Goal: Task Accomplishment & Management: Manage account settings

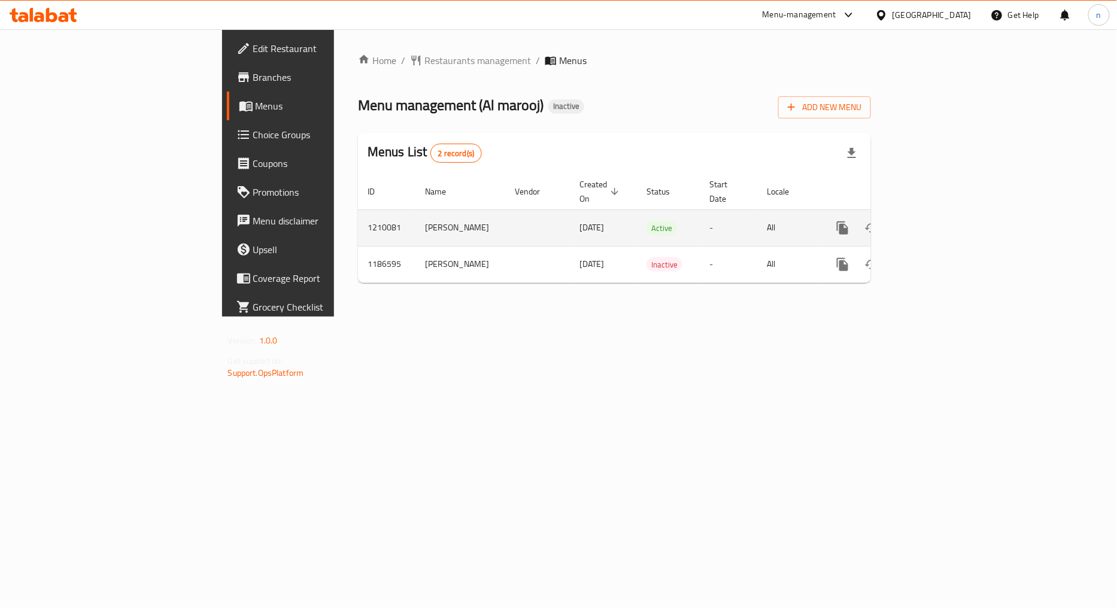
click at [415, 211] on td "Kareem Mohamed Elsaghir" at bounding box center [460, 227] width 90 height 37
copy td "Kareem Mohamed Elsaghir"
click at [904, 223] on icon "enhanced table" at bounding box center [900, 228] width 8 height 11
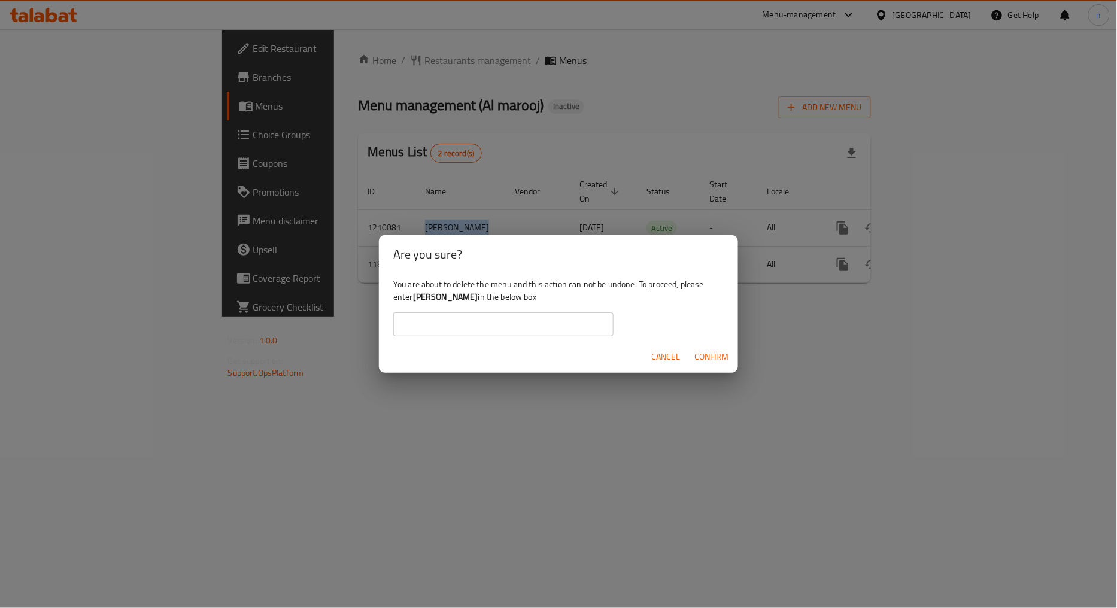
click at [546, 327] on input "text" at bounding box center [503, 324] width 220 height 24
paste input "Kareem Mohamed Elsaghir"
type input "Kareem Mohamed Elsaghir"
click at [713, 352] on span "Confirm" at bounding box center [711, 357] width 34 height 15
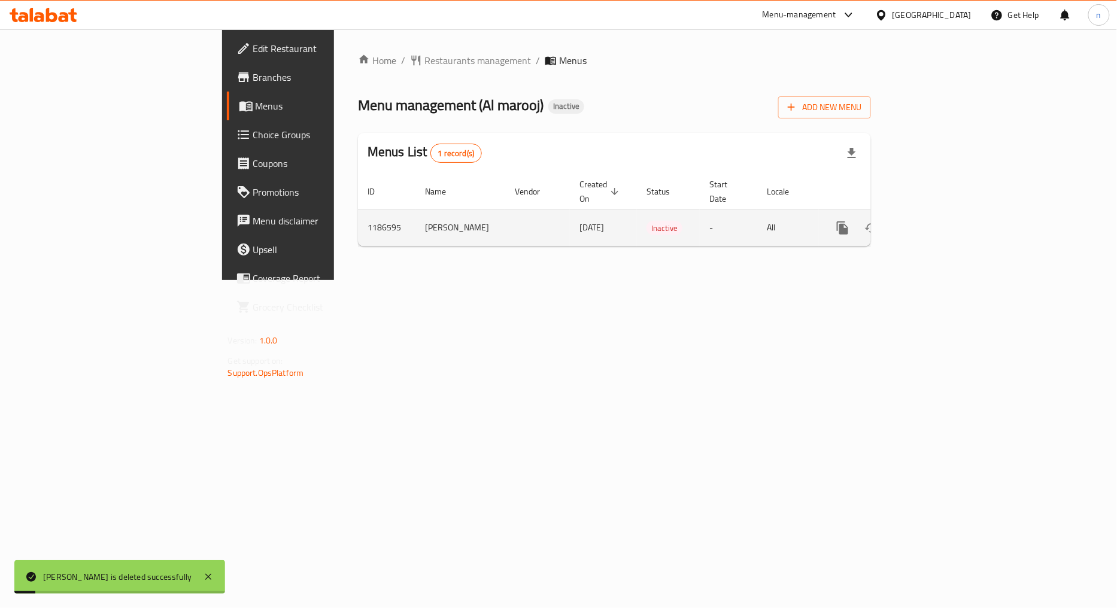
click at [415, 209] on td "Abdelrahman Shallal" at bounding box center [460, 227] width 90 height 37
copy td "Abdelrahman Shallal"
click at [915, 224] on button "enhanced table" at bounding box center [900, 228] width 29 height 29
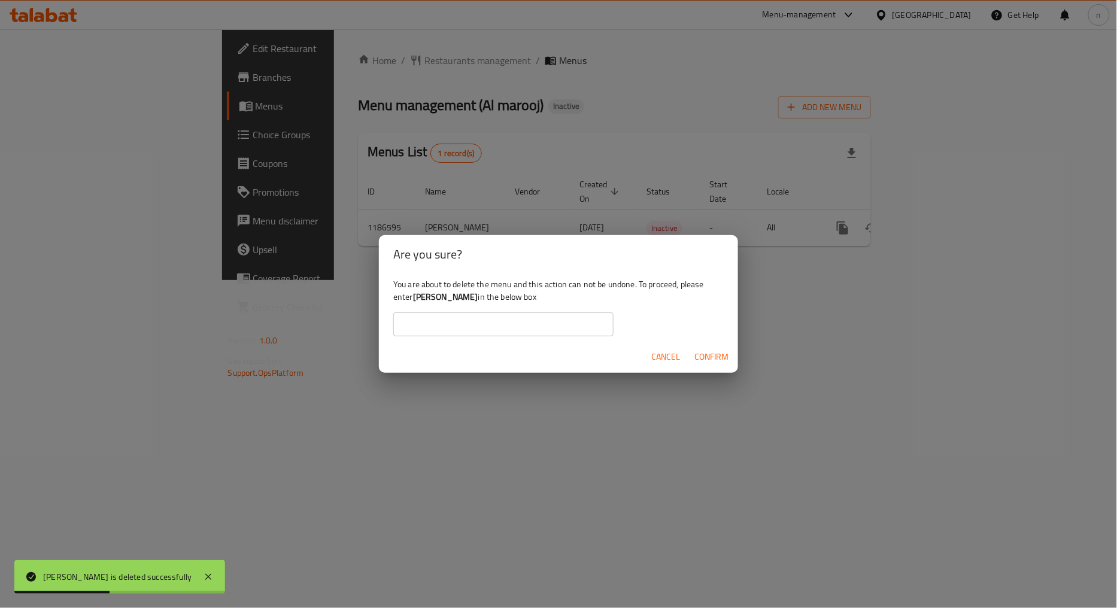
click at [449, 326] on input "text" at bounding box center [503, 324] width 220 height 24
paste input "Abdelrahman Shallal"
click at [713, 356] on span "Confirm" at bounding box center [711, 357] width 34 height 15
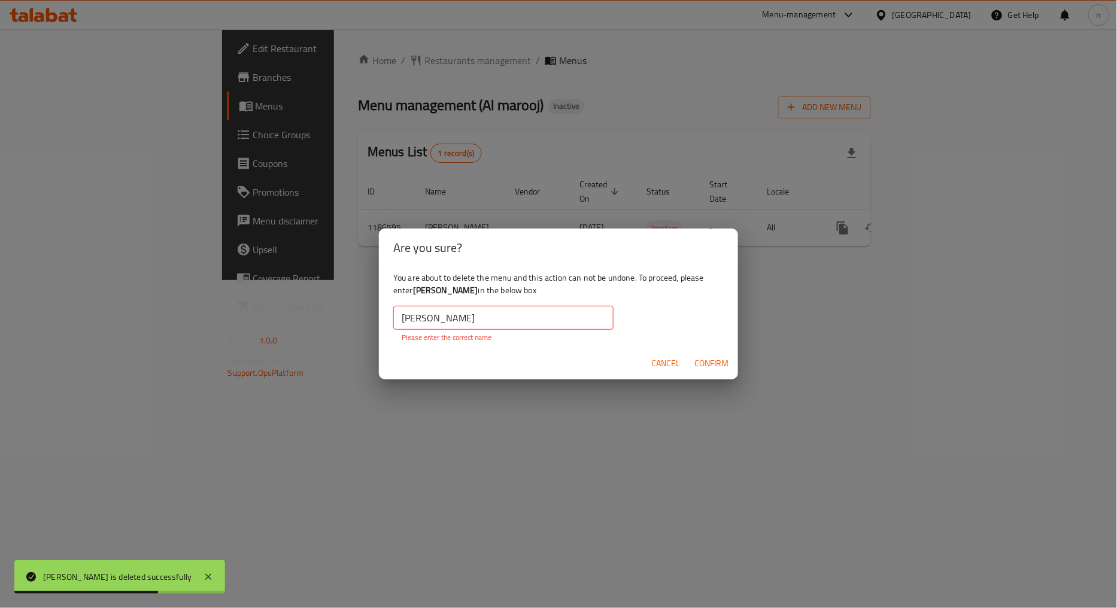
click at [493, 309] on input "Abdelrahman Shallal" at bounding box center [503, 318] width 220 height 24
click at [403, 316] on input "Abdelrahman Shallal" at bounding box center [503, 318] width 220 height 24
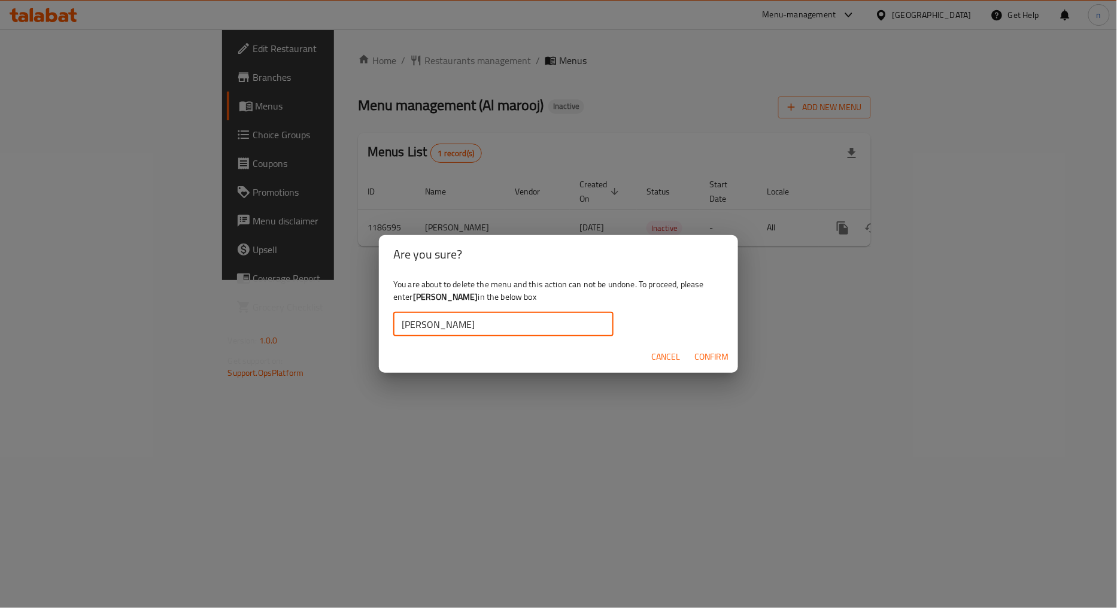
type input "Abdelrahman Shallal"
click at [696, 347] on button "Confirm" at bounding box center [711, 357] width 44 height 22
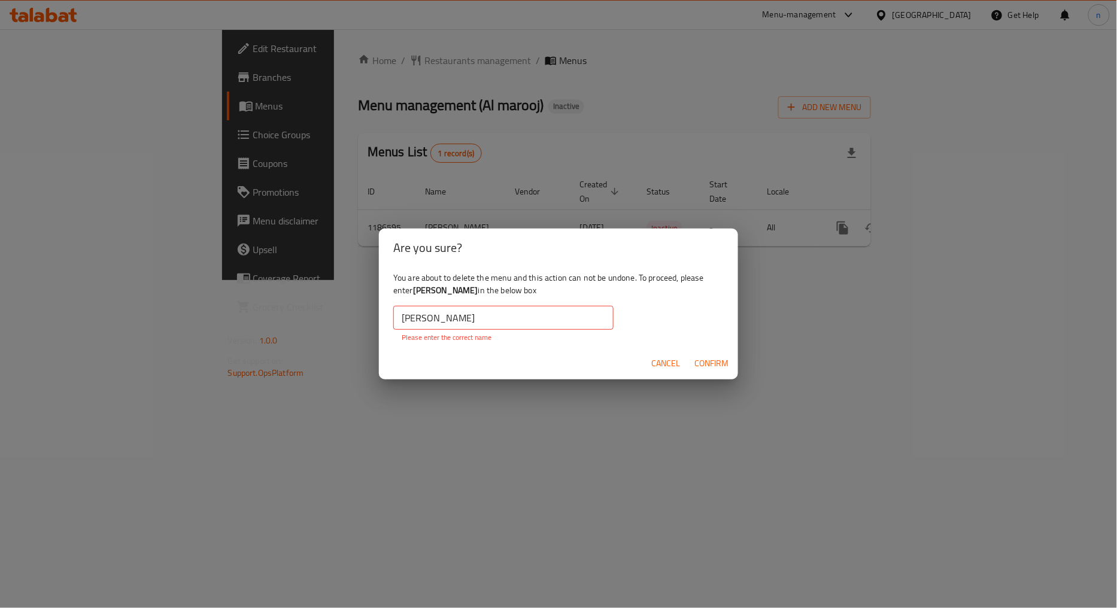
click at [704, 357] on span "Confirm" at bounding box center [711, 363] width 34 height 15
click at [524, 327] on input "Abdelrahman Shallal" at bounding box center [503, 318] width 220 height 24
click at [710, 358] on span "Confirm" at bounding box center [711, 363] width 34 height 15
click at [482, 319] on input "Abdelrahman Shallal" at bounding box center [503, 318] width 220 height 24
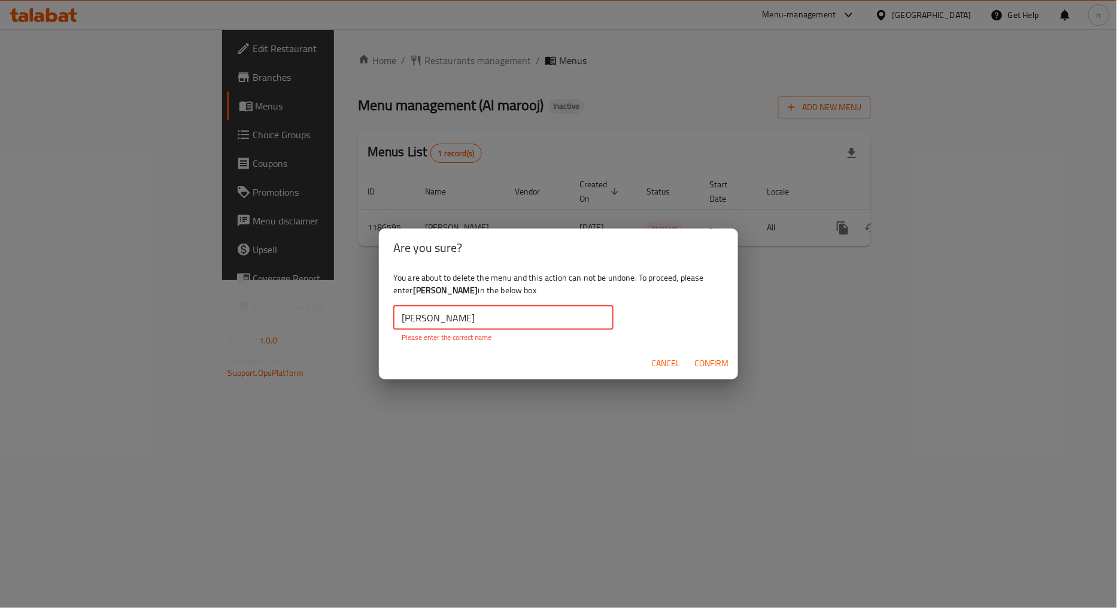
click at [482, 319] on input "Abdelrahman Shallal" at bounding box center [503, 318] width 220 height 24
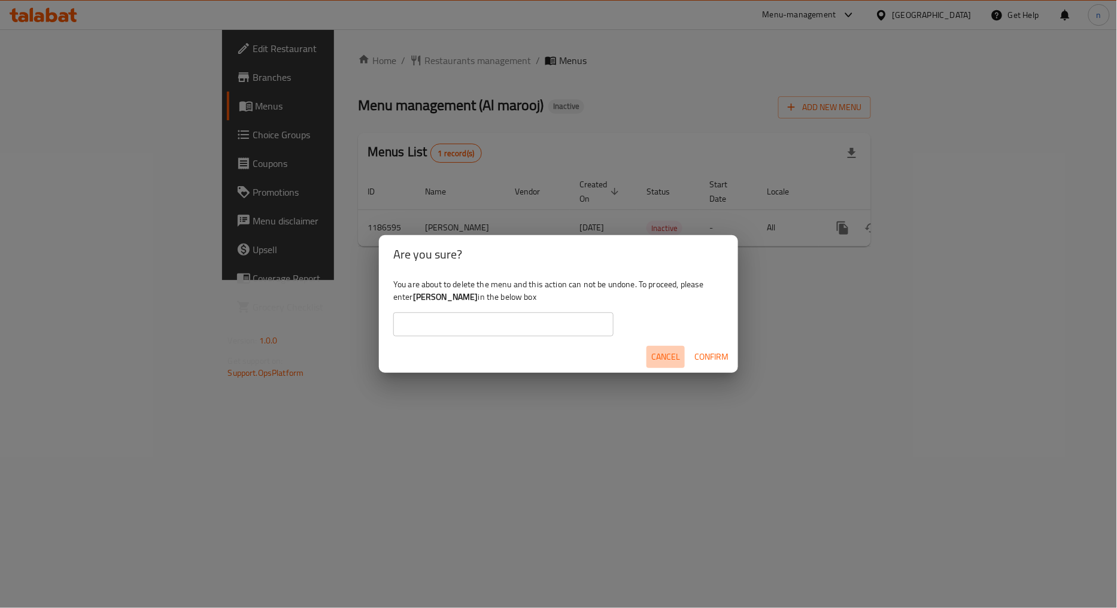
click at [667, 361] on span "Cancel" at bounding box center [665, 357] width 29 height 15
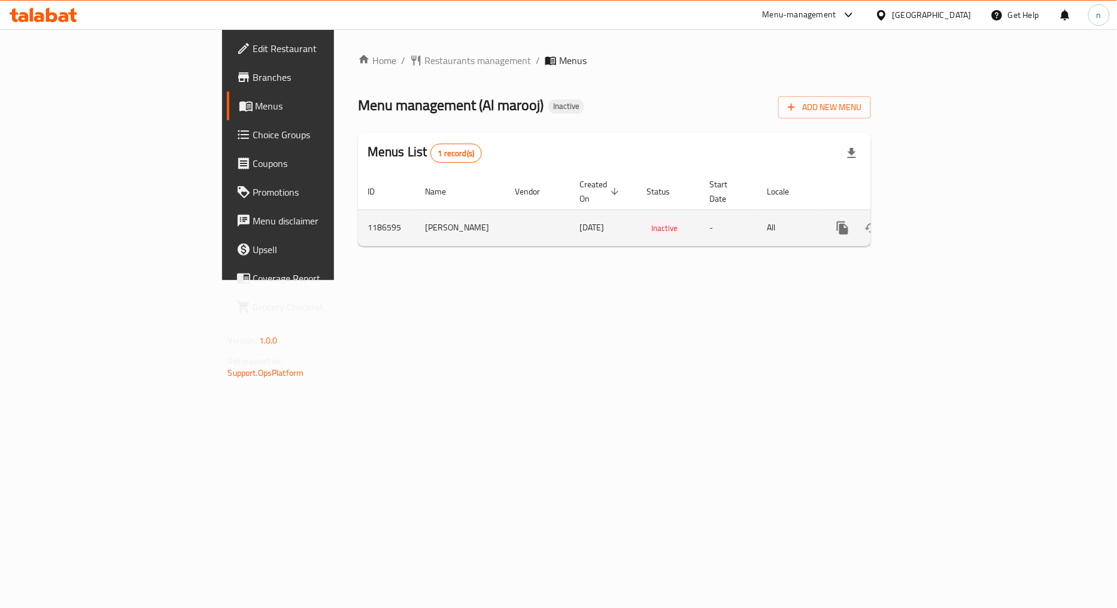
click at [415, 209] on td "Abdelrahman Shallal" at bounding box center [460, 227] width 90 height 37
drag, startPoint x: 317, startPoint y: 205, endPoint x: 281, endPoint y: 223, distance: 40.4
click at [415, 223] on td "Abdelrahman Shallal" at bounding box center [460, 227] width 90 height 37
copy td "Abdelrahman Shallal"
click at [907, 221] on icon "enhanced table" at bounding box center [900, 228] width 14 height 14
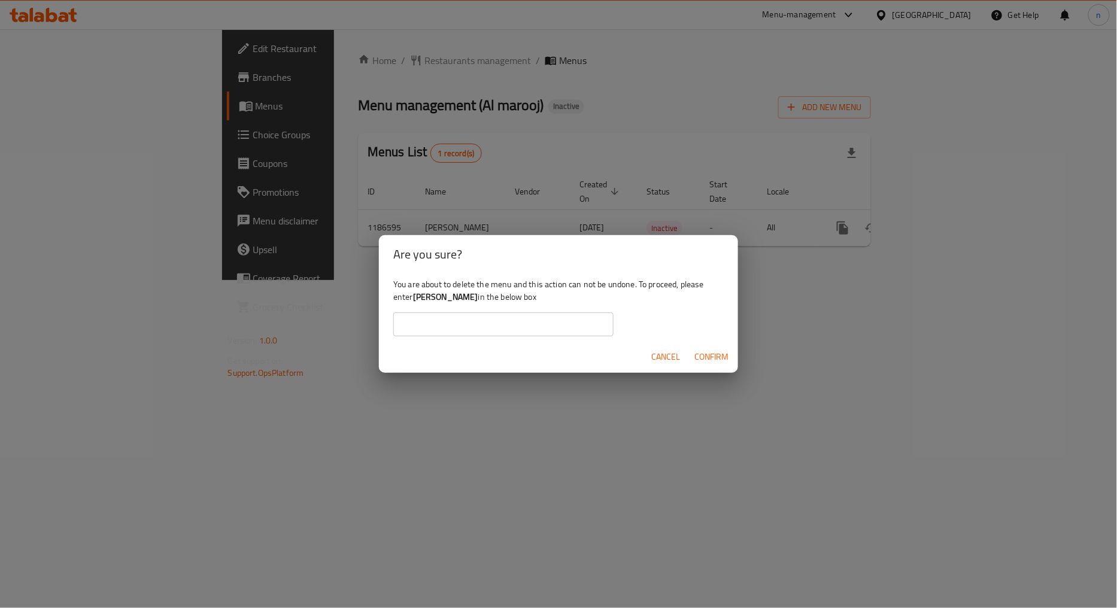
click at [493, 315] on input "text" at bounding box center [503, 324] width 220 height 24
paste input "Abdelrahman Shallal"
type input "Abdelrahman Shallal"
click at [699, 355] on span "Confirm" at bounding box center [711, 357] width 34 height 15
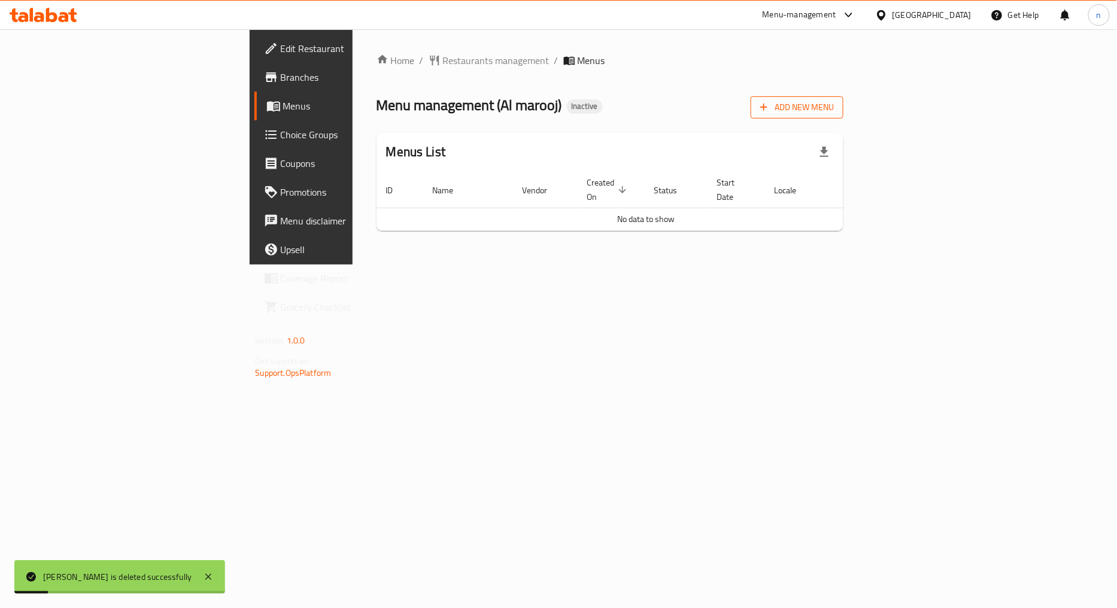
click at [843, 118] on button "Add New Menu" at bounding box center [797, 107] width 93 height 22
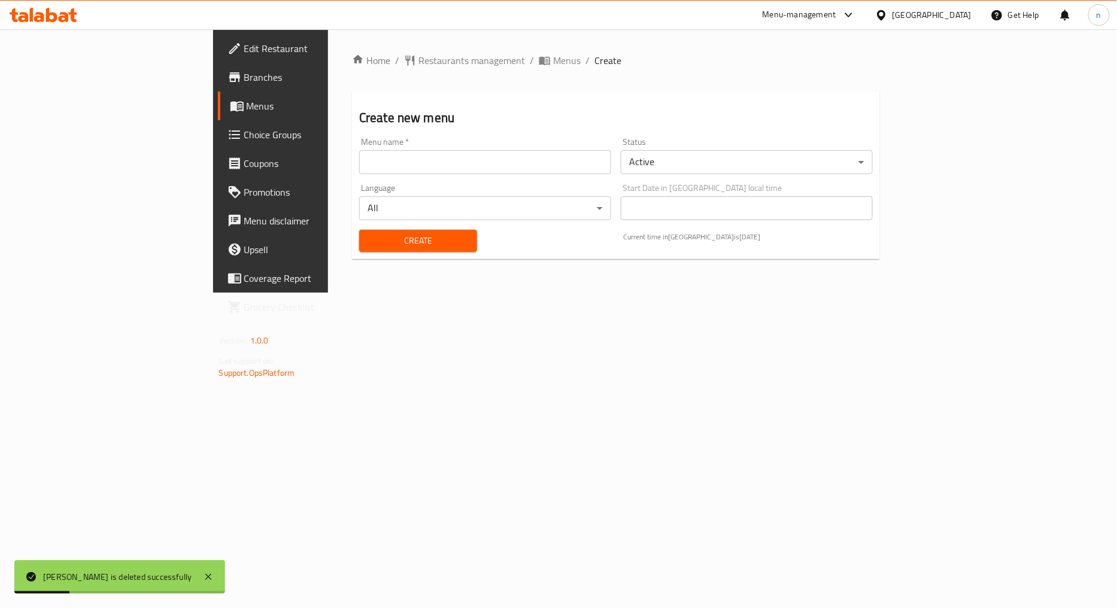
click at [390, 169] on input "text" at bounding box center [485, 162] width 252 height 24
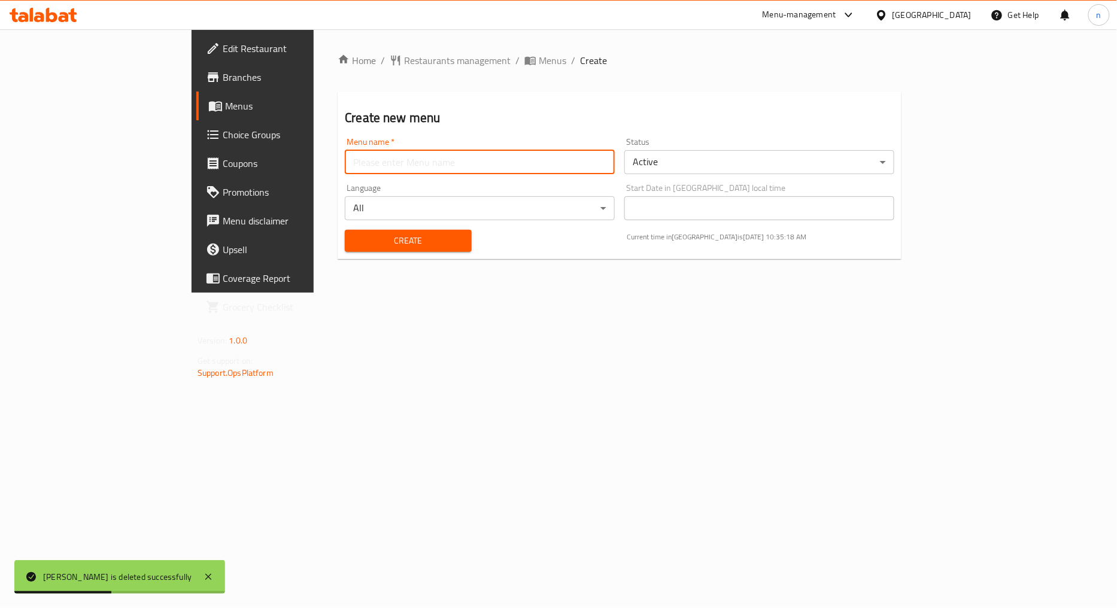
type input "NOUR.8040 1st menu"
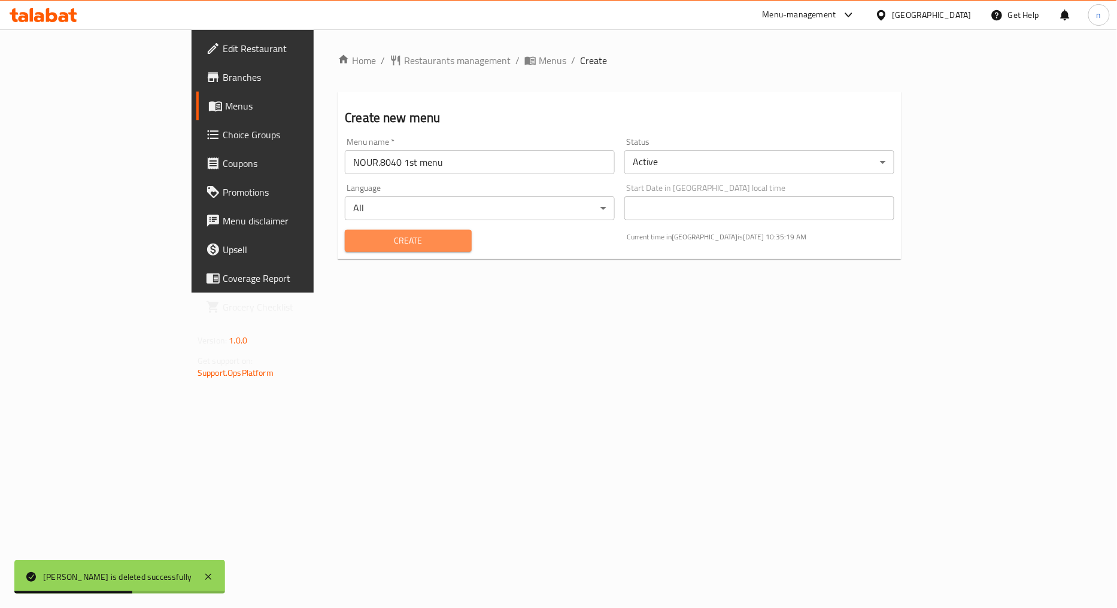
click at [354, 238] on span "Create" at bounding box center [407, 240] width 107 height 15
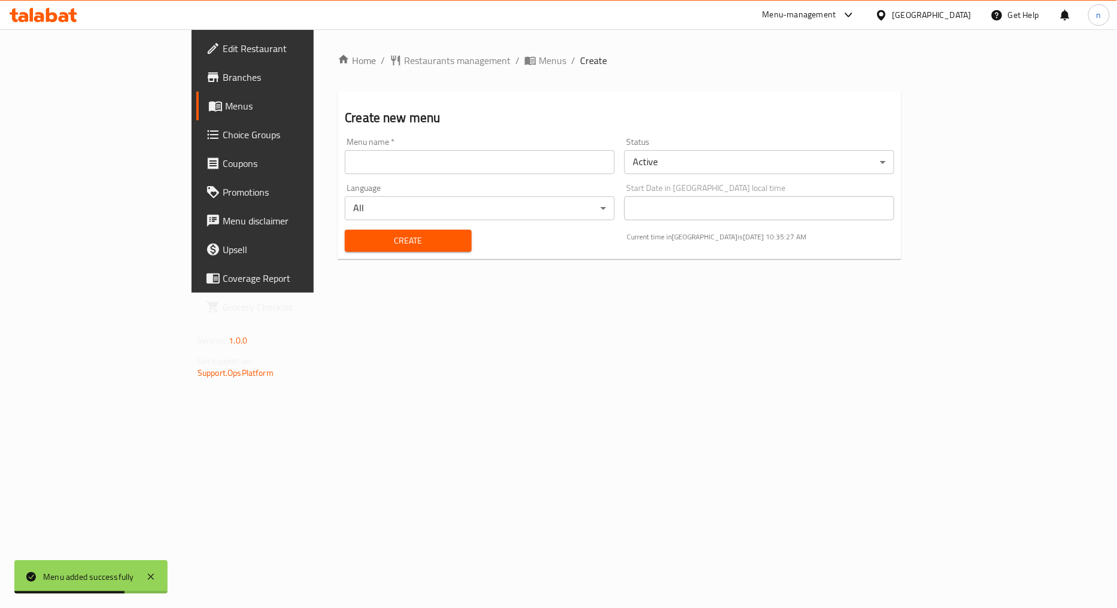
click at [225, 105] on span "Menus" at bounding box center [297, 106] width 144 height 14
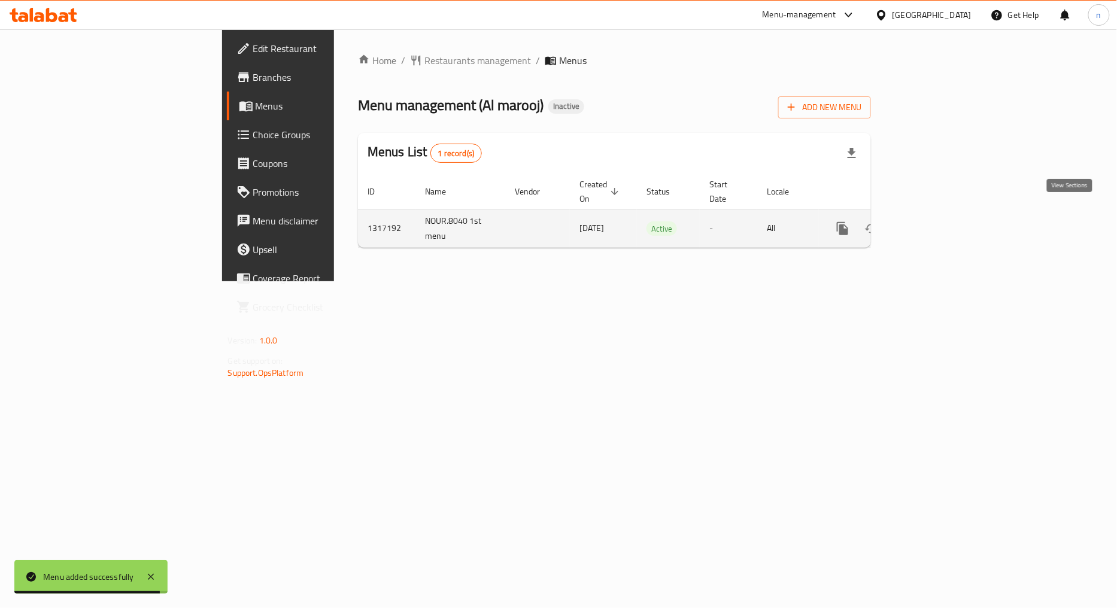
click at [943, 214] on link "enhanced table" at bounding box center [929, 228] width 29 height 29
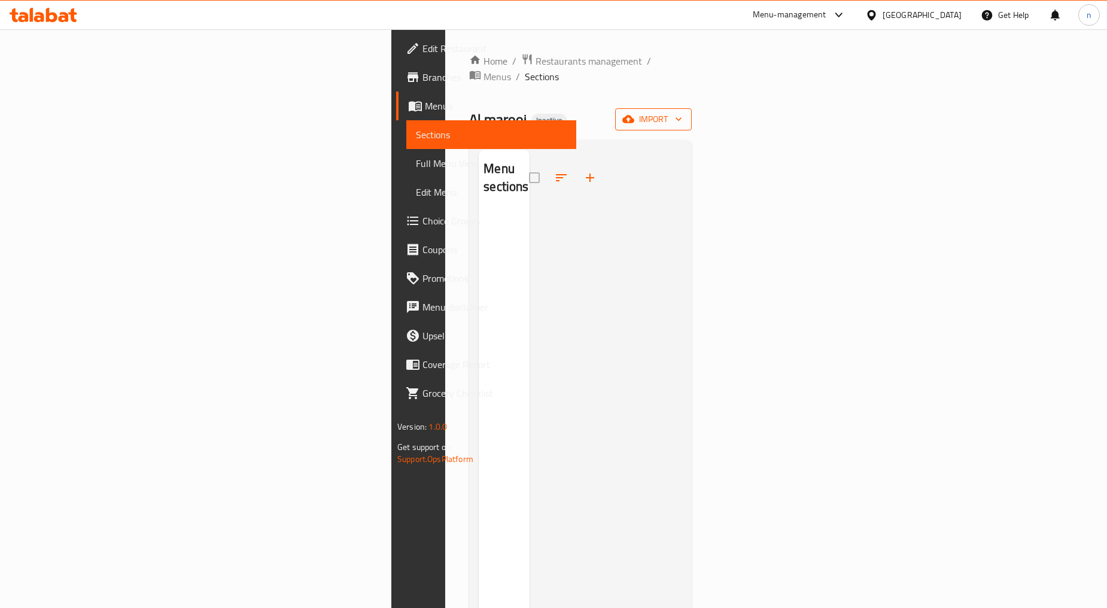
click at [682, 112] on span "import" at bounding box center [653, 119] width 57 height 15
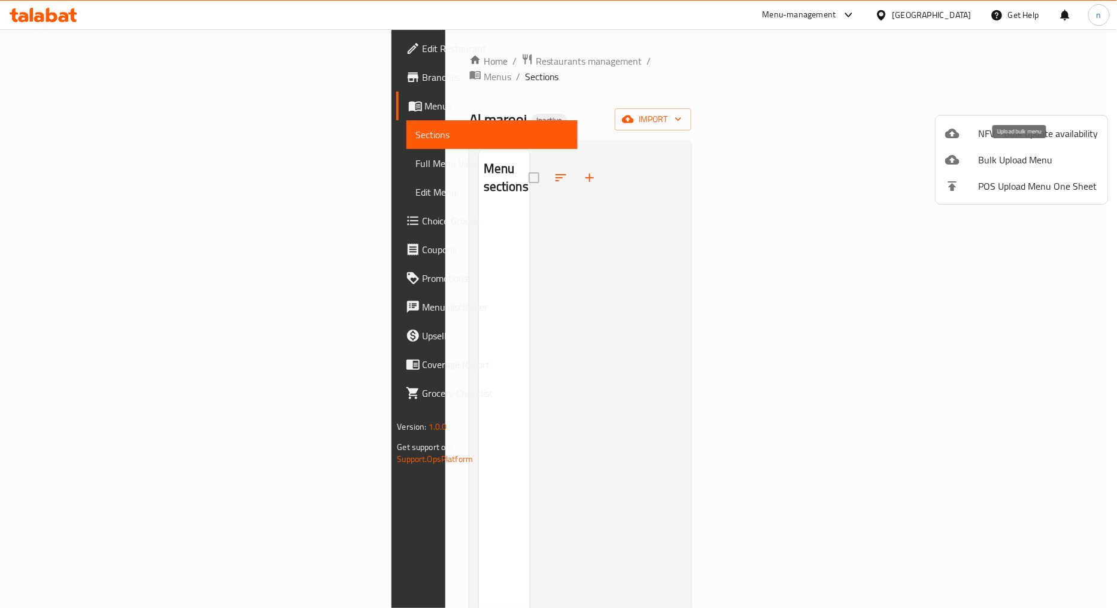
click at [965, 165] on div at bounding box center [962, 160] width 34 height 14
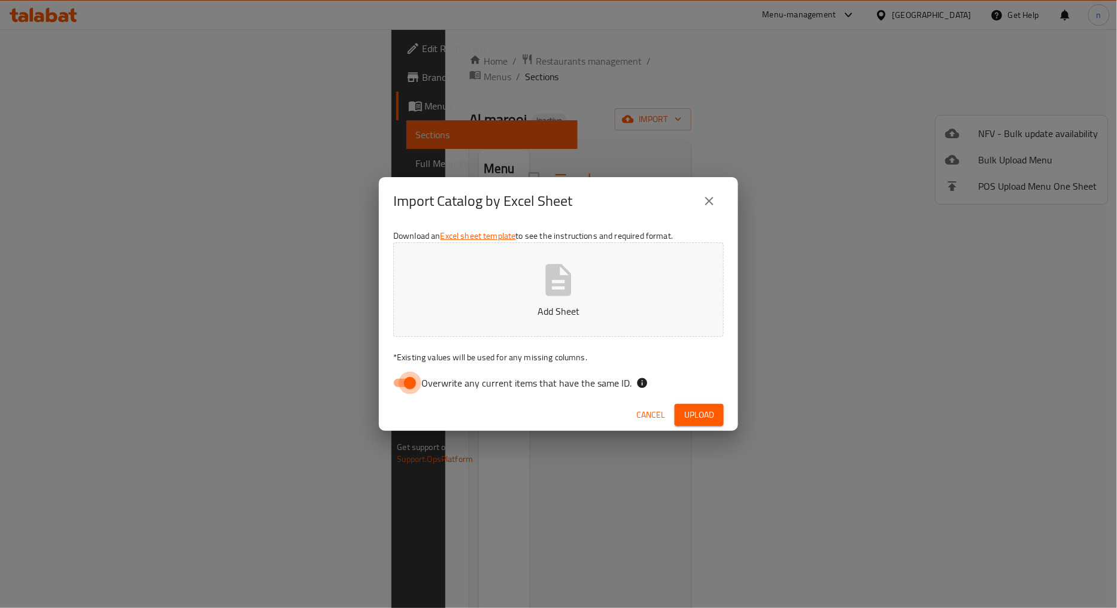
click at [401, 379] on input "Overwrite any current items that have the same ID." at bounding box center [410, 383] width 68 height 23
checkbox input "false"
click at [718, 420] on button "Upload" at bounding box center [699, 415] width 49 height 22
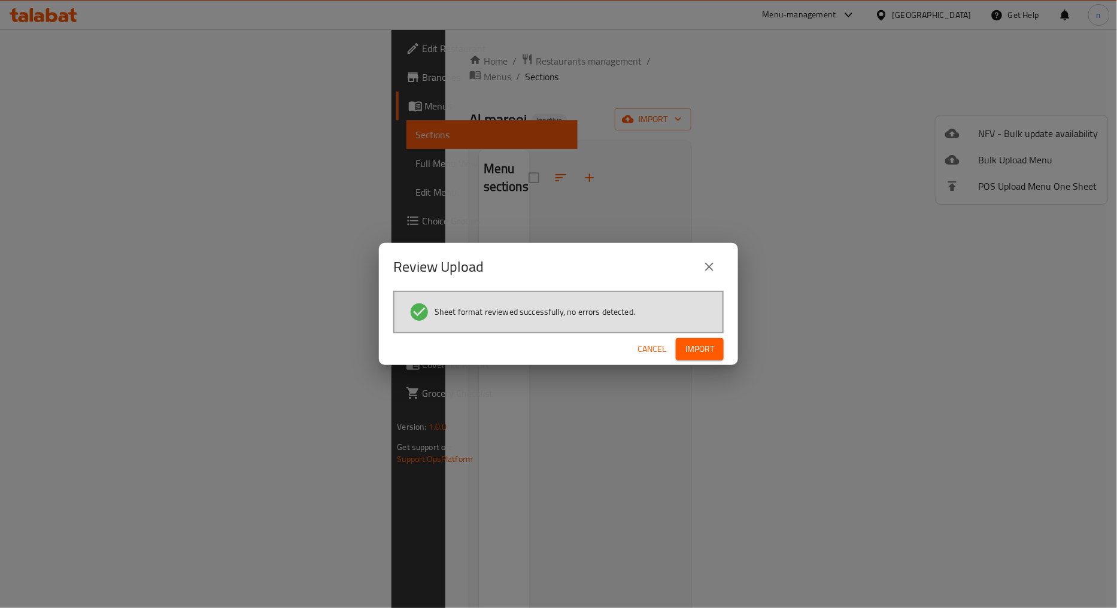
click at [703, 349] on span "Import" at bounding box center [699, 349] width 29 height 15
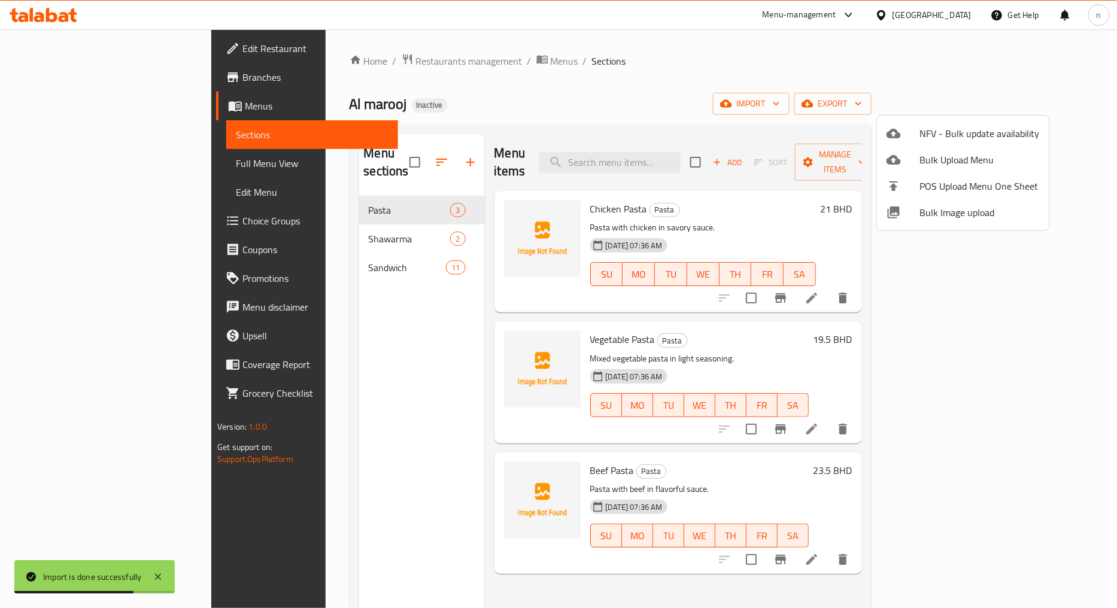
click at [70, 177] on div at bounding box center [558, 304] width 1117 height 608
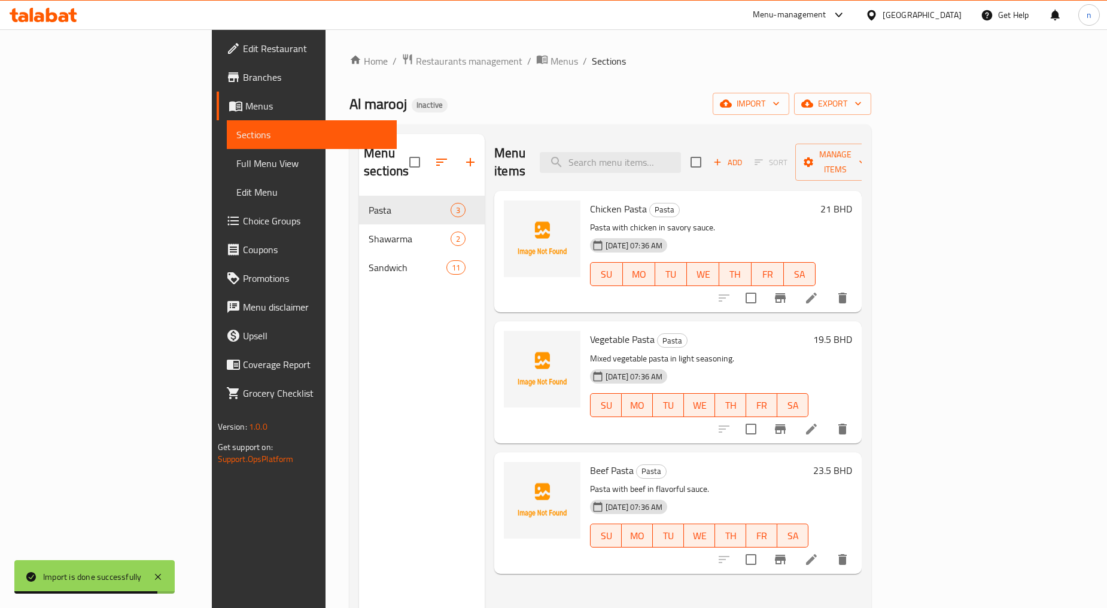
click at [236, 157] on span "Full Menu View" at bounding box center [311, 163] width 151 height 14
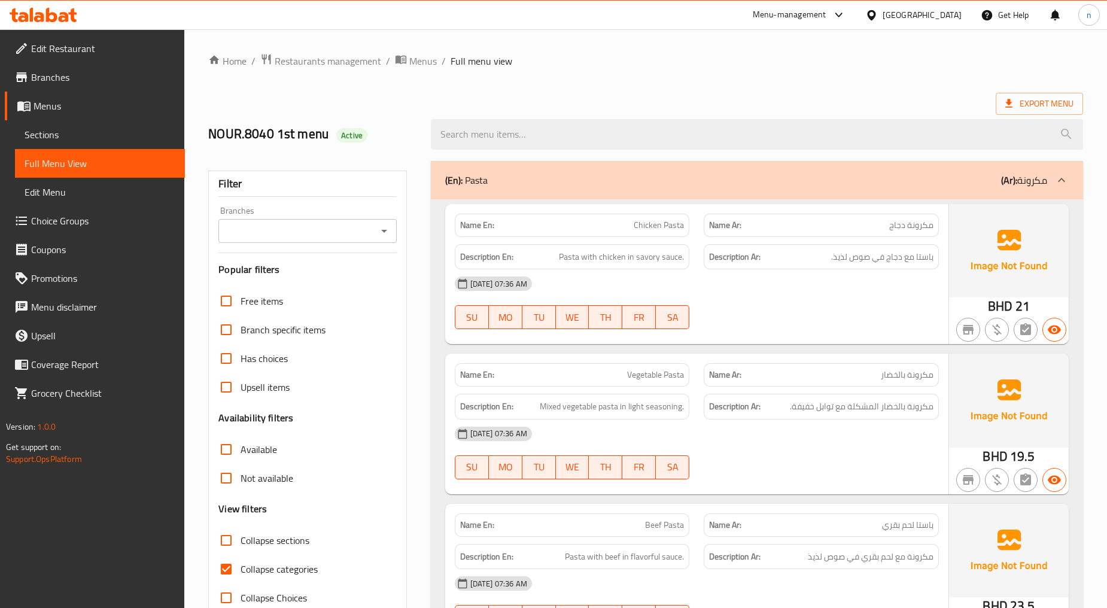
click at [242, 565] on span "Collapse categories" at bounding box center [279, 569] width 77 height 14
click at [241, 565] on input "Collapse categories" at bounding box center [226, 569] width 29 height 29
checkbox input "false"
click at [81, 202] on link "Edit Menu" at bounding box center [100, 192] width 170 height 29
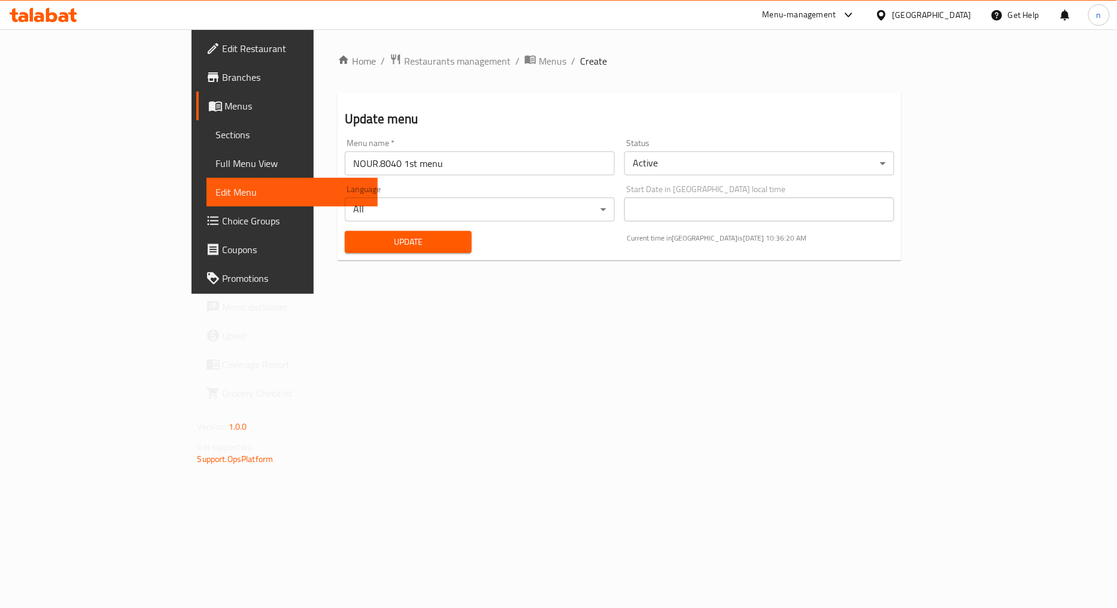
click at [206, 151] on link "Full Menu View" at bounding box center [292, 163] width 172 height 29
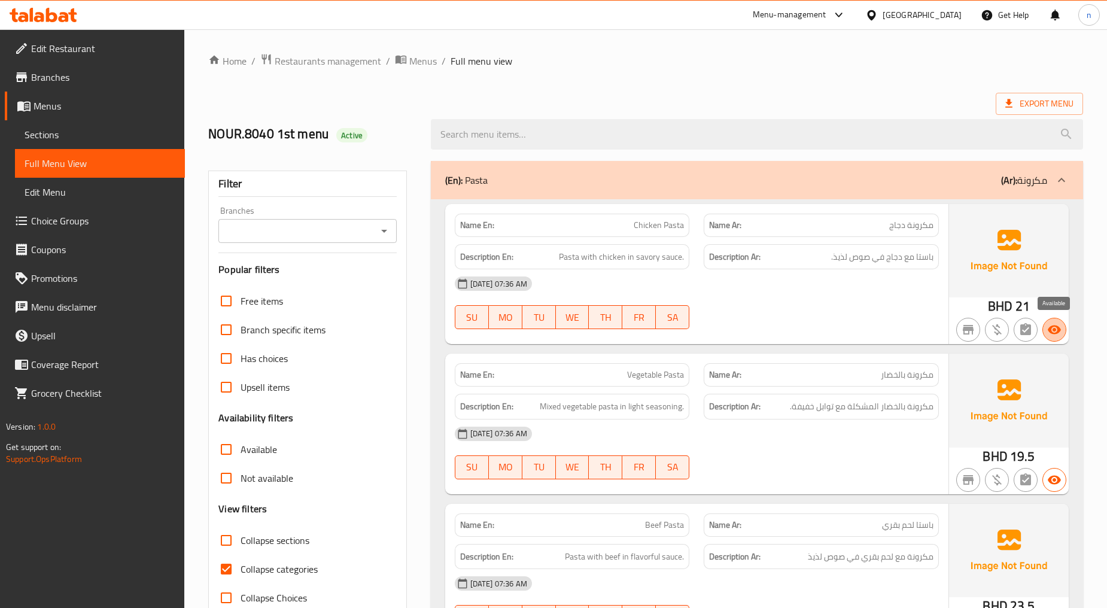
click at [1060, 327] on icon "button" at bounding box center [1054, 330] width 14 height 14
click at [1054, 332] on icon "button" at bounding box center [1054, 330] width 13 height 9
click at [58, 133] on span "Sections" at bounding box center [100, 134] width 151 height 14
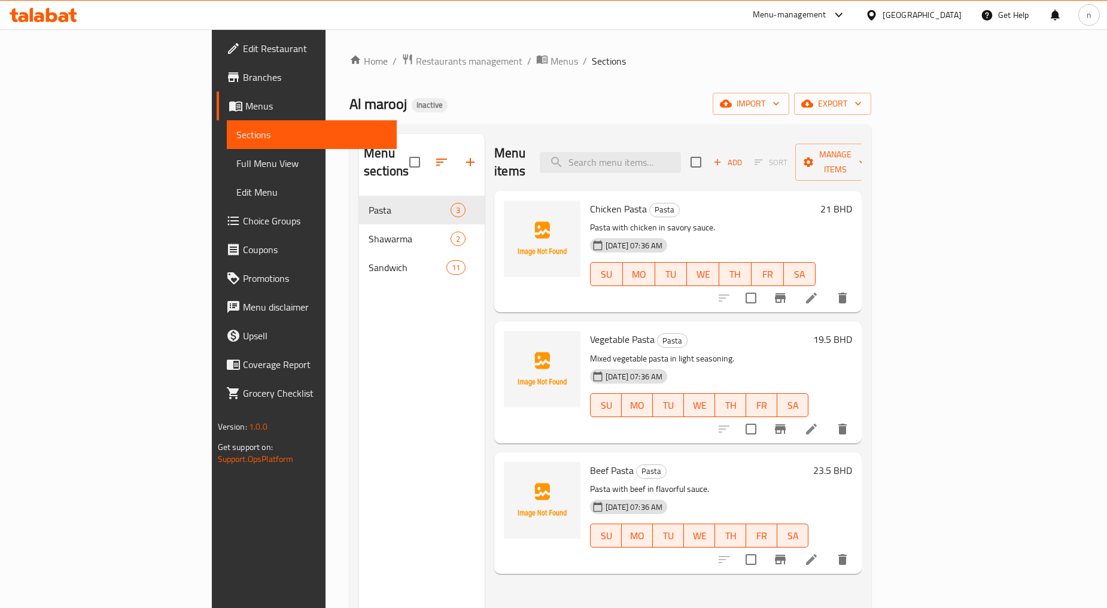
click at [590, 200] on span "Chicken Pasta" at bounding box center [618, 209] width 57 height 18
copy h6 "Chicken Pasta"
click at [651, 158] on input "search" at bounding box center [610, 162] width 141 height 21
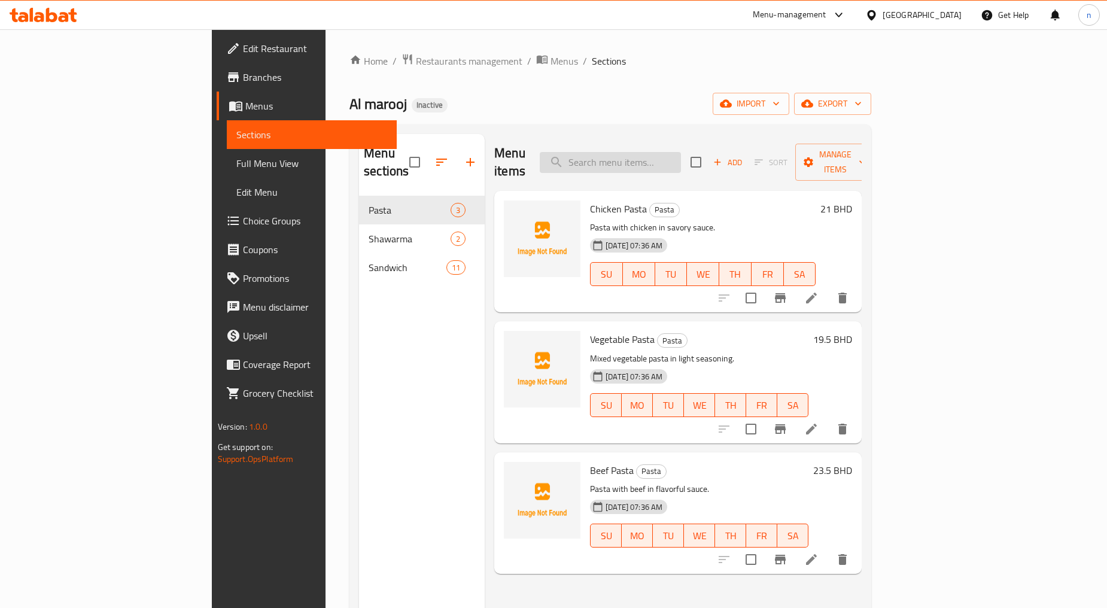
paste input "Chicken Pasta"
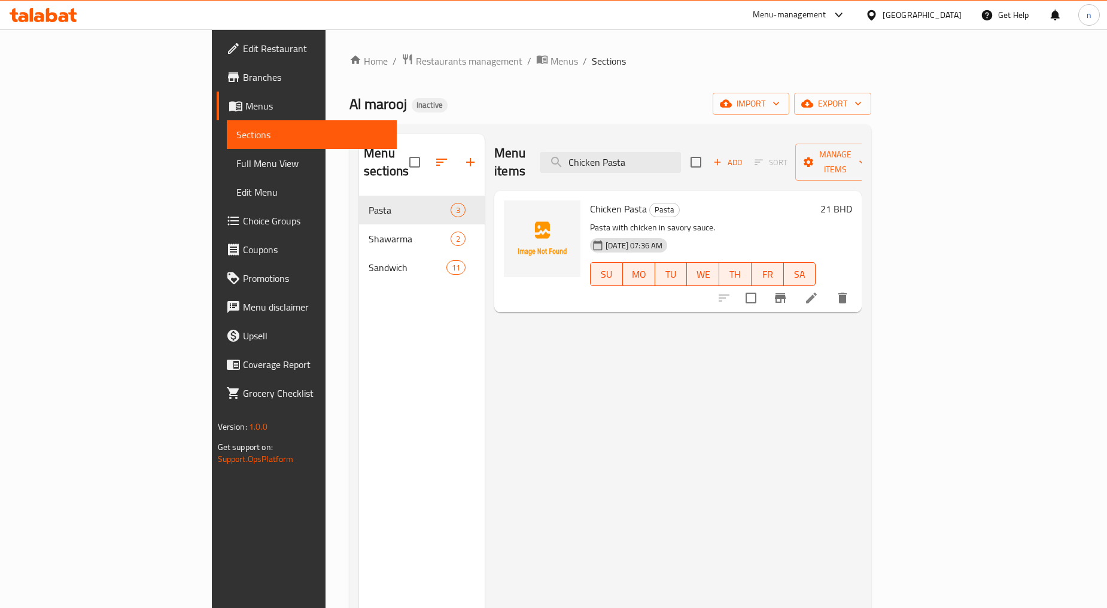
type input "Chicken Pasta"
click at [819, 291] on icon at bounding box center [811, 298] width 14 height 14
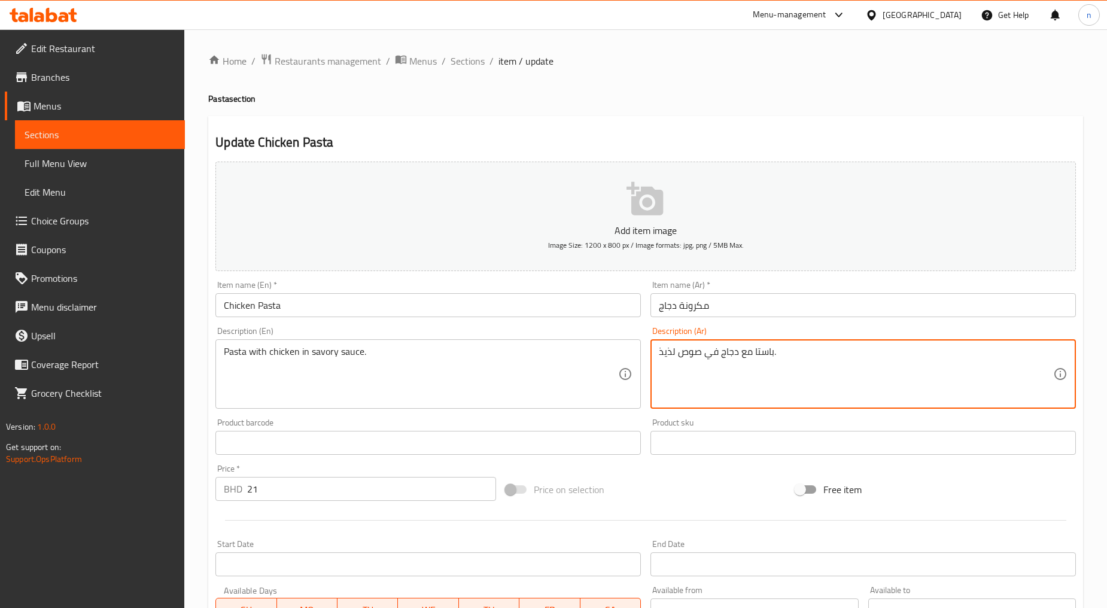
drag, startPoint x: 755, startPoint y: 352, endPoint x: 764, endPoint y: 353, distance: 9.7
click at [764, 353] on textarea "باستا مع دجاج في صوص لذيذ." at bounding box center [856, 374] width 394 height 57
click at [759, 350] on textarea "باستا مع دجاج في صوص لذيذ." at bounding box center [856, 374] width 394 height 57
drag, startPoint x: 751, startPoint y: 350, endPoint x: 771, endPoint y: 351, distance: 19.8
click at [771, 351] on textarea "باستا مع دجاج في صوص لذيذ." at bounding box center [856, 374] width 394 height 57
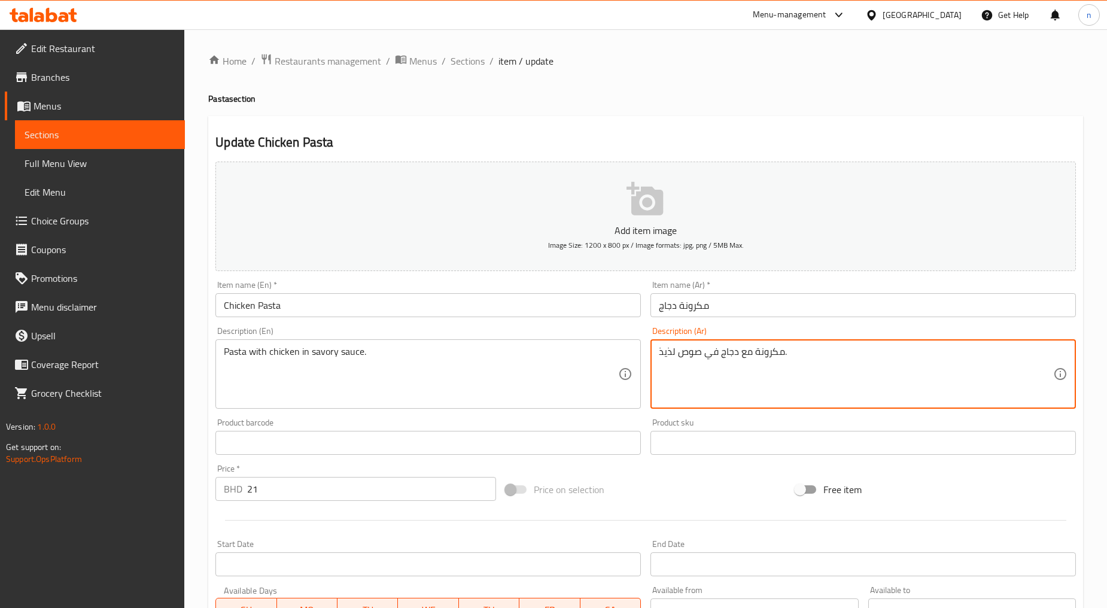
scroll to position [226, 0]
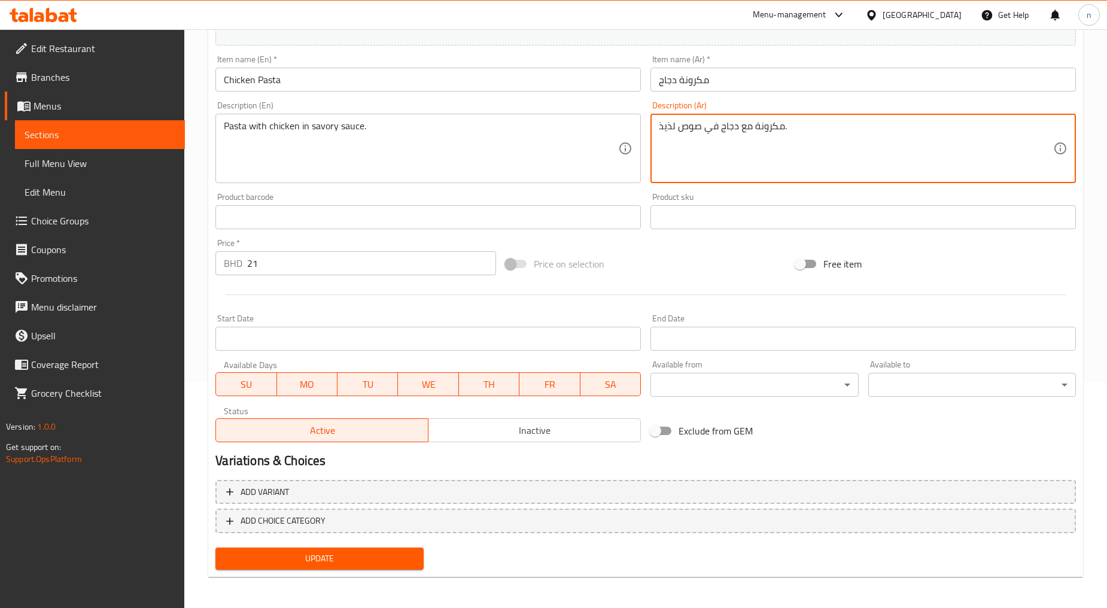
type textarea "مكرونة مع دجاج في صوص لذيذ."
click at [293, 567] on button "Update" at bounding box center [319, 559] width 208 height 22
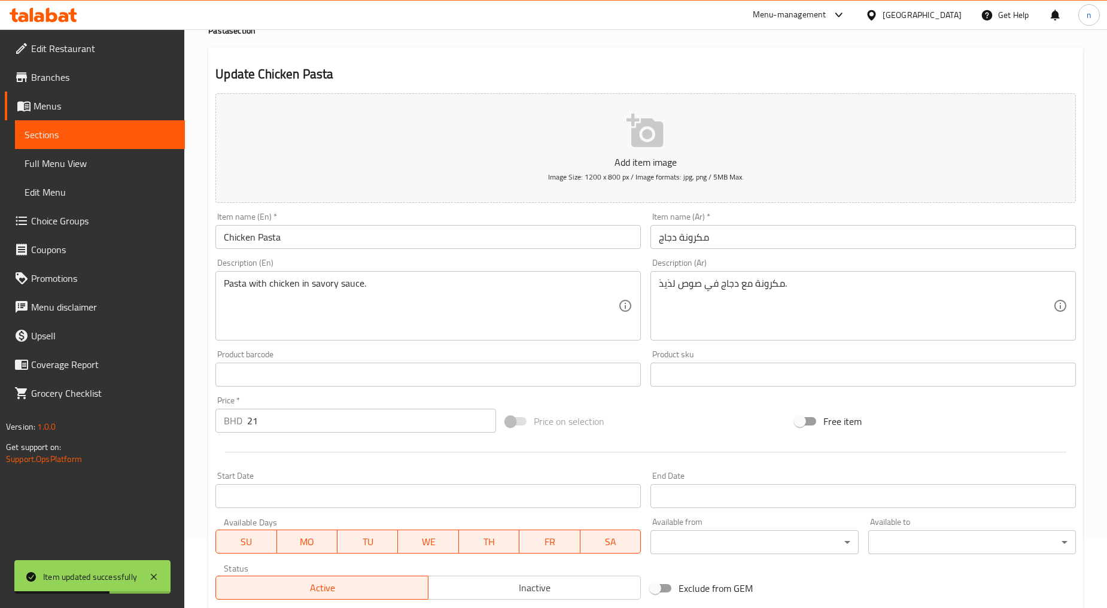
scroll to position [0, 0]
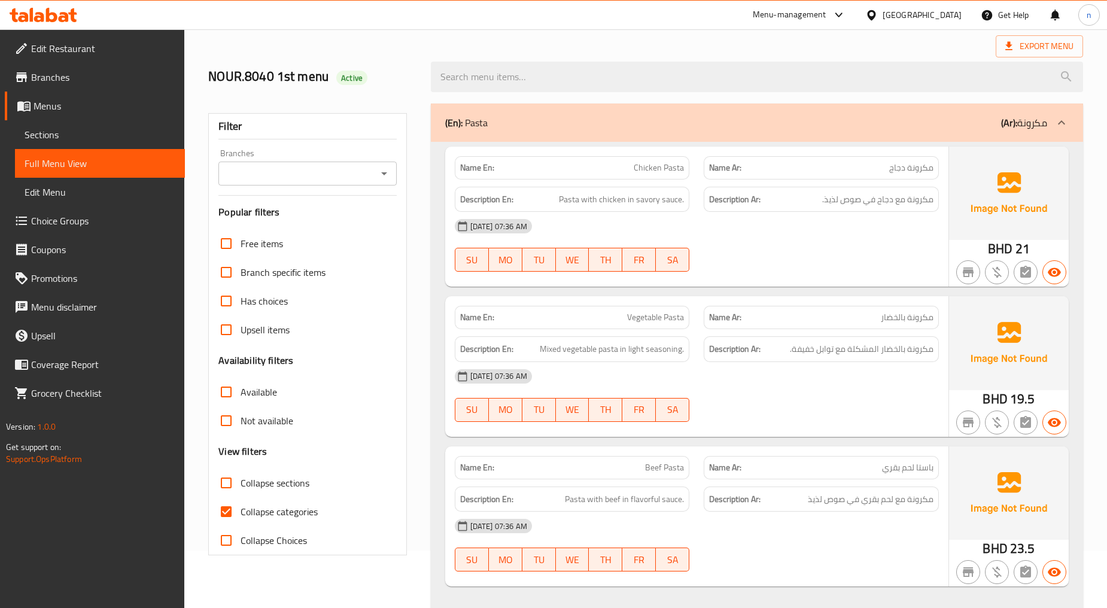
scroll to position [133, 0]
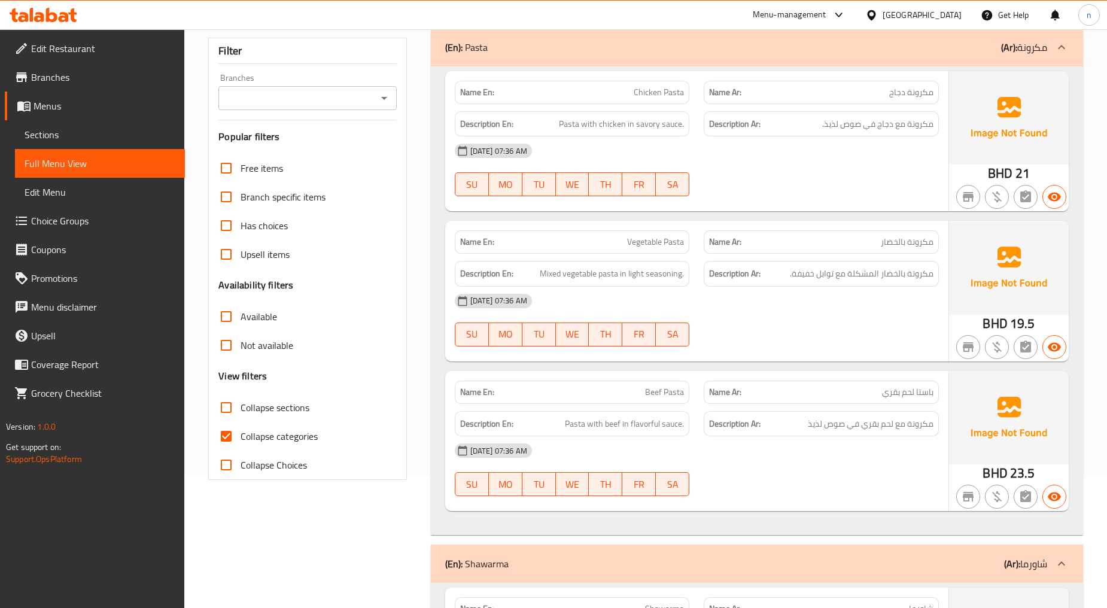
click at [668, 390] on span "Beef Pasta" at bounding box center [664, 392] width 39 height 13
copy span "Beef Pasta"
click at [834, 485] on div "14-10-2025 07:36 AM SU MO TU WE TH FR SA" at bounding box center [697, 469] width 499 height 67
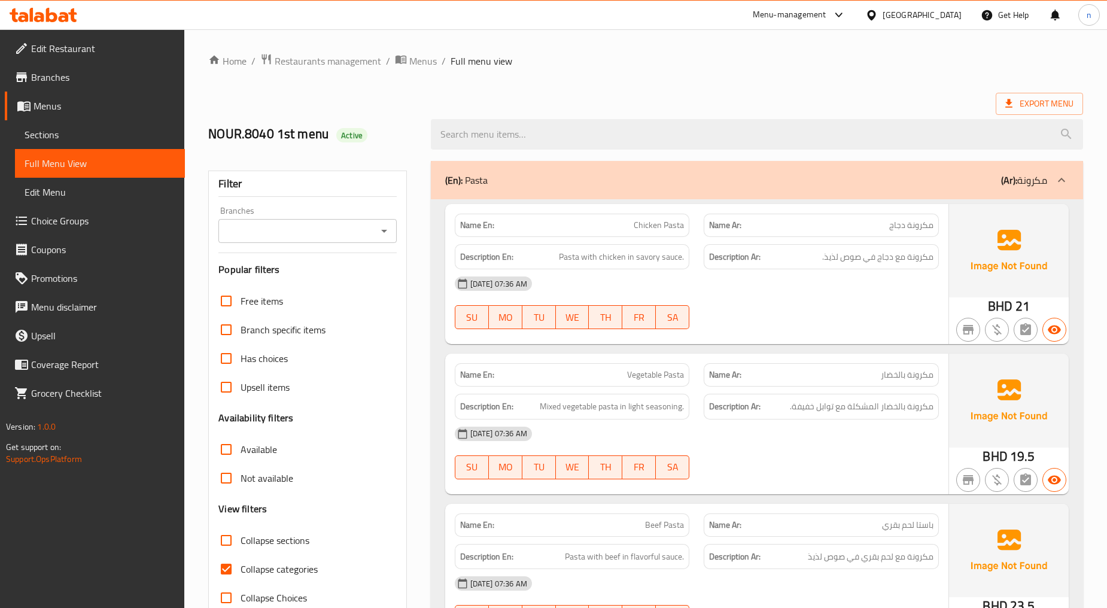
click at [74, 140] on span "Sections" at bounding box center [100, 134] width 151 height 14
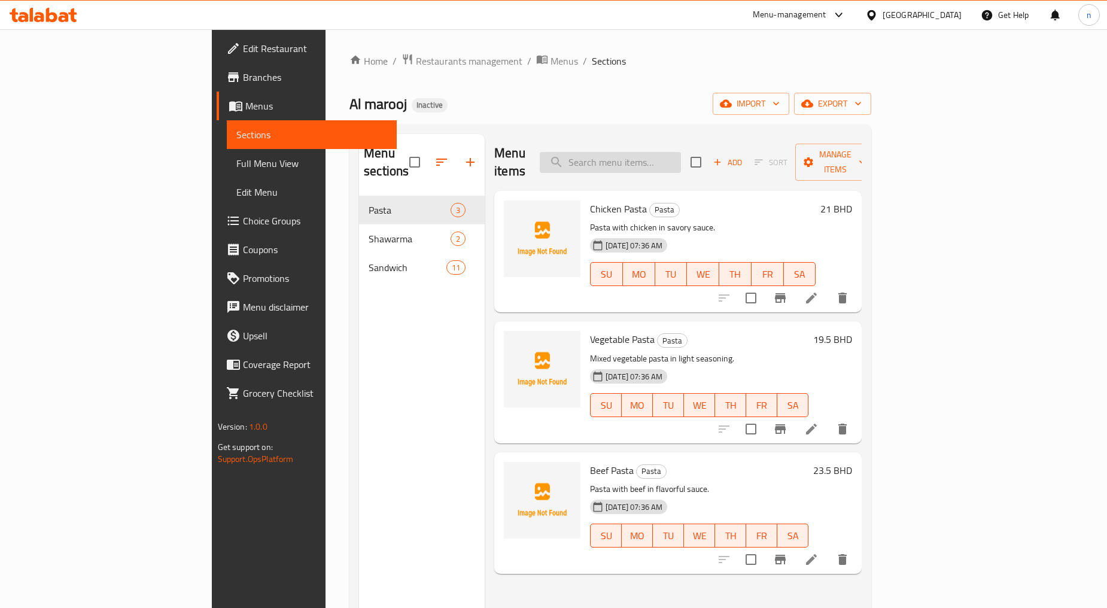
click at [681, 152] on input "search" at bounding box center [610, 162] width 141 height 21
type input "ر"
paste input "Beef Pasta"
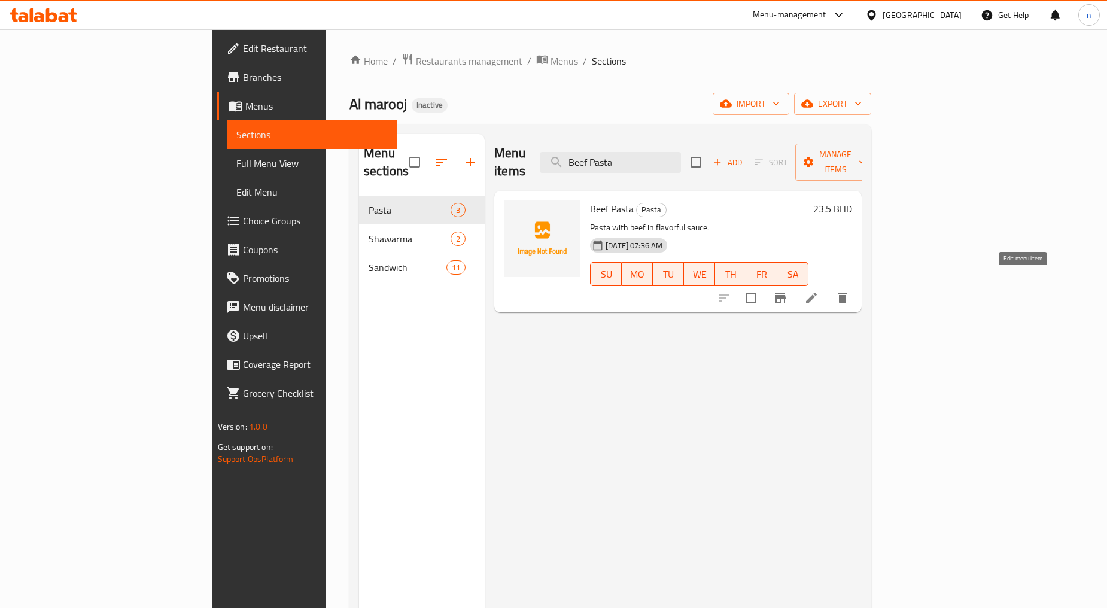
type input "Beef Pasta"
click at [819, 291] on icon at bounding box center [811, 298] width 14 height 14
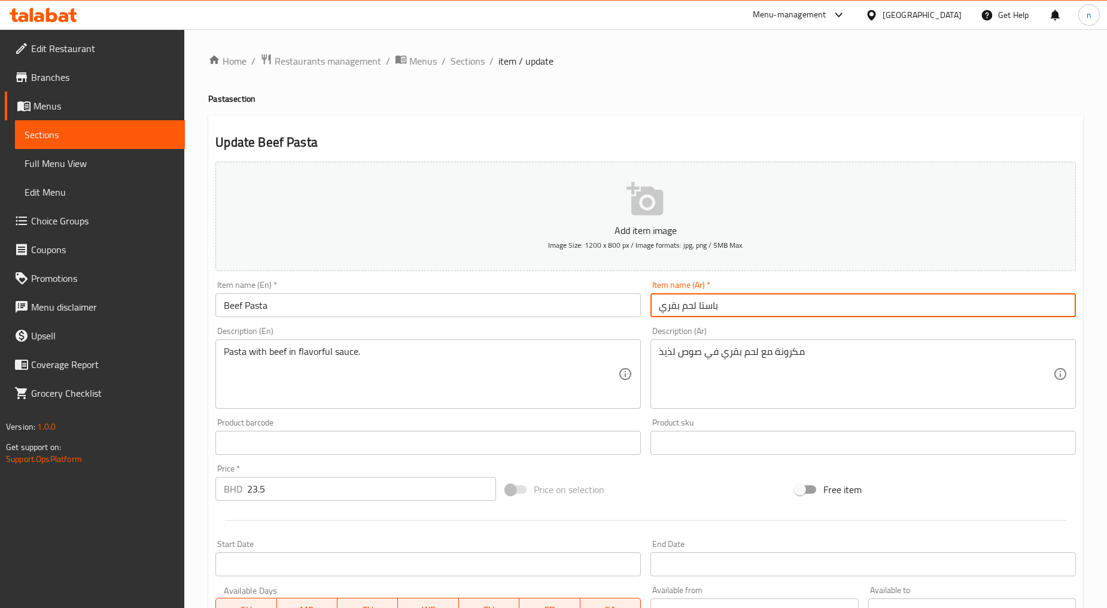
drag, startPoint x: 697, startPoint y: 306, endPoint x: 716, endPoint y: 308, distance: 19.2
click at [716, 308] on input "باستا لحم بقري" at bounding box center [864, 305] width 426 height 24
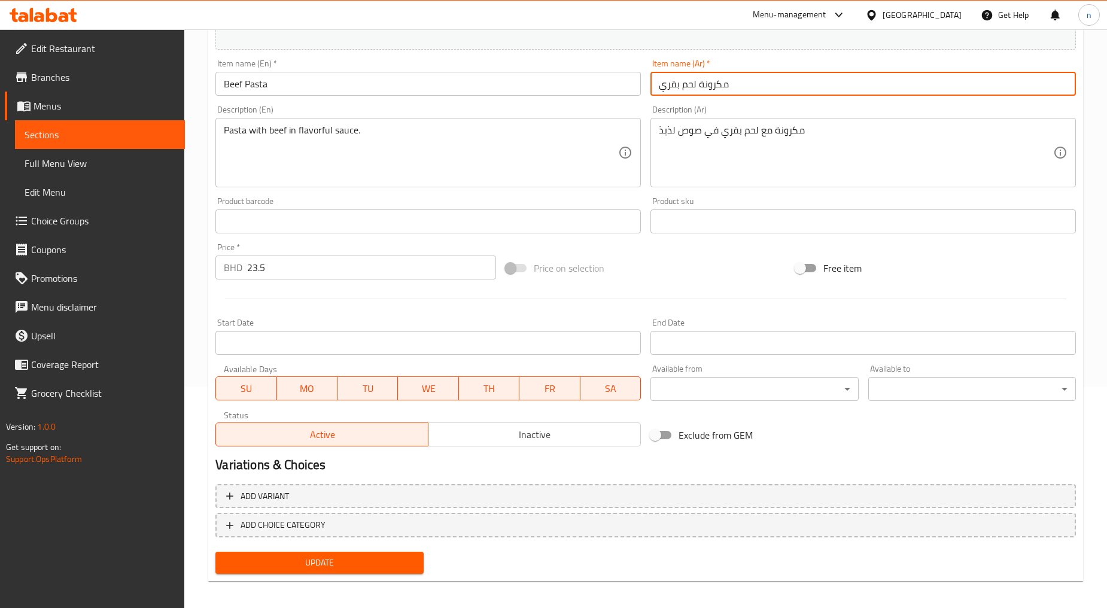
scroll to position [226, 0]
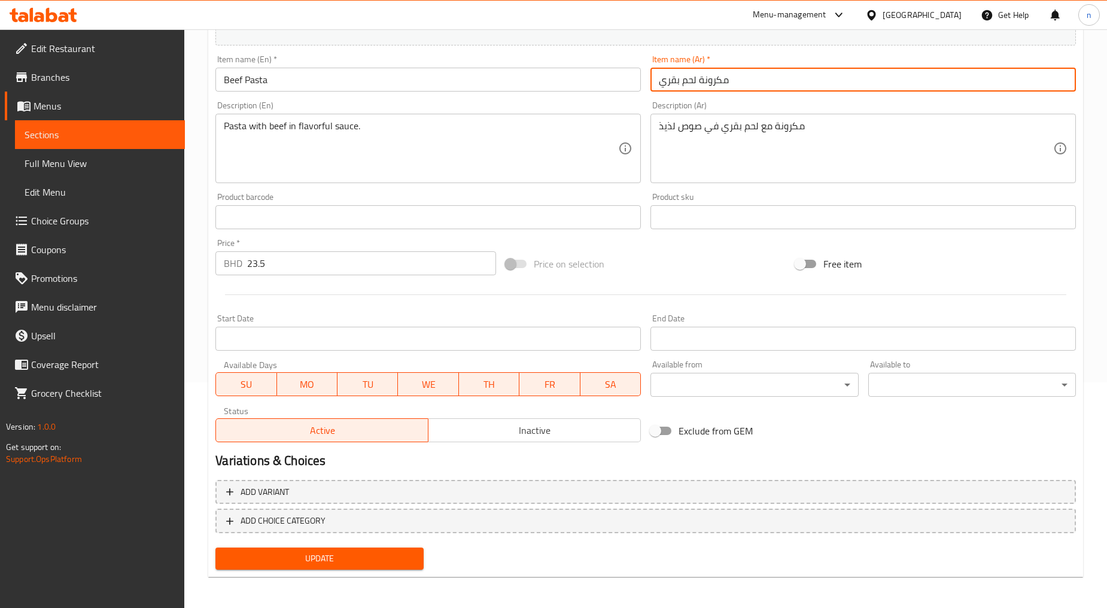
type input "مكرونة لحم بقري"
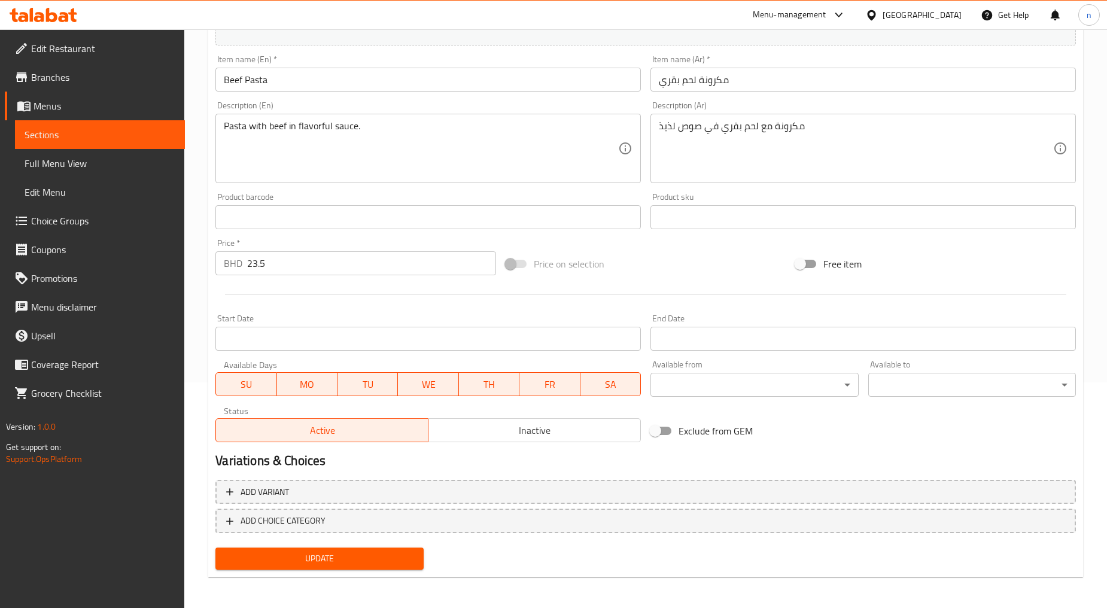
click at [346, 569] on div "Update" at bounding box center [319, 559] width 217 height 32
click at [346, 561] on span "Update" at bounding box center [319, 558] width 189 height 15
click at [152, 572] on icon at bounding box center [154, 577] width 14 height 14
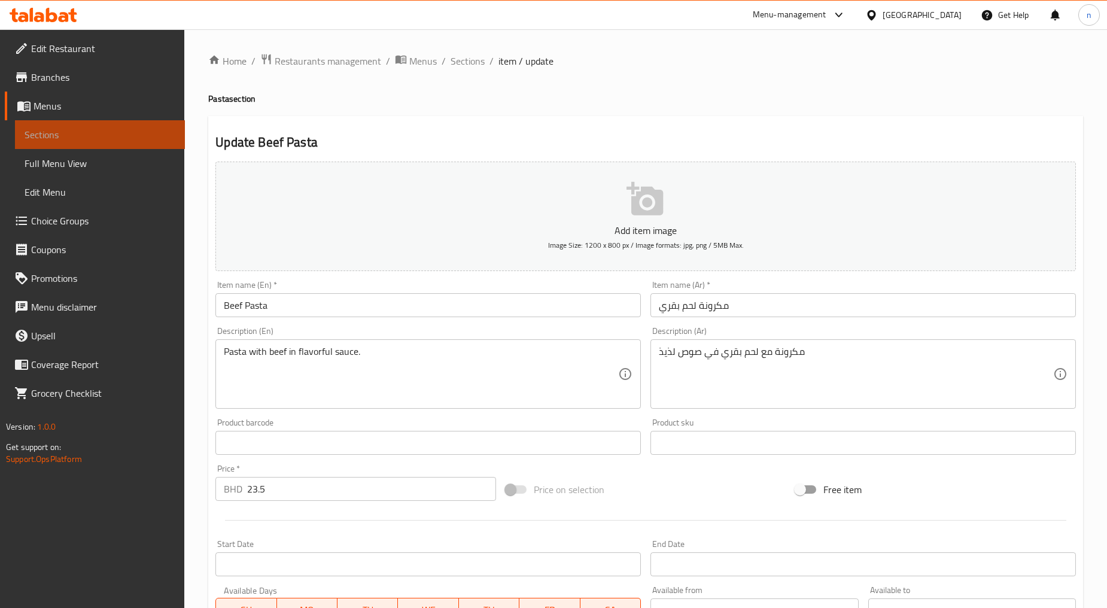
click at [106, 121] on link "Sections" at bounding box center [100, 134] width 170 height 29
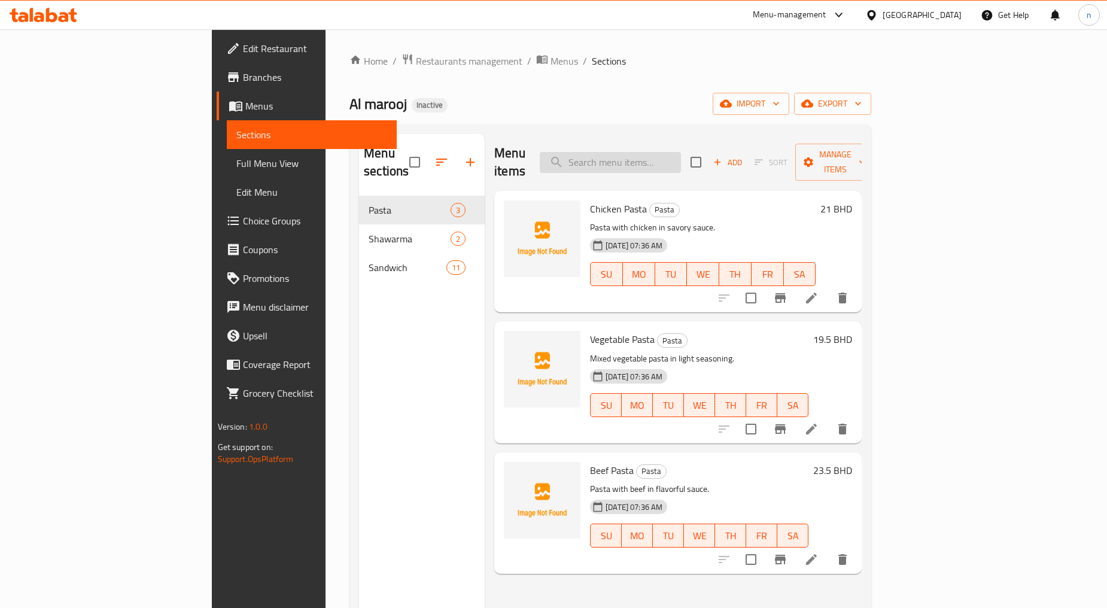
click at [681, 158] on input "search" at bounding box center [610, 162] width 141 height 21
paste input "Shawarma"
type input "Shawarma"
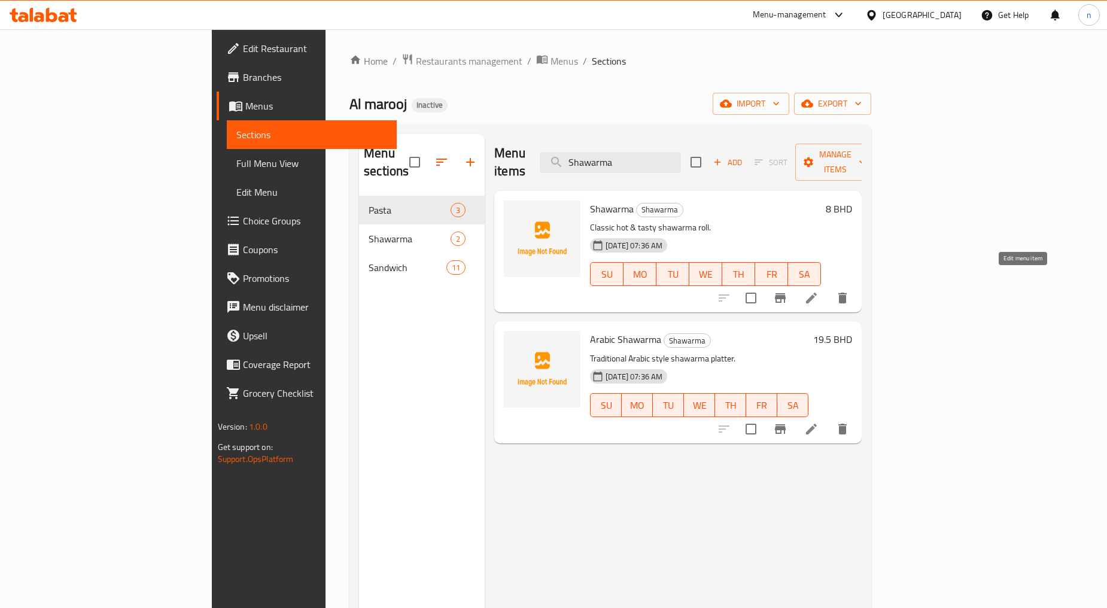
click at [819, 291] on icon at bounding box center [811, 298] width 14 height 14
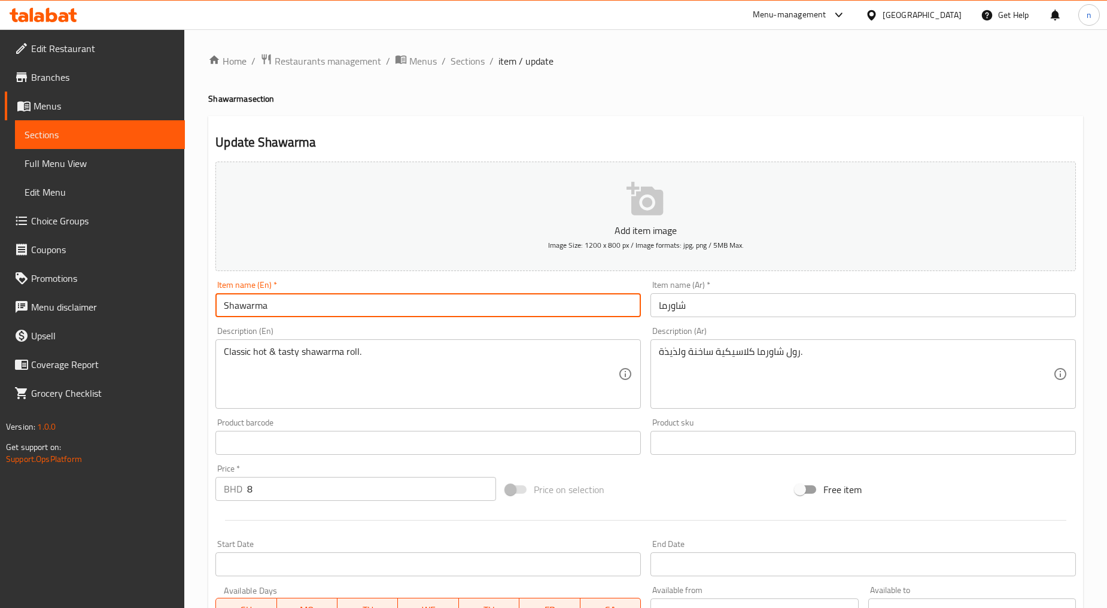
click at [367, 306] on input "Shawarma" at bounding box center [428, 305] width 426 height 24
type input "Shawarma roll"
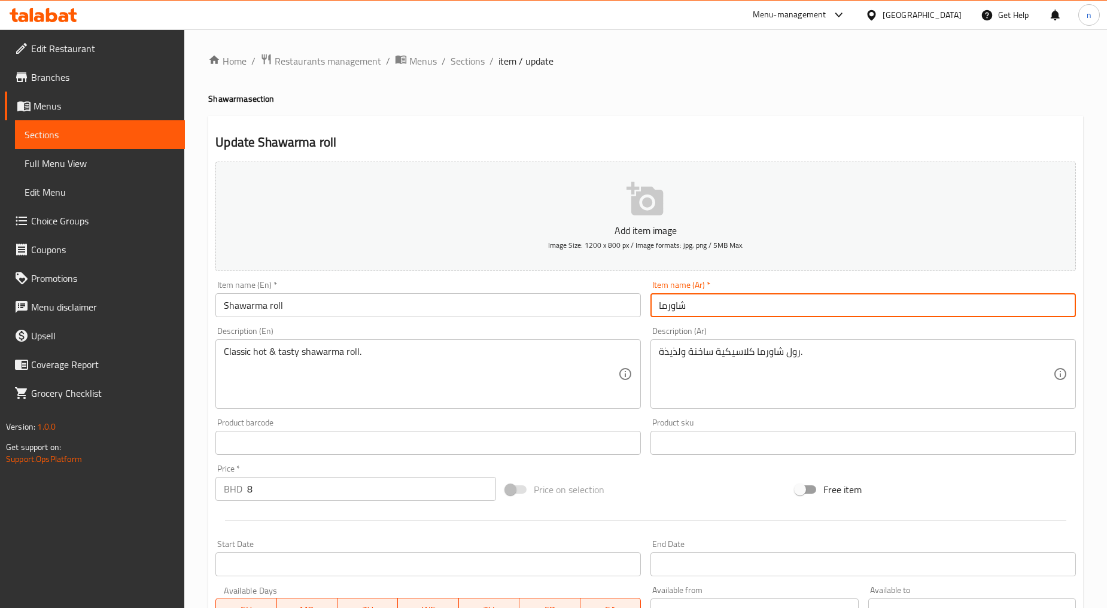
click at [744, 312] on input "شاورما" at bounding box center [864, 305] width 426 height 24
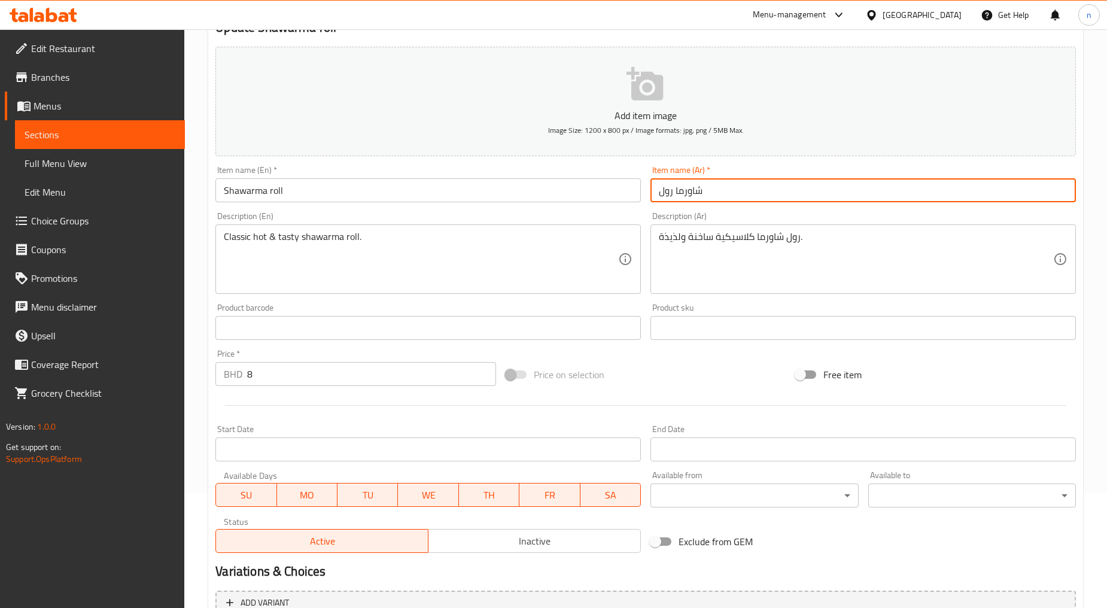
scroll to position [226, 0]
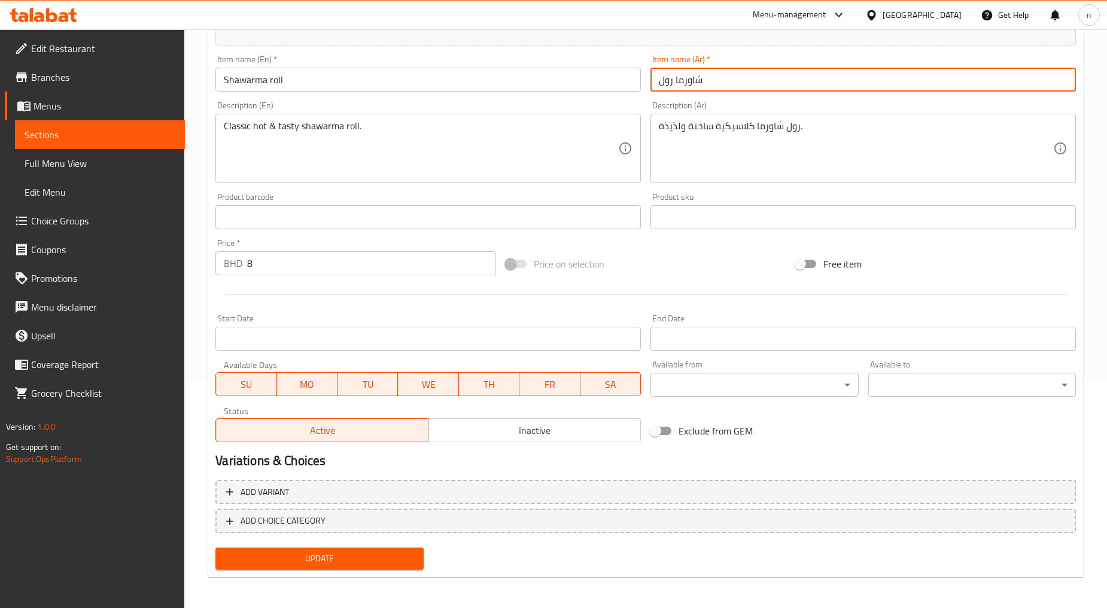
type input "شاورما رول"
click at [371, 552] on span "Update" at bounding box center [319, 558] width 189 height 15
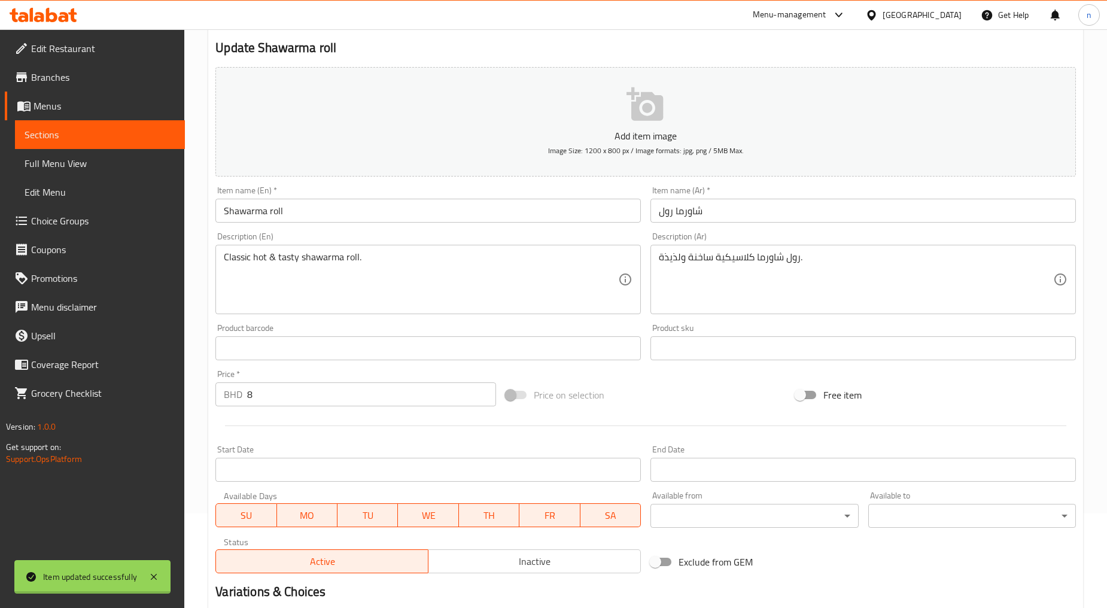
scroll to position [0, 0]
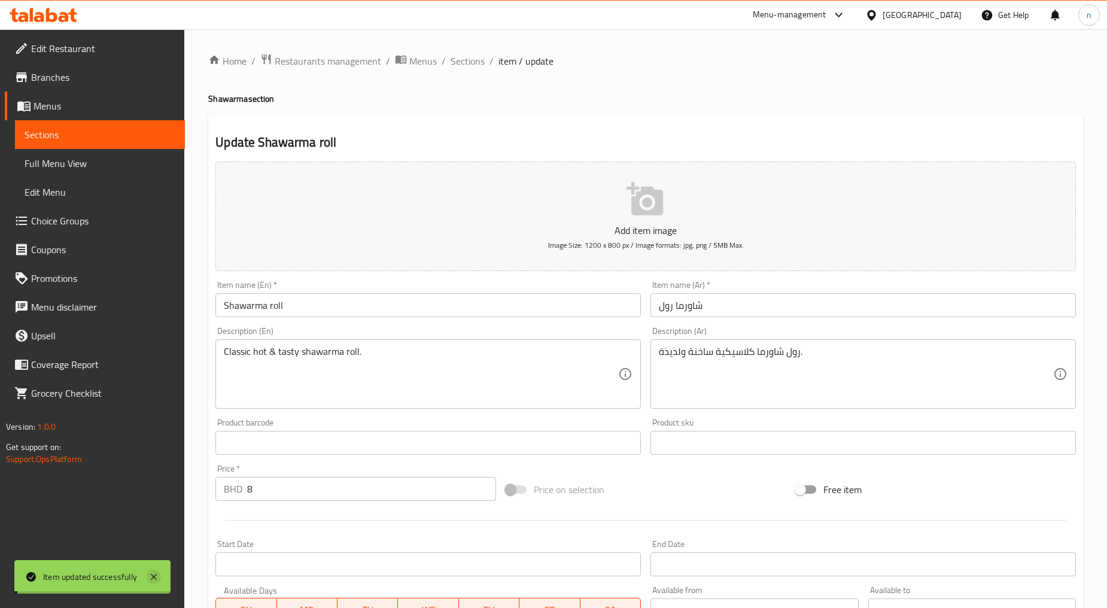
click at [153, 576] on icon at bounding box center [154, 577] width 6 height 6
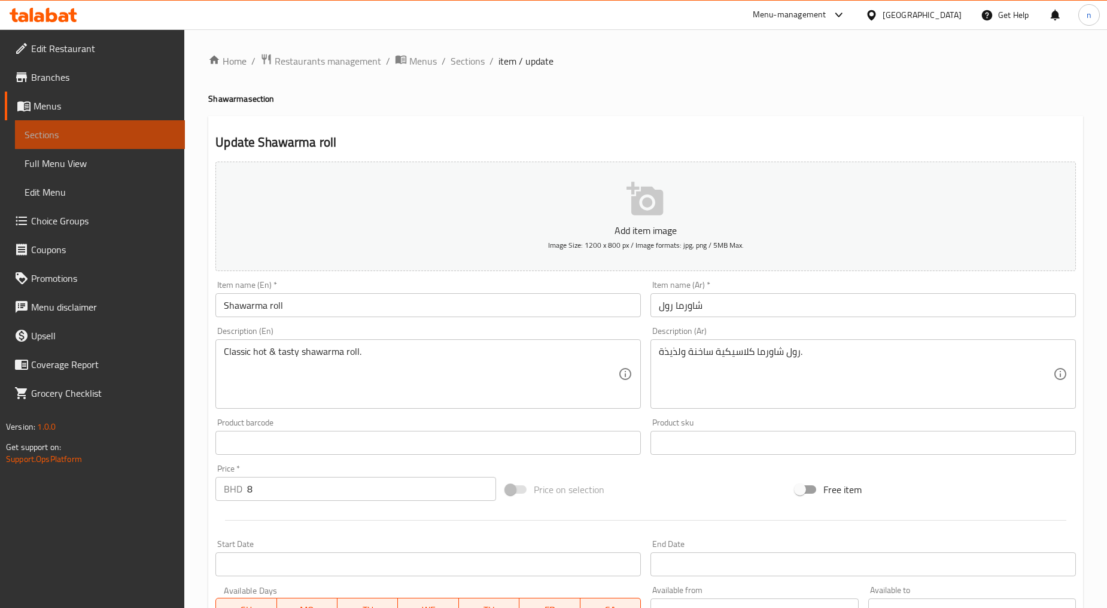
click at [140, 136] on span "Sections" at bounding box center [100, 134] width 151 height 14
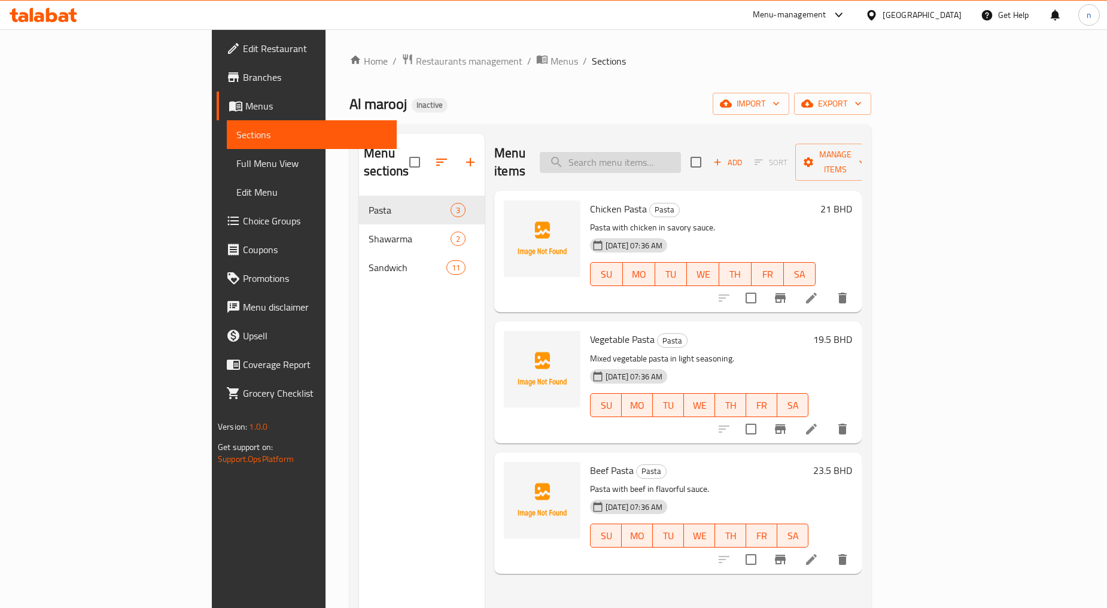
click at [681, 153] on input "search" at bounding box center [610, 162] width 141 height 21
paste input "Chicken"
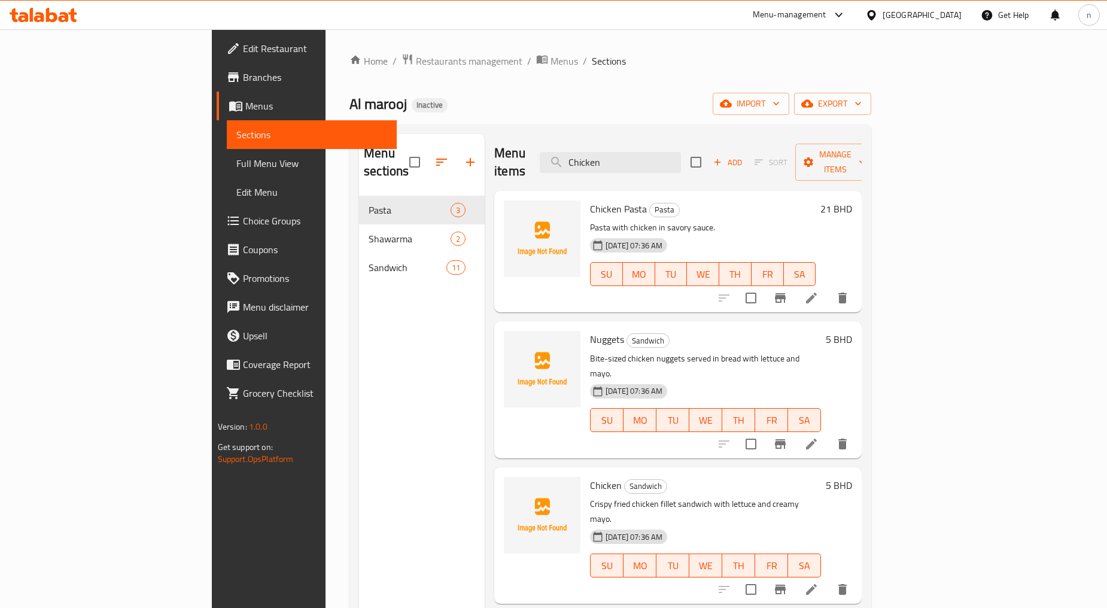
type input "Chicken"
click at [227, 151] on link "Full Menu View" at bounding box center [312, 163] width 170 height 29
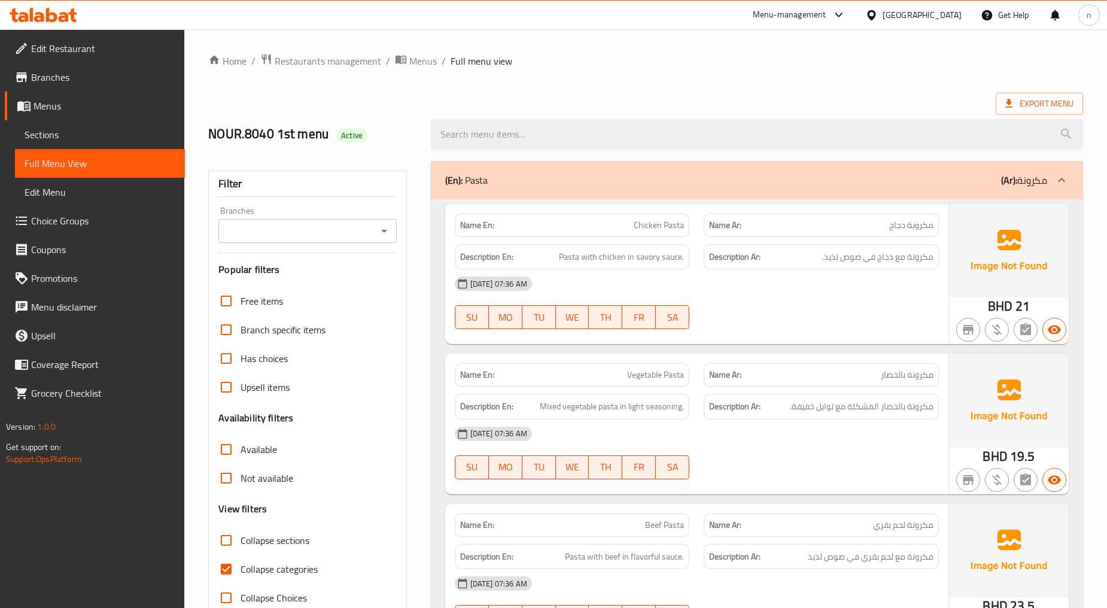
click at [247, 566] on span "Collapse categories" at bounding box center [279, 569] width 77 height 14
click at [241, 566] on input "Collapse categories" at bounding box center [226, 569] width 29 height 29
checkbox input "false"
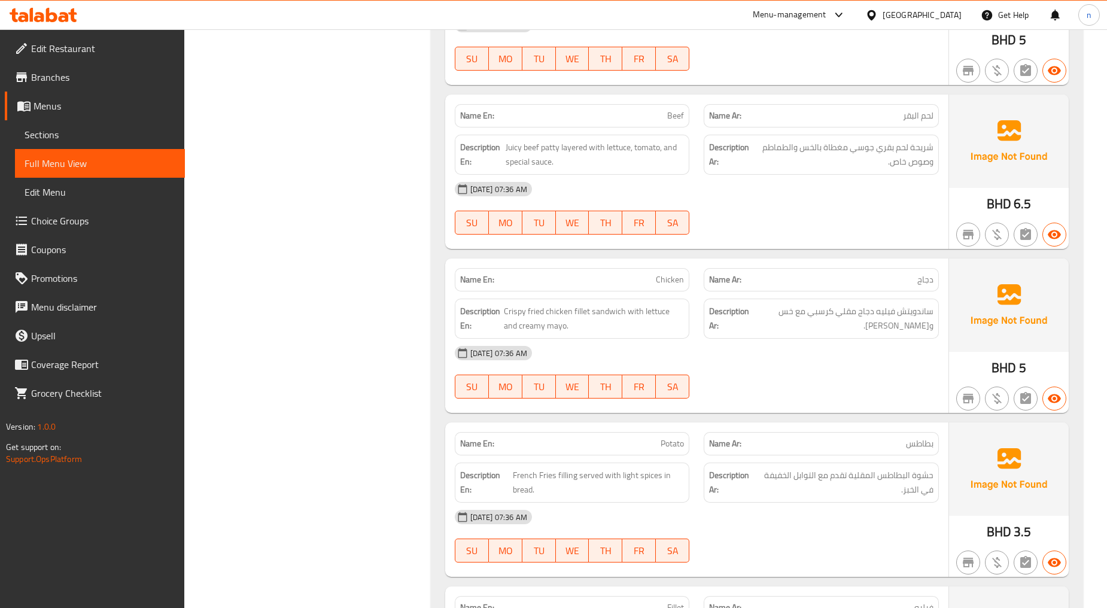
scroll to position [1330, 0]
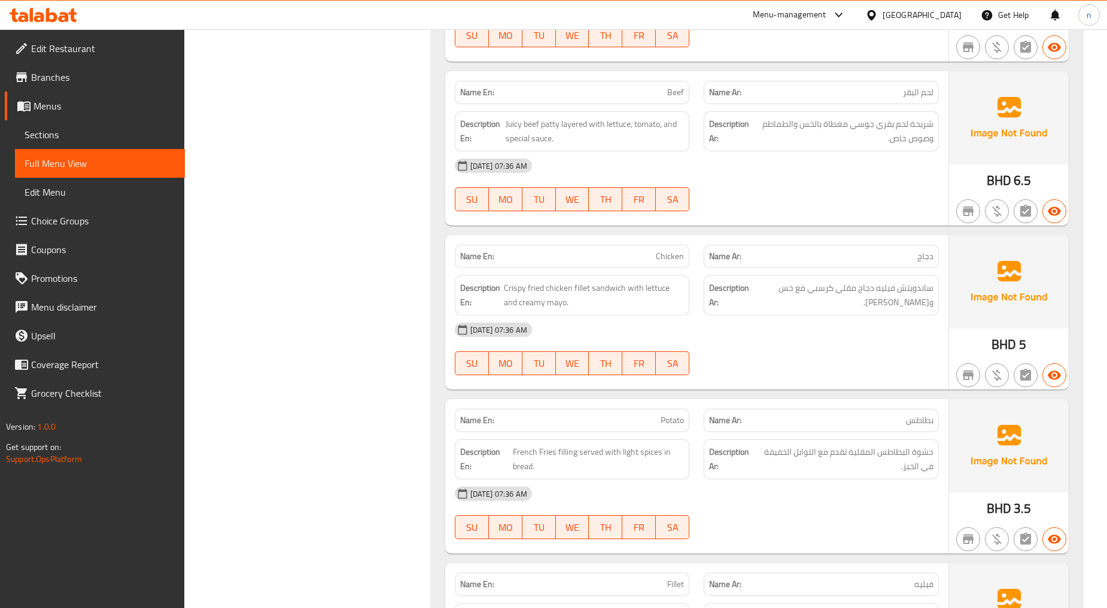
click at [669, 256] on span "Chicken" at bounding box center [670, 256] width 28 height 13
copy span "Chicken"
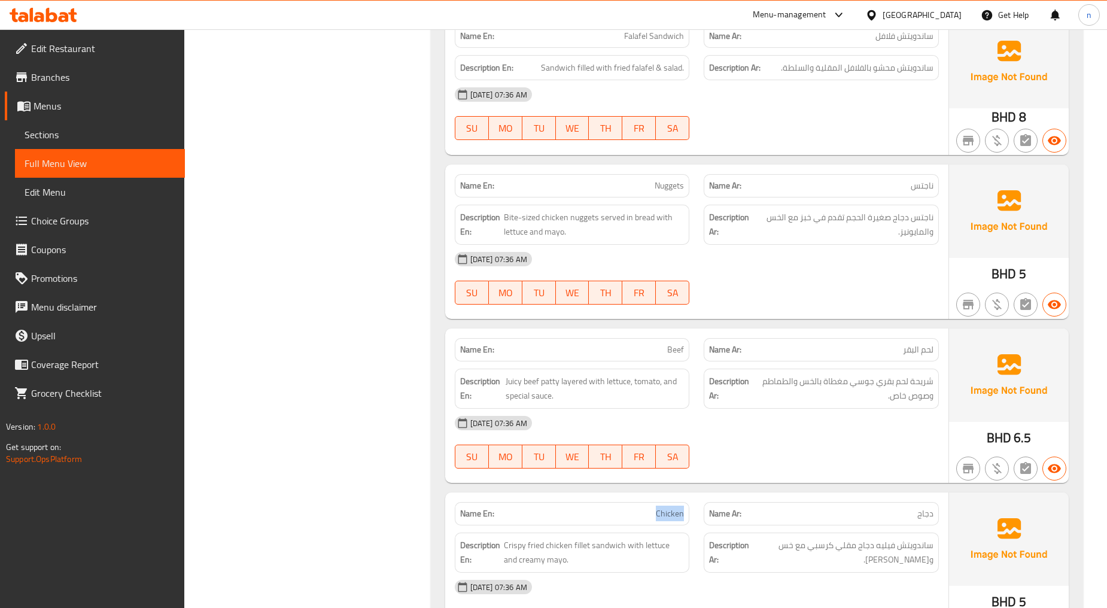
scroll to position [931, 0]
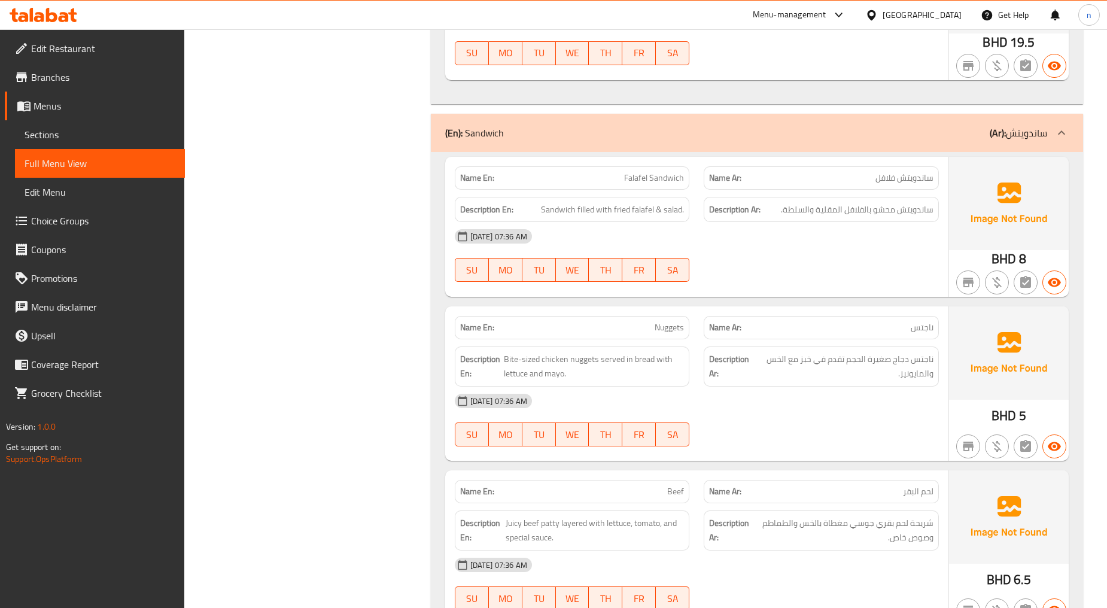
click at [85, 55] on span "Edit Restaurant" at bounding box center [103, 48] width 144 height 14
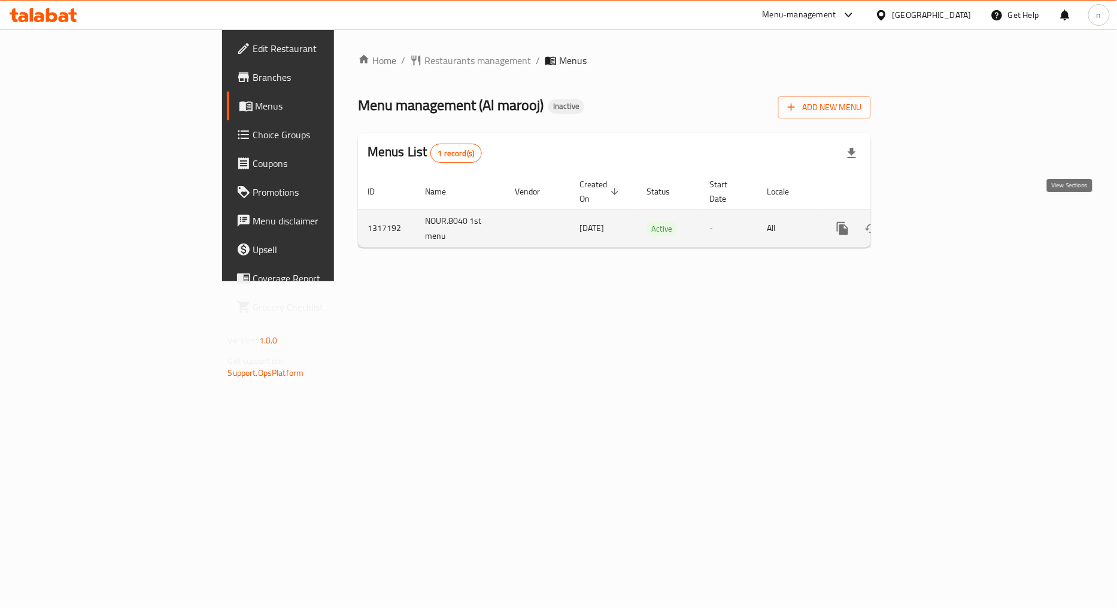
click at [934, 223] on icon "enhanced table" at bounding box center [928, 228] width 11 height 11
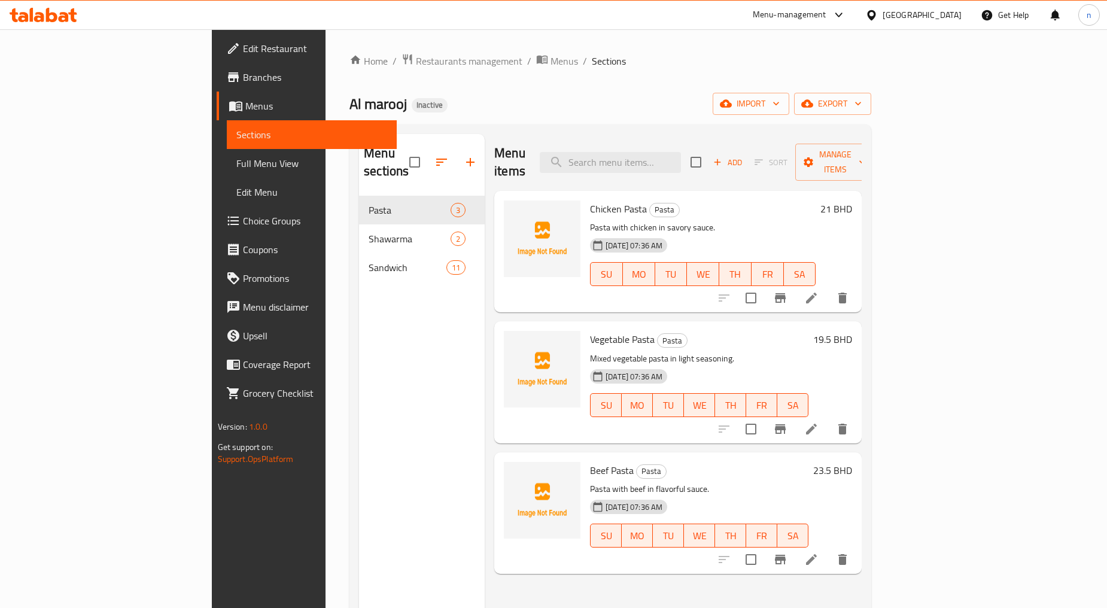
click at [236, 171] on span "Full Menu View" at bounding box center [311, 163] width 151 height 14
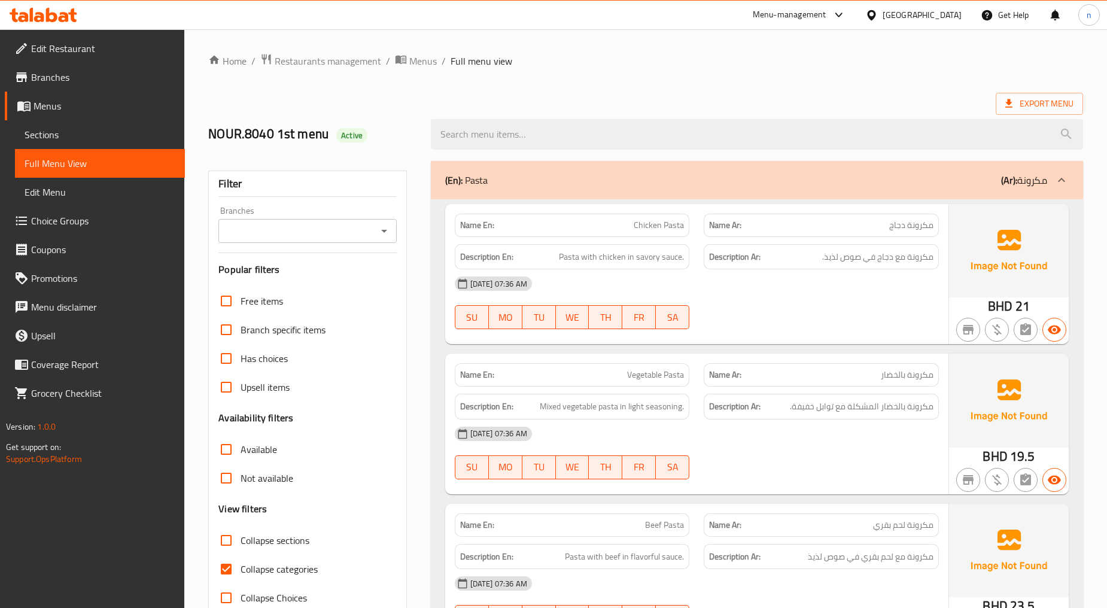
click at [265, 582] on label "Collapse categories" at bounding box center [265, 569] width 106 height 29
click at [241, 582] on input "Collapse categories" at bounding box center [226, 569] width 29 height 29
checkbox input "false"
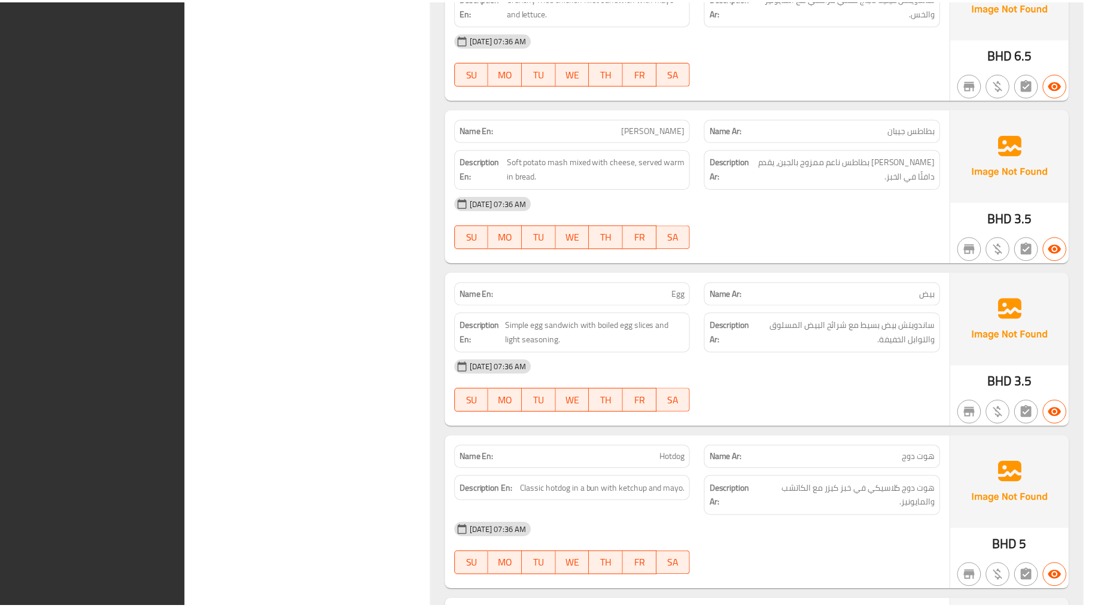
scroll to position [2308, 0]
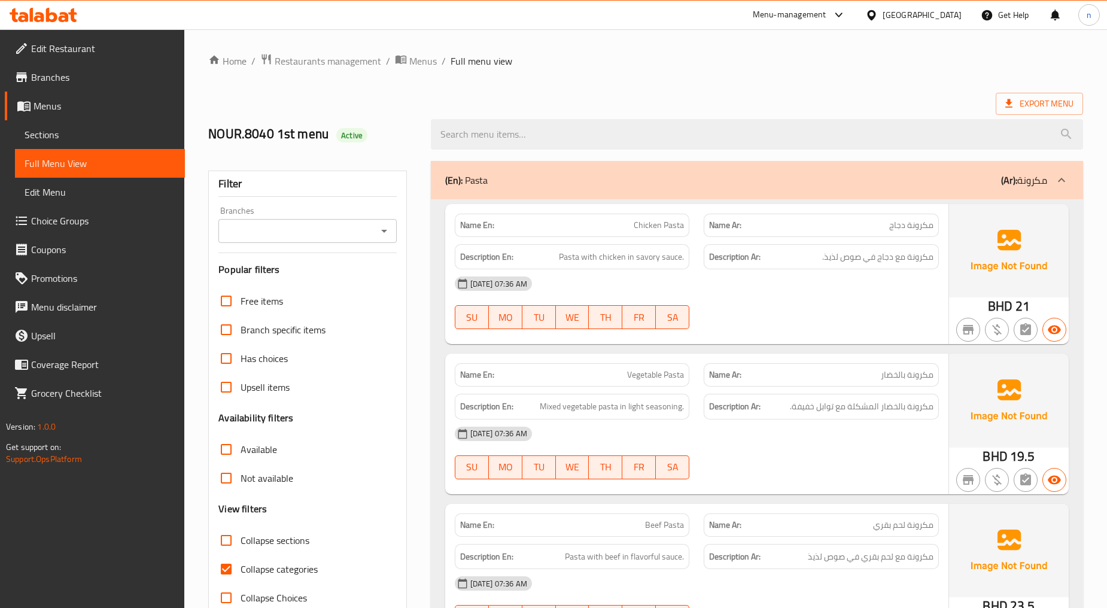
click at [104, 127] on span "Sections" at bounding box center [100, 134] width 151 height 14
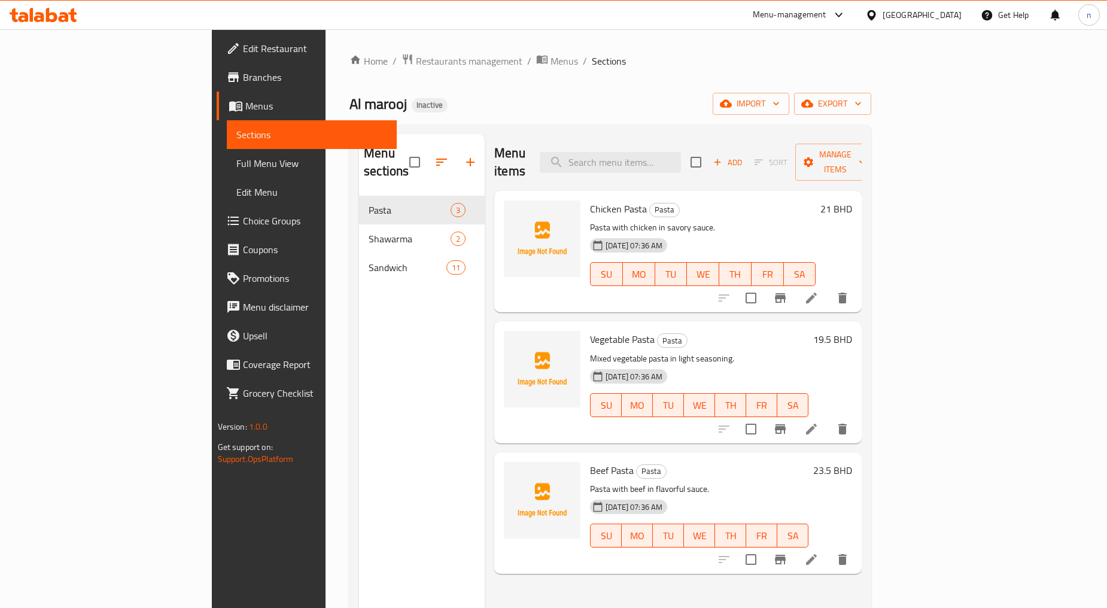
click at [590, 200] on span "Chicken Pasta" at bounding box center [618, 209] width 57 height 18
copy h6 "Chicken Pasta"
click at [681, 152] on input "search" at bounding box center [610, 162] width 141 height 21
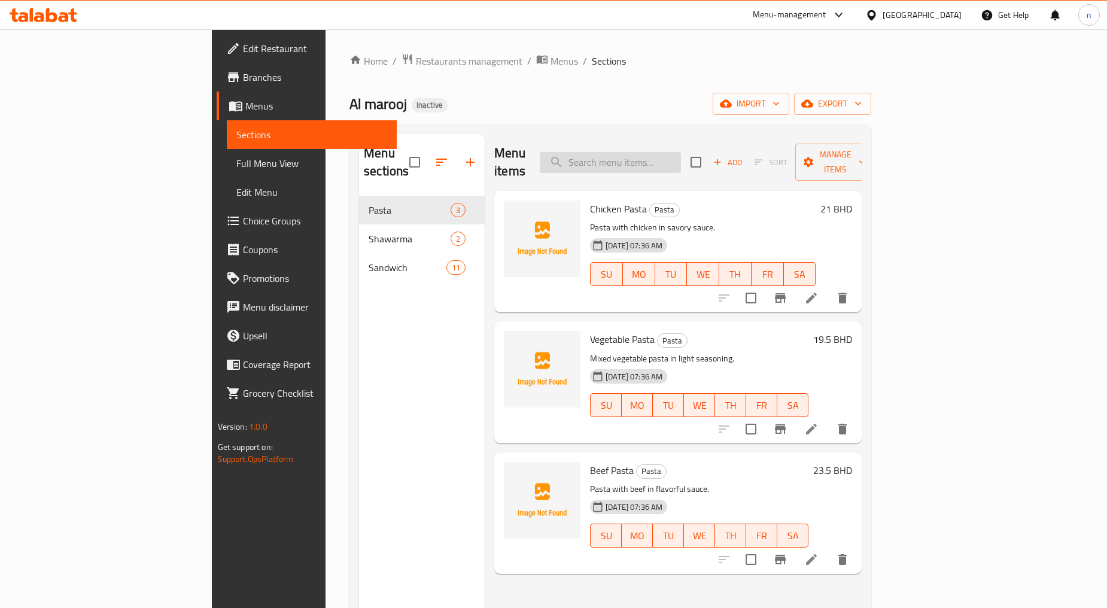
paste input "Chicken Pasta"
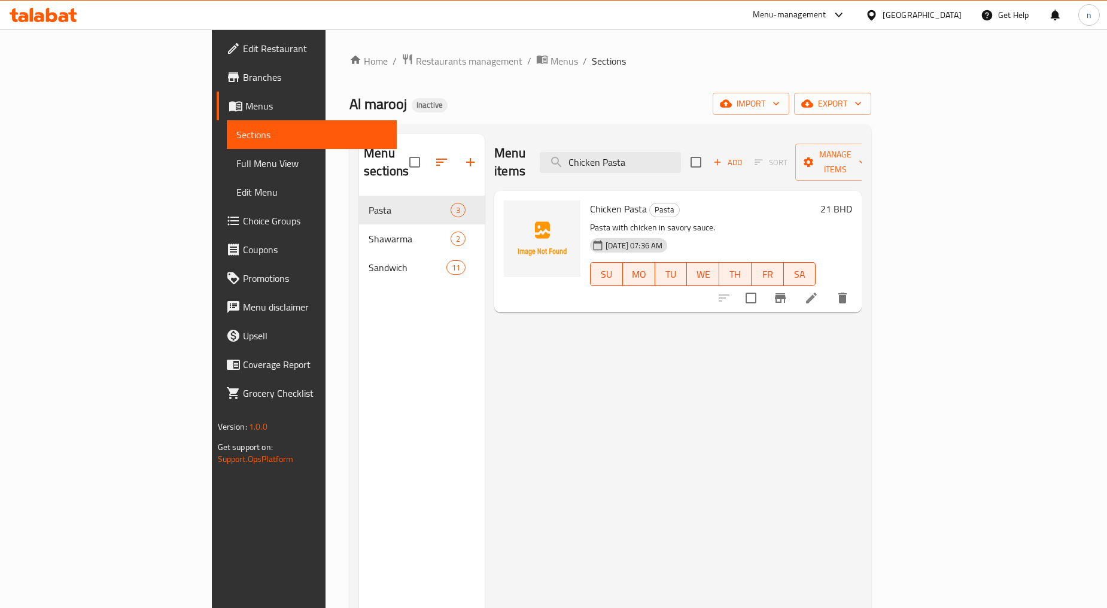
type input "Chicken Pasta"
click at [828, 287] on li at bounding box center [812, 298] width 34 height 22
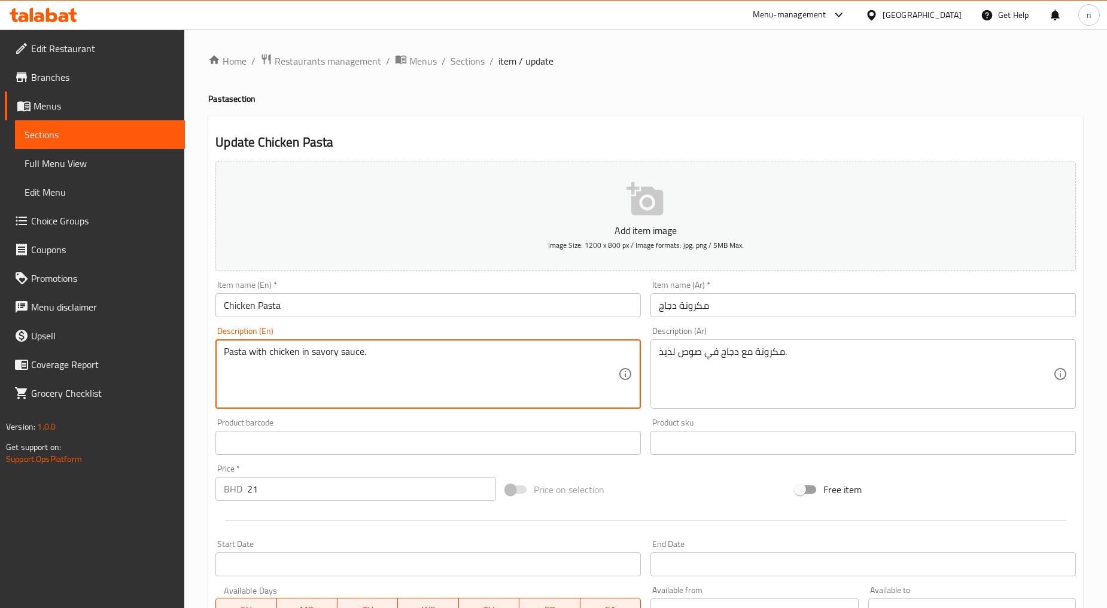
drag, startPoint x: 336, startPoint y: 353, endPoint x: 312, endPoint y: 350, distance: 24.2
click at [473, 375] on textarea "Pasta with chicken in savory sauce." at bounding box center [421, 374] width 394 height 57
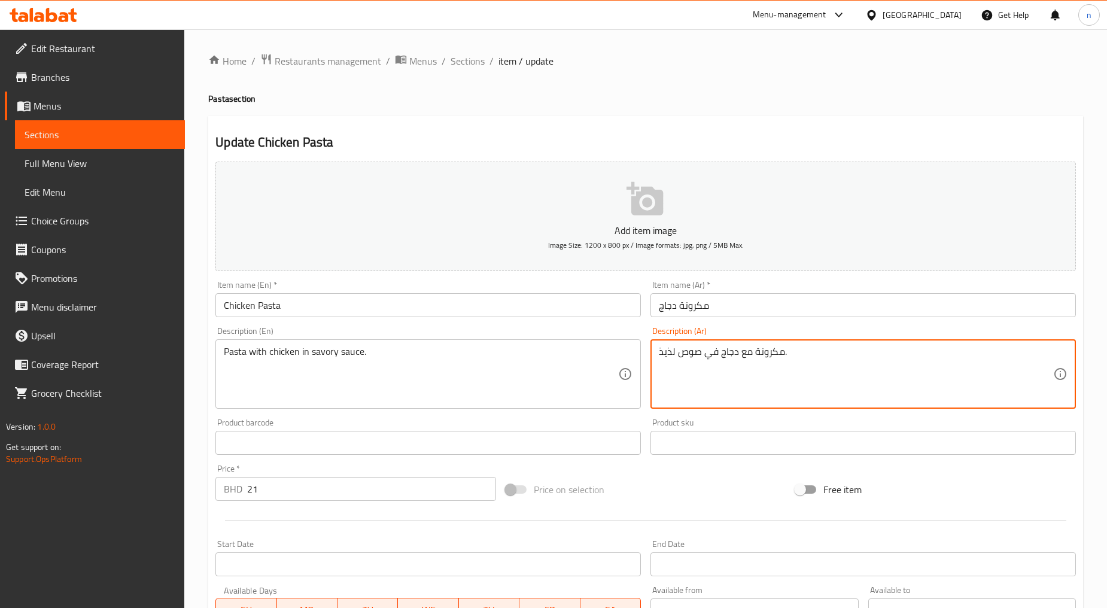
drag, startPoint x: 677, startPoint y: 354, endPoint x: 654, endPoint y: 350, distance: 23.0
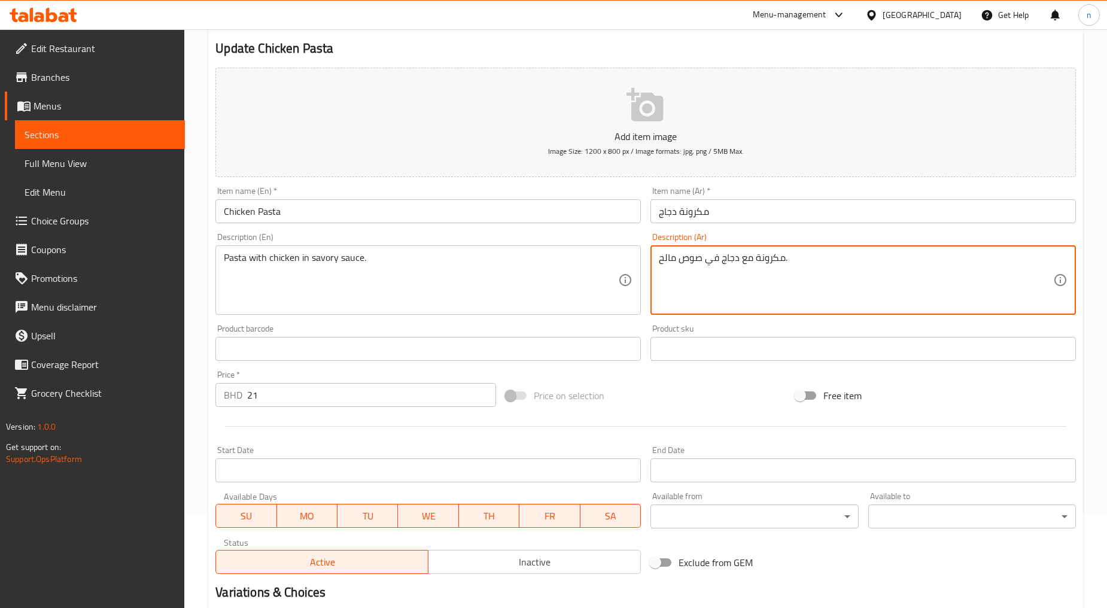
scroll to position [226, 0]
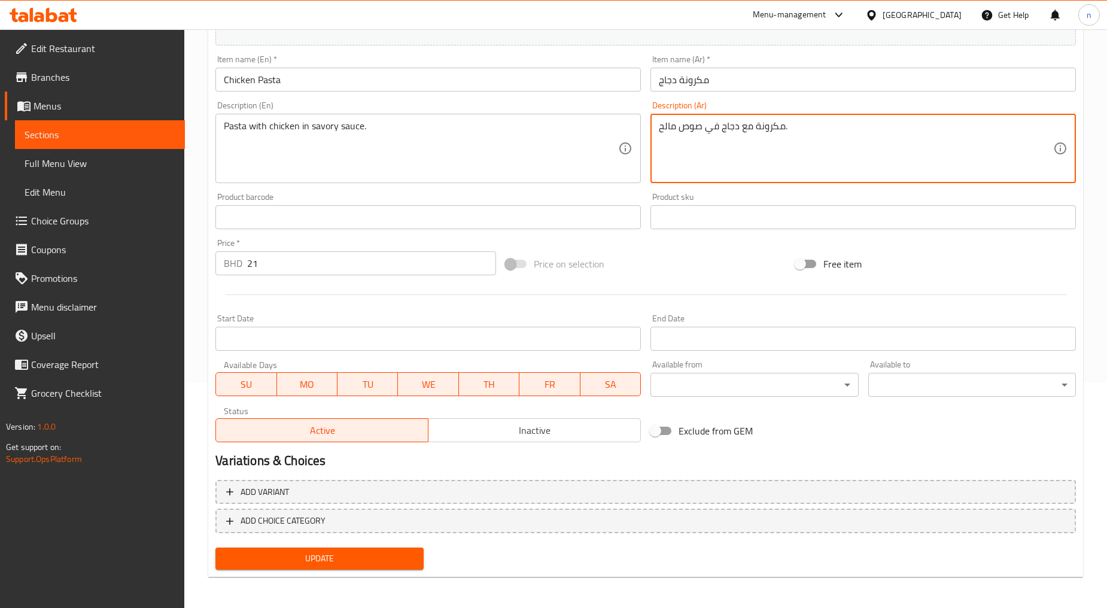
type textarea "مكرونة مع دجاج في صوص مالح."
click at [385, 558] on span "Update" at bounding box center [319, 558] width 189 height 15
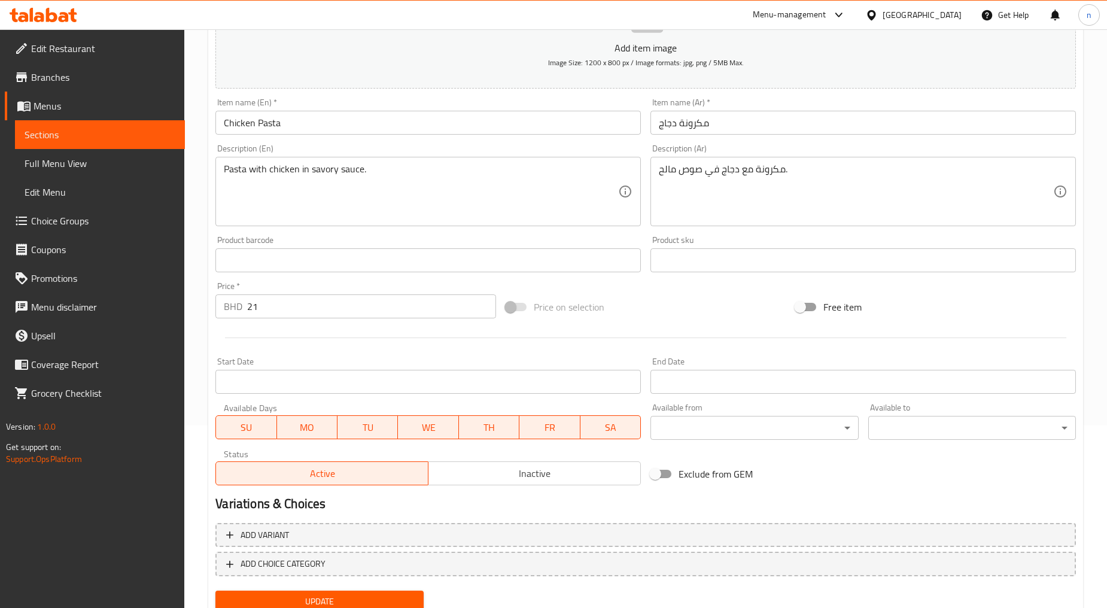
scroll to position [159, 0]
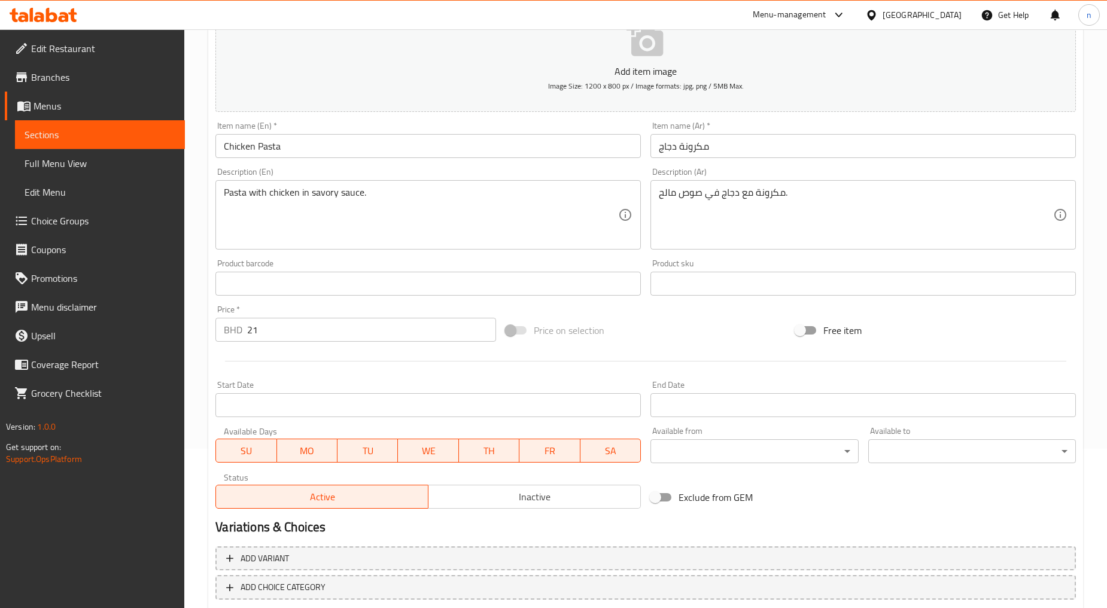
click at [32, 133] on span "Sections" at bounding box center [100, 134] width 151 height 14
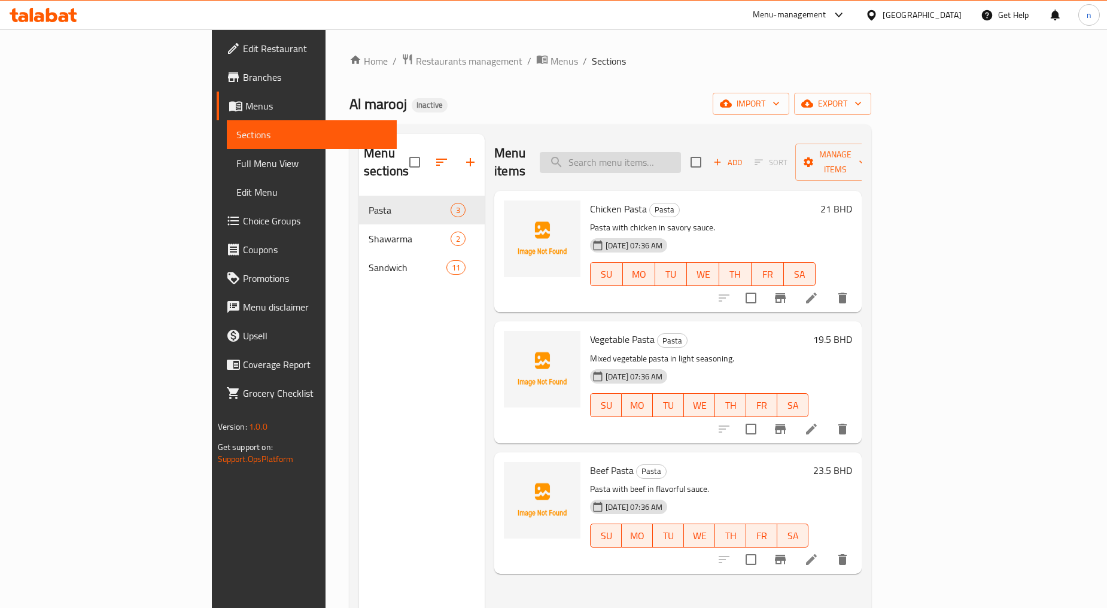
click at [666, 160] on input "search" at bounding box center [610, 162] width 141 height 21
paste input "Chicken"
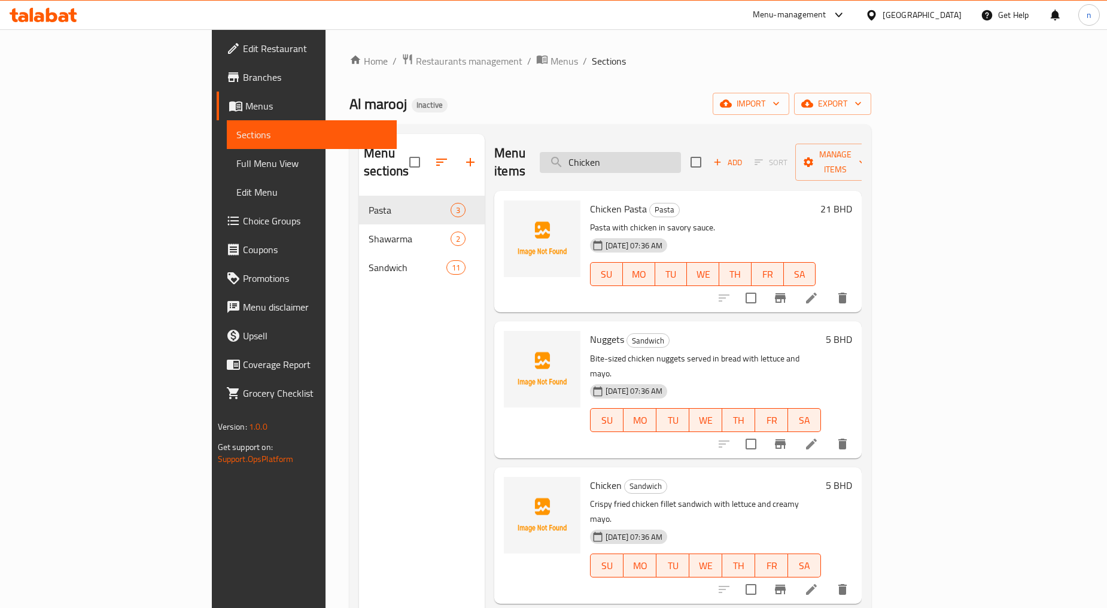
click at [681, 162] on input "Chicken" at bounding box center [610, 162] width 141 height 21
paste input "Beef"
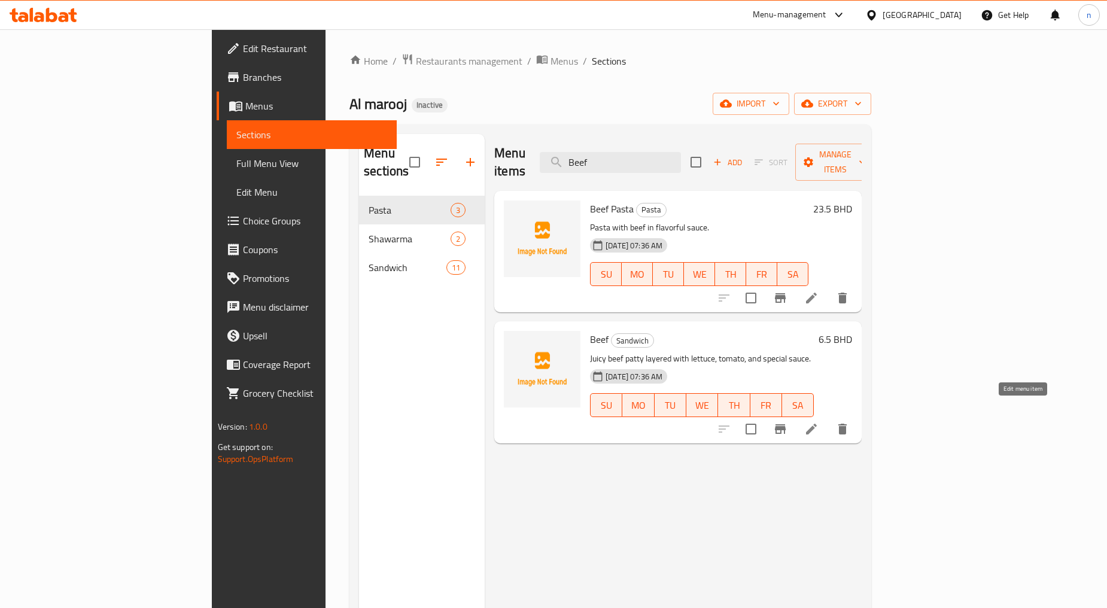
type input "Beef"
click at [819, 422] on icon at bounding box center [811, 429] width 14 height 14
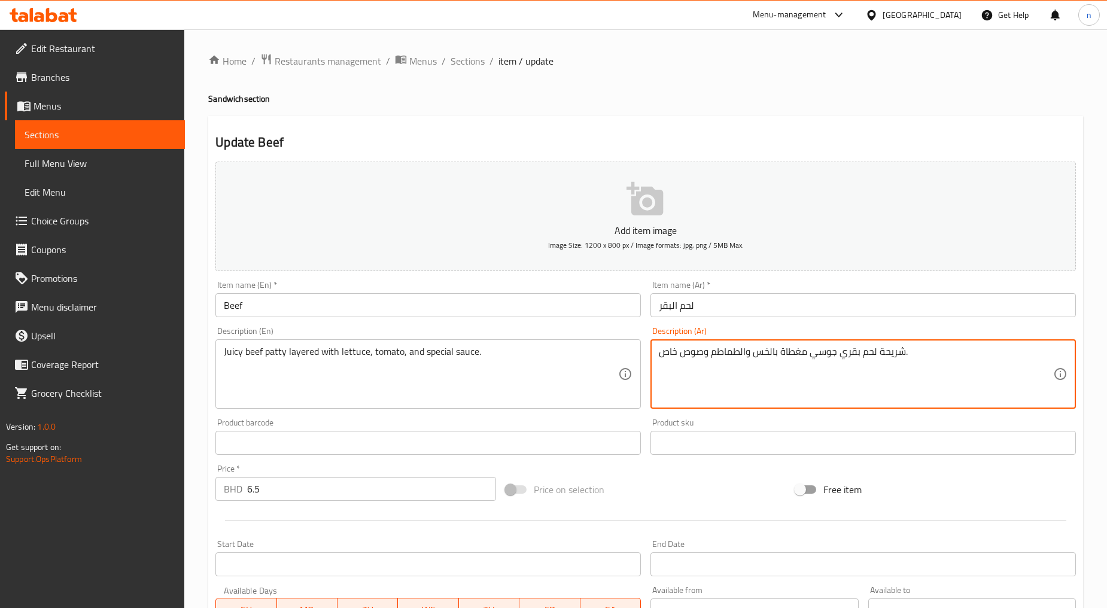
drag, startPoint x: 678, startPoint y: 355, endPoint x: 659, endPoint y: 348, distance: 20.3
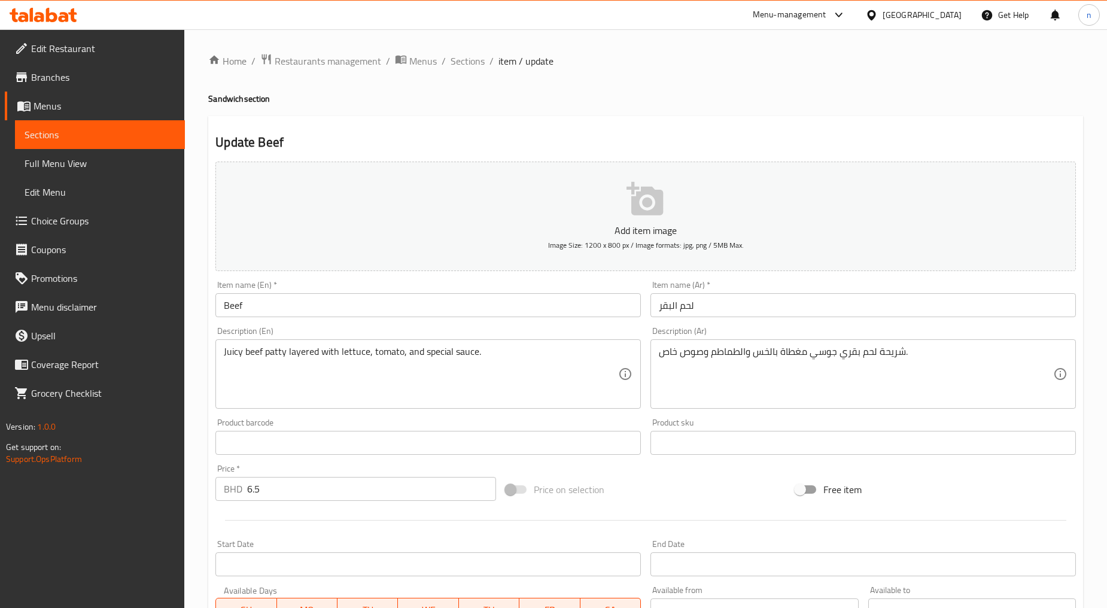
click at [667, 357] on textarea "شريحة لحم بقري جوسي مغطاة بالخس والطماطم وصوص خاص." at bounding box center [856, 374] width 394 height 57
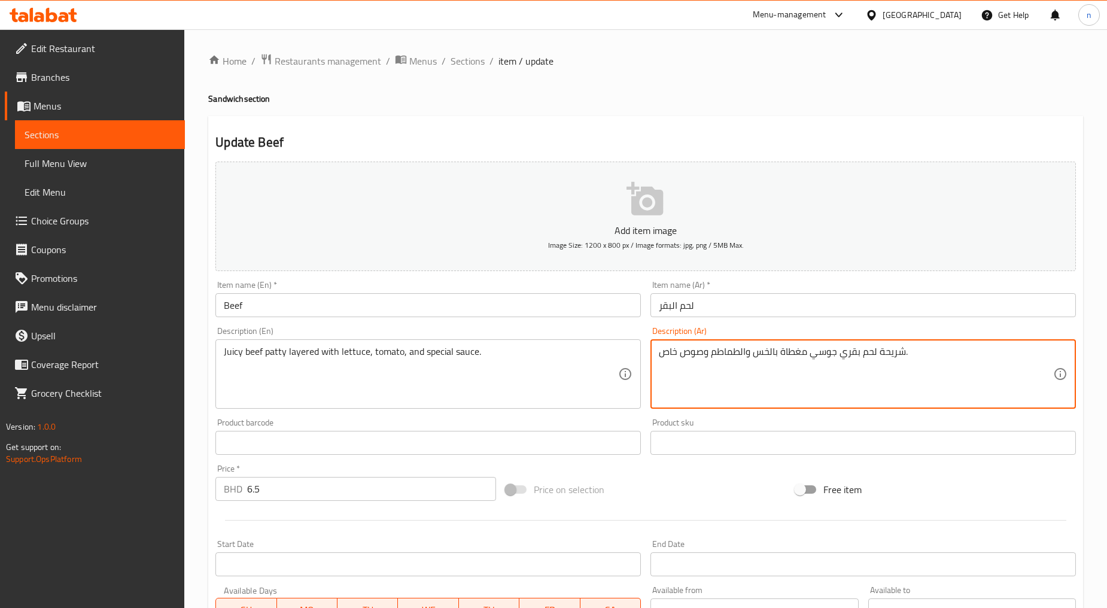
click at [667, 357] on textarea "شريحة لحم بقري جوسي مغطاة بالخس والطماطم وصوص خاص." at bounding box center [856, 374] width 394 height 57
paste textarea "بيشيال"
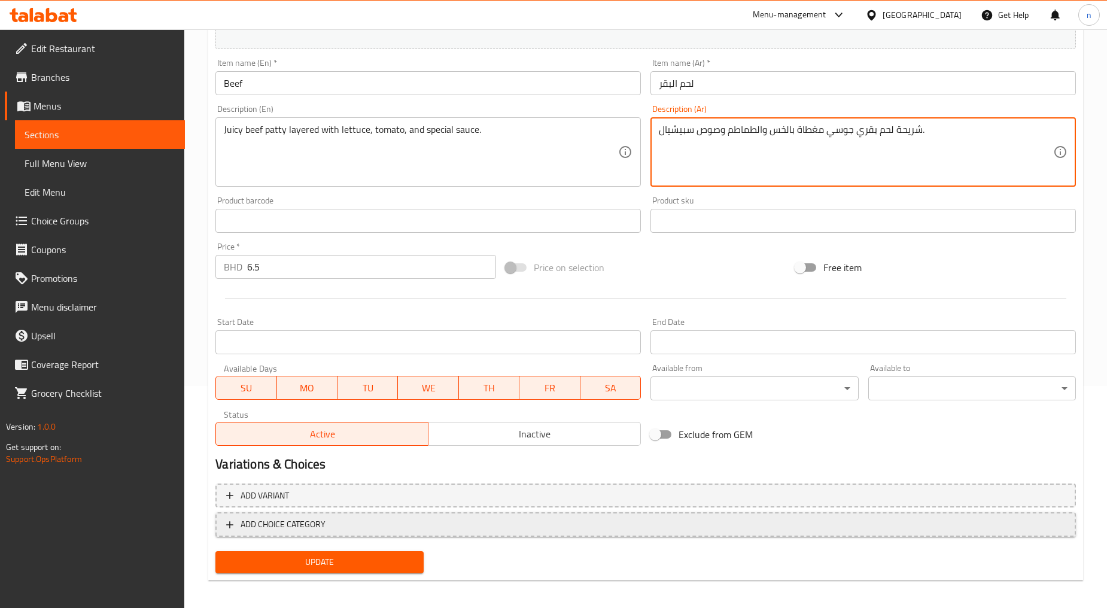
scroll to position [226, 0]
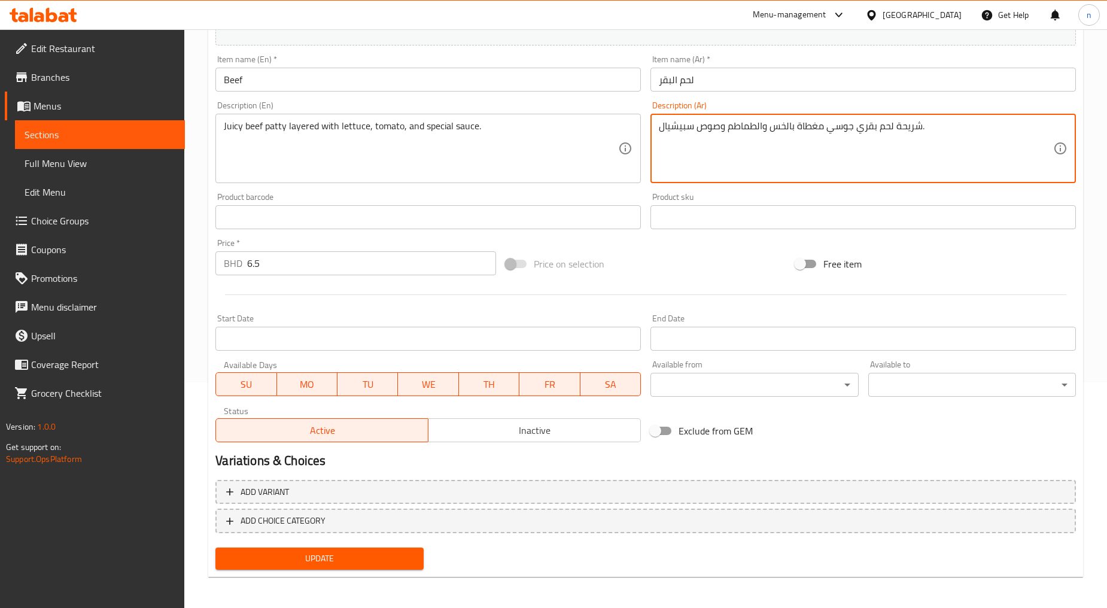
type textarea "شريحة لحم بقري جوسي مغطاة بالخس والطماطم وصوص سبيشيال."
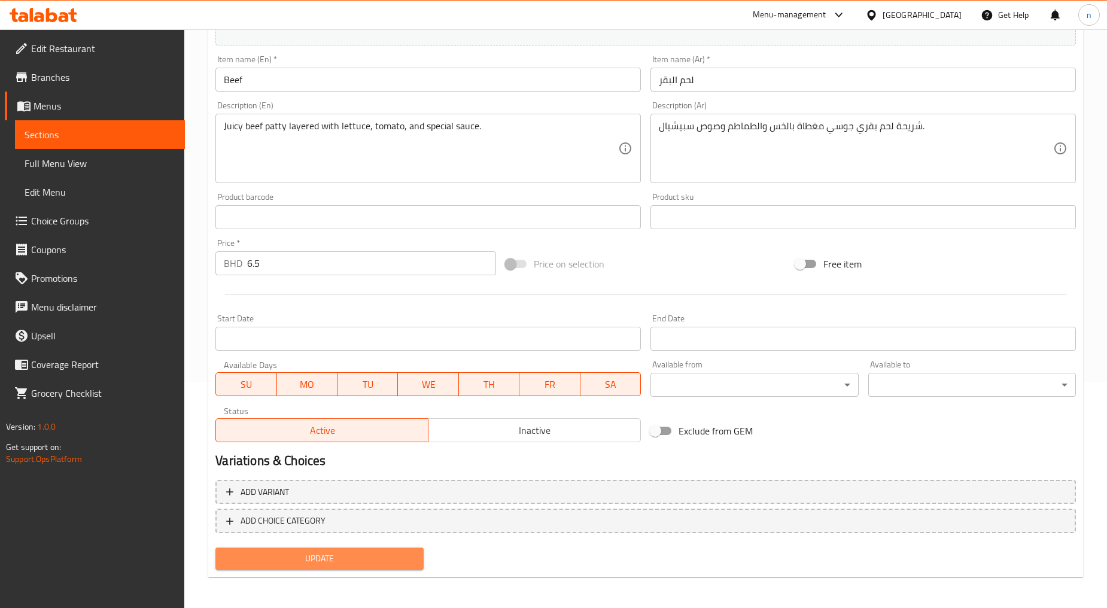
click at [338, 548] on button "Update" at bounding box center [319, 559] width 208 height 22
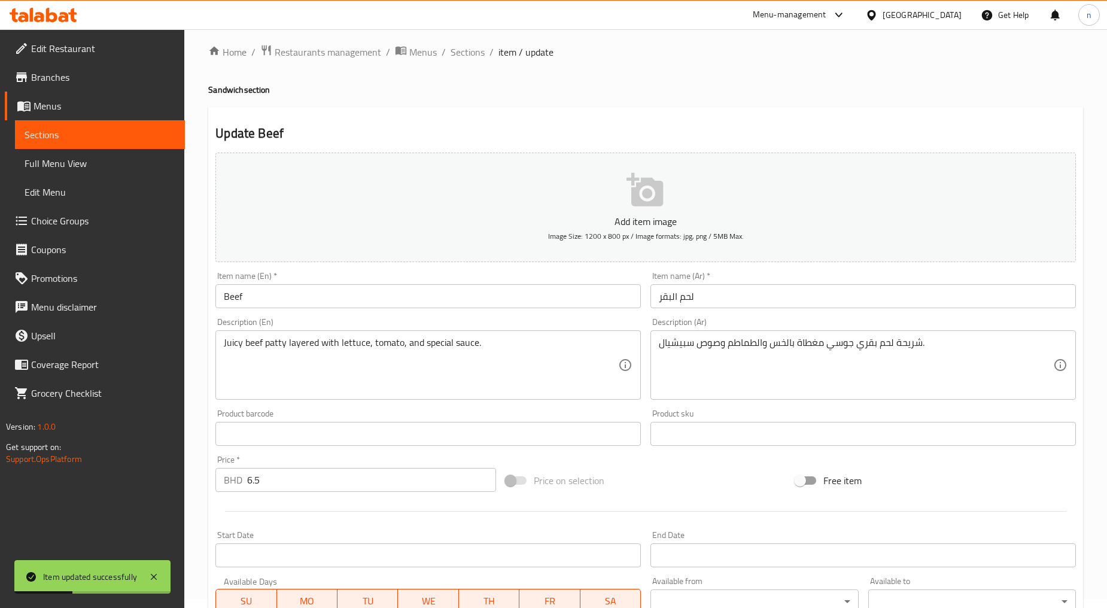
scroll to position [0, 0]
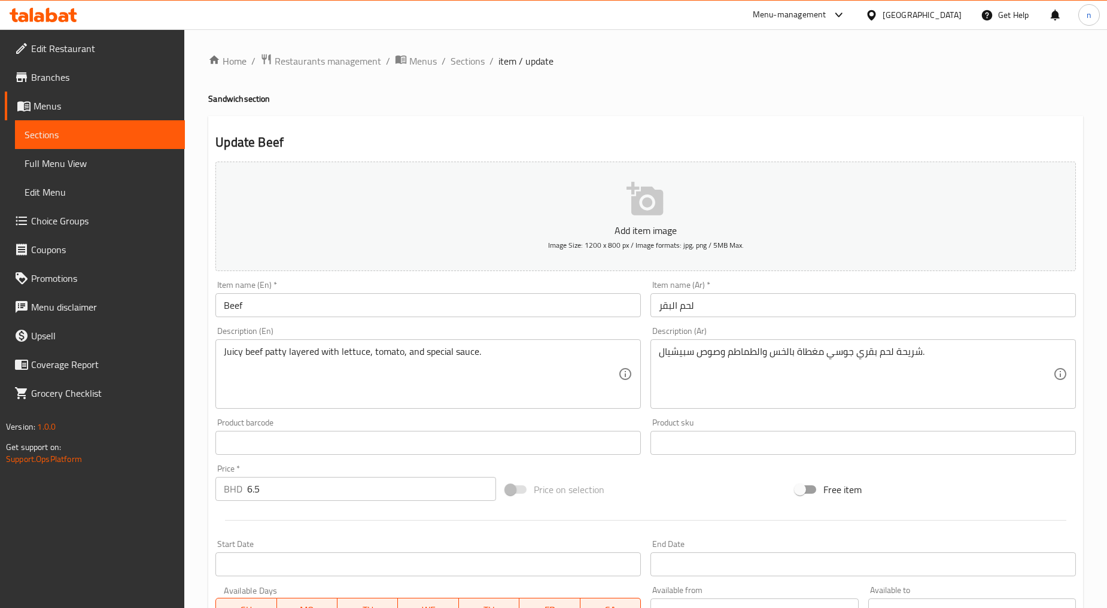
click at [84, 133] on span "Sections" at bounding box center [100, 134] width 151 height 14
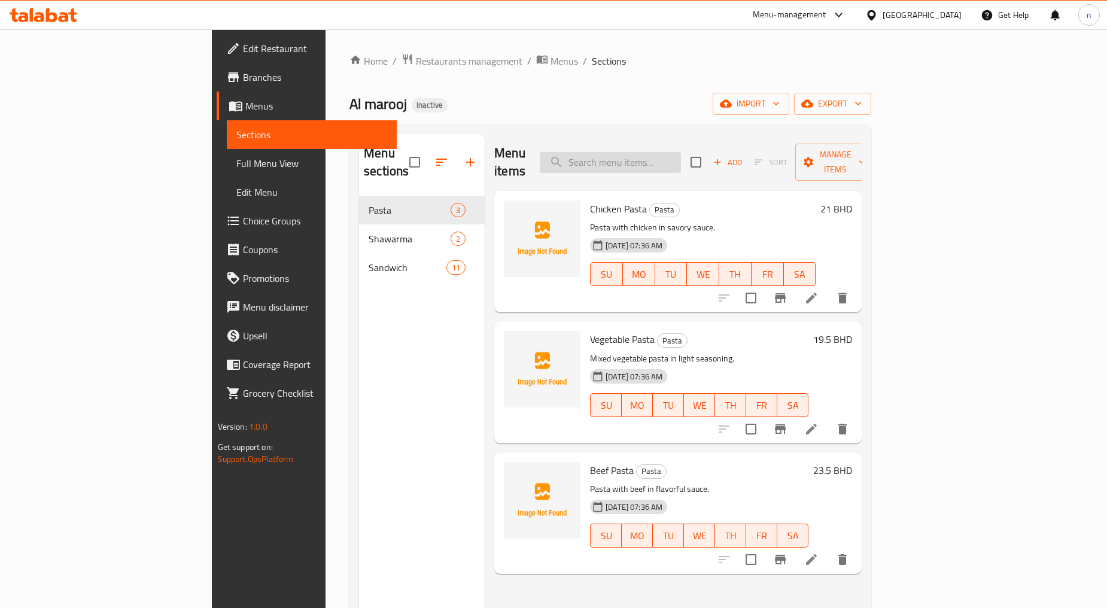
click at [681, 152] on input "search" at bounding box center [610, 162] width 141 height 21
paste input "Beef Pasta"
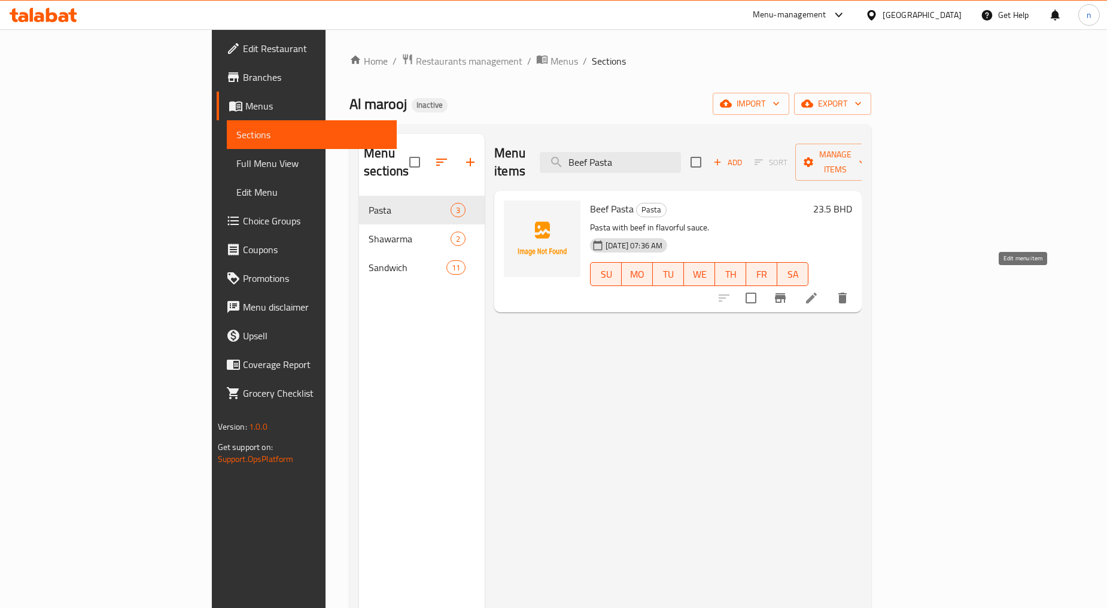
type input "Beef Pasta"
click at [817, 293] on icon at bounding box center [811, 298] width 11 height 11
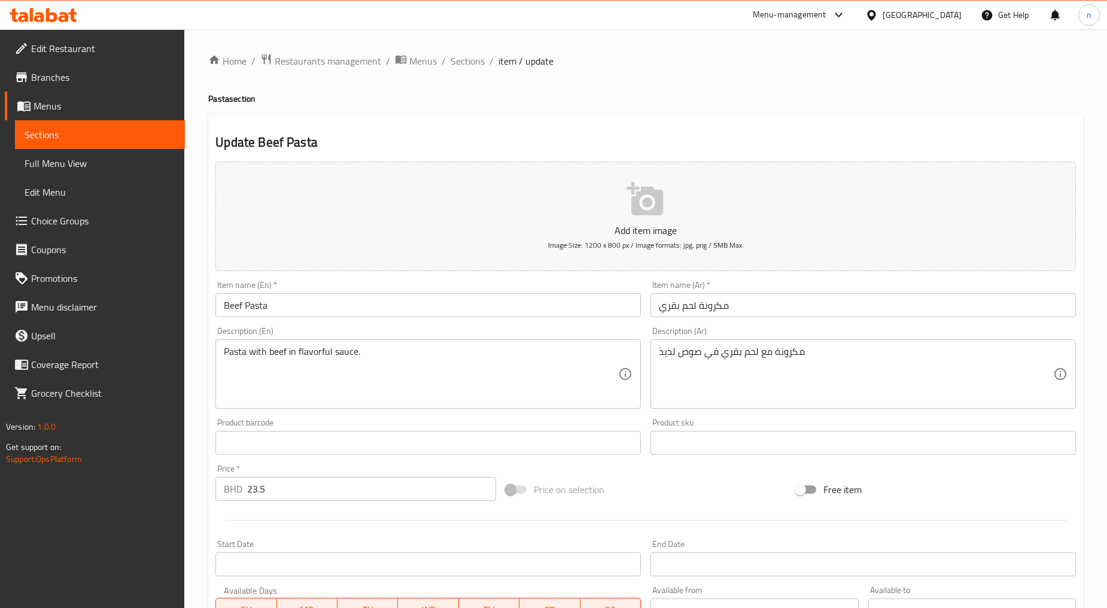
click at [160, 142] on link "Sections" at bounding box center [100, 134] width 170 height 29
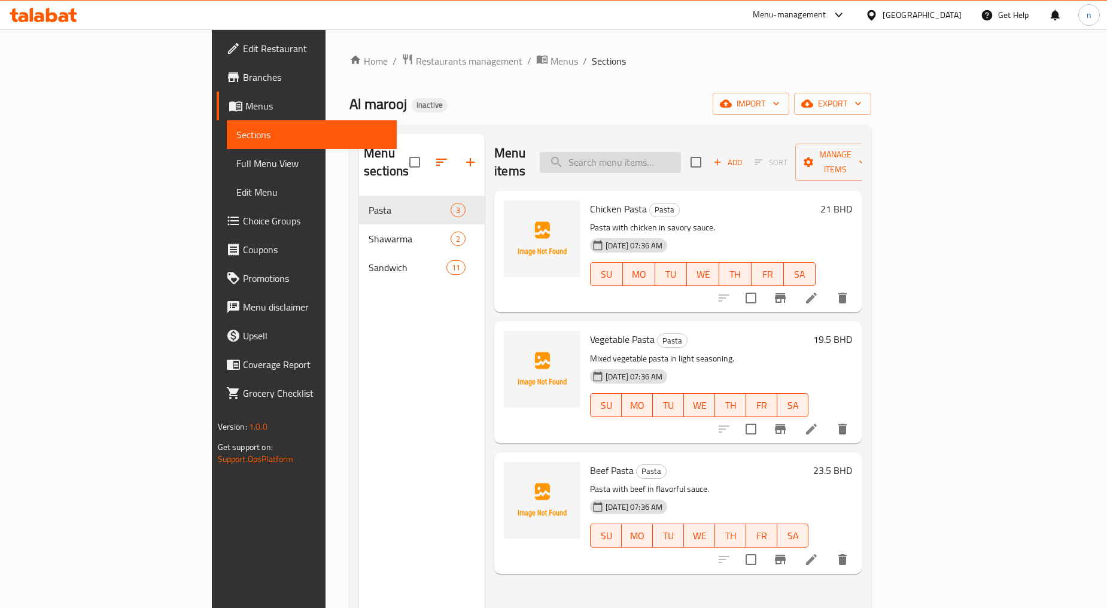
click at [681, 159] on input "search" at bounding box center [610, 162] width 141 height 21
paste input "Vegetable Pasta"
type input "Vegetable Pasta"
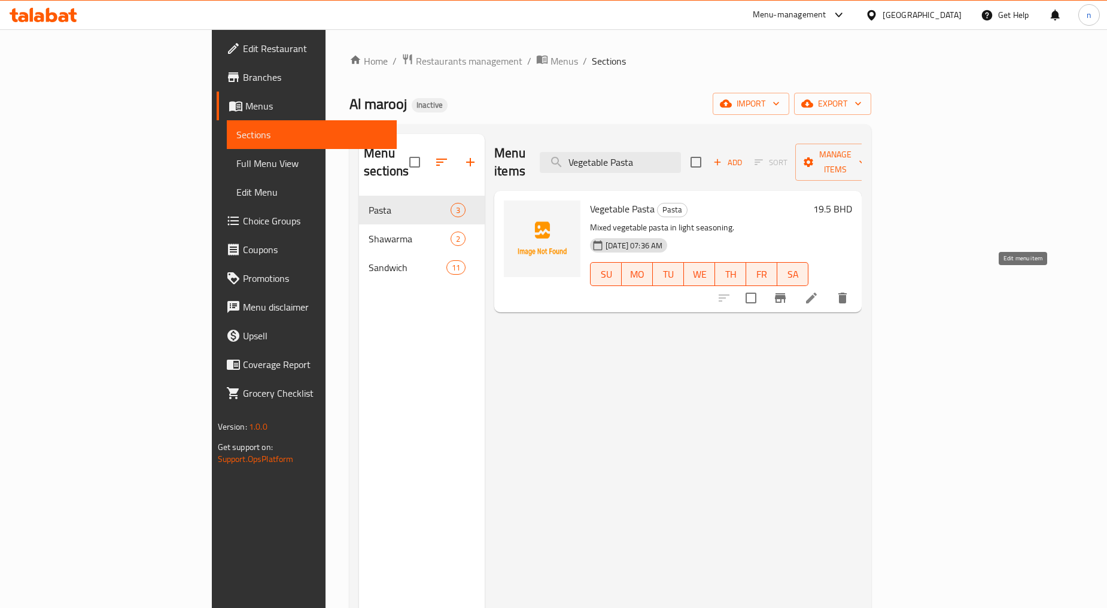
click at [819, 291] on icon at bounding box center [811, 298] width 14 height 14
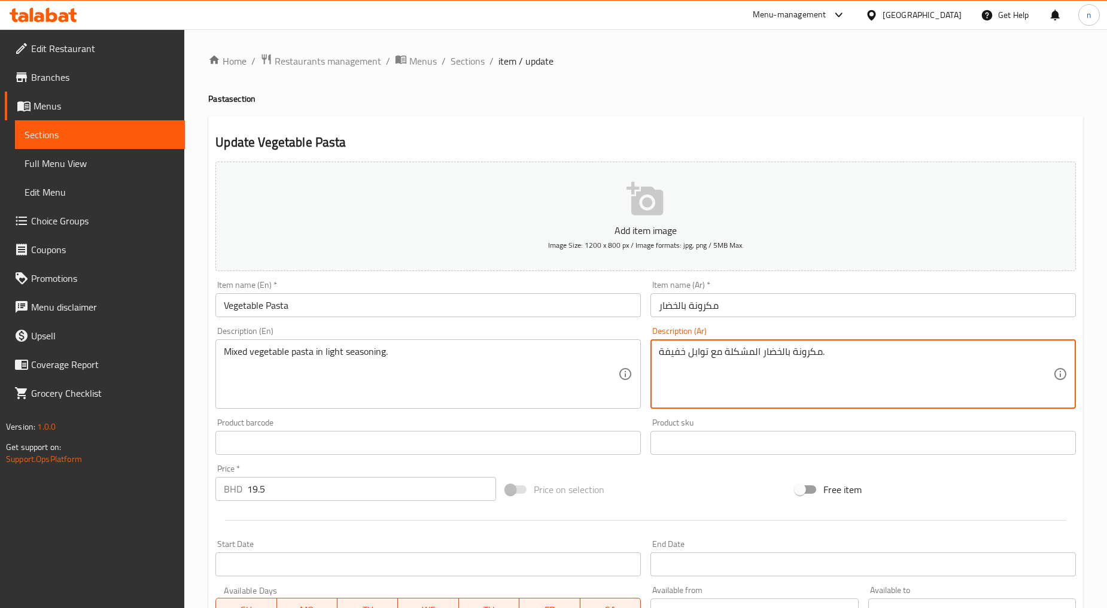
drag, startPoint x: 689, startPoint y: 353, endPoint x: 655, endPoint y: 354, distance: 34.1
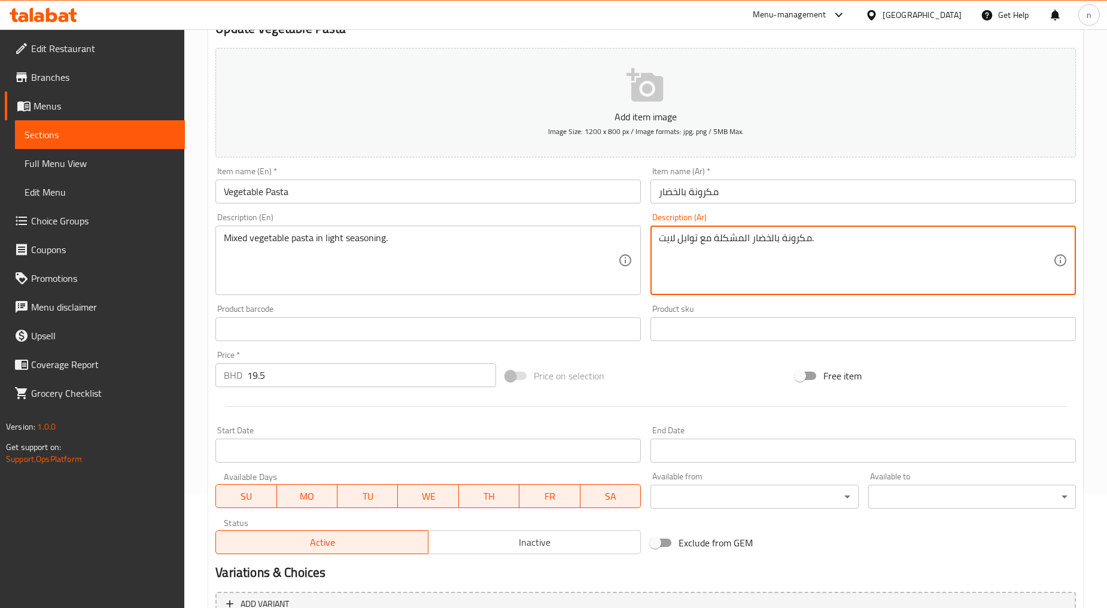
scroll to position [226, 0]
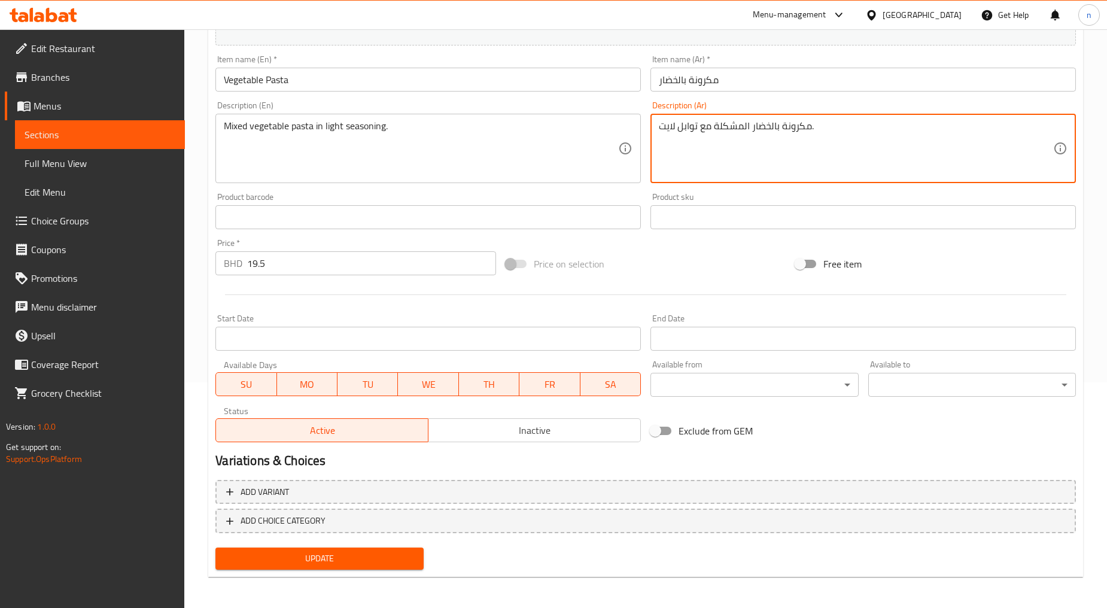
type textarea "مكرونة بالخضار المشكلة مع توابل لايت."
click at [317, 555] on span "Update" at bounding box center [319, 558] width 189 height 15
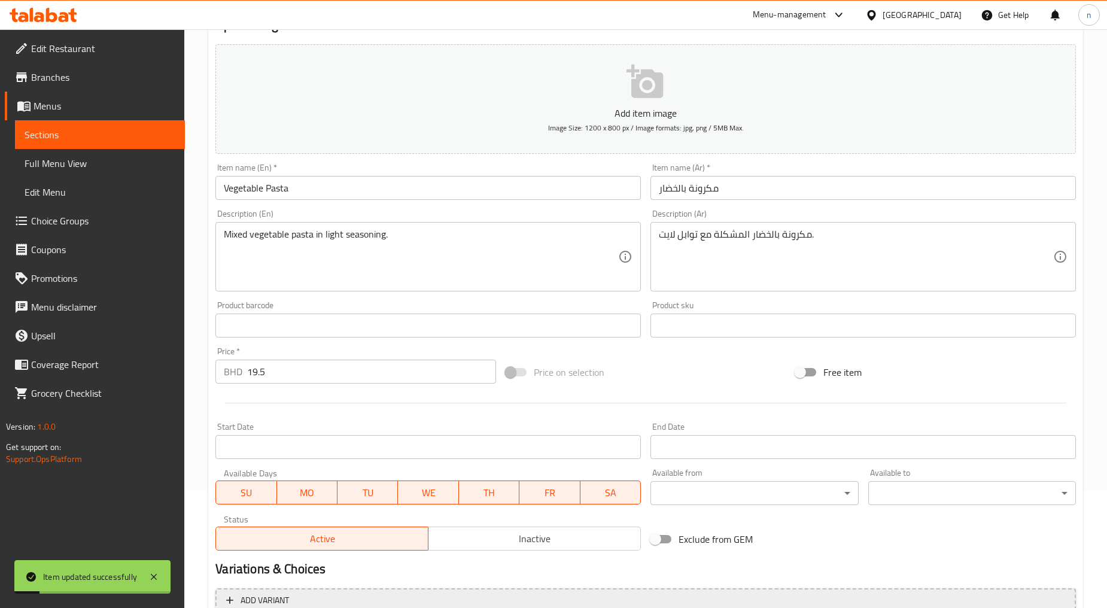
scroll to position [0, 0]
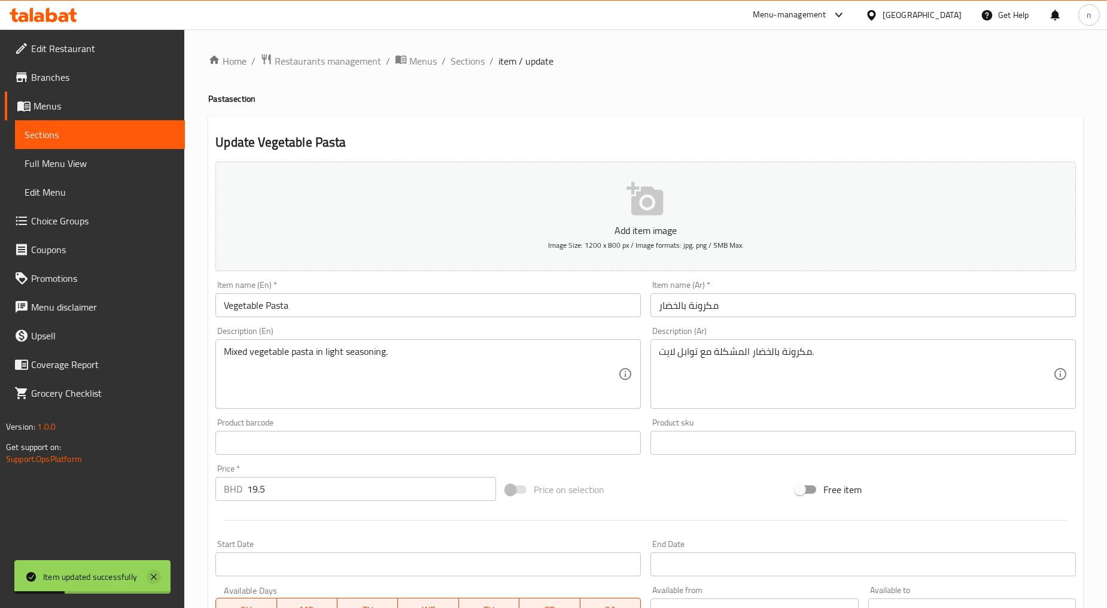
click at [153, 575] on icon at bounding box center [154, 577] width 14 height 14
click at [74, 139] on span "Sections" at bounding box center [100, 134] width 151 height 14
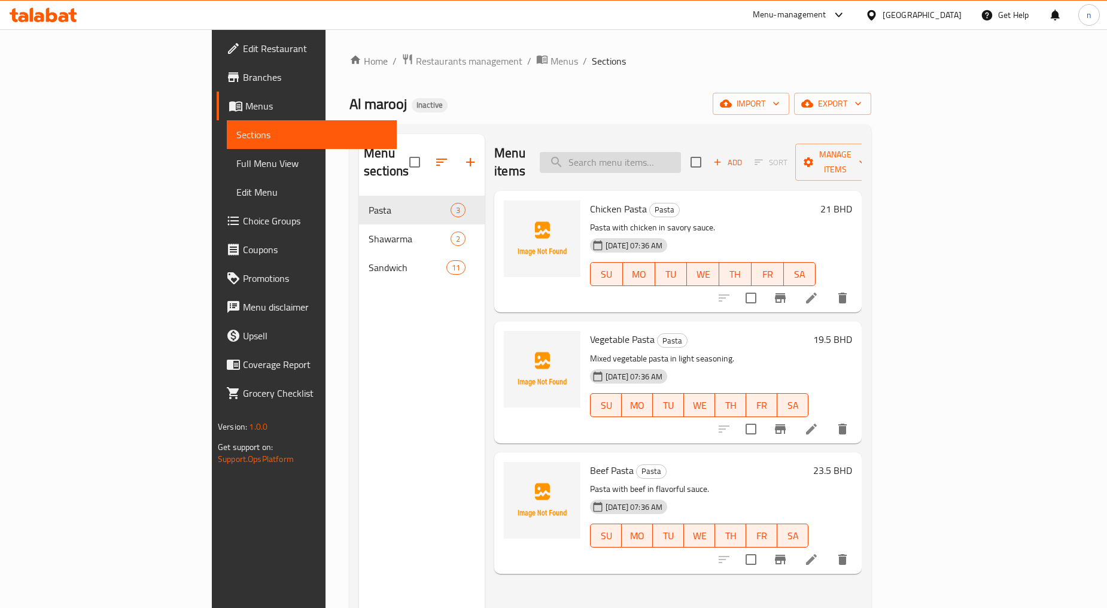
click at [649, 156] on input "search" at bounding box center [610, 162] width 141 height 21
paste input "Egg"
type input "Egg"
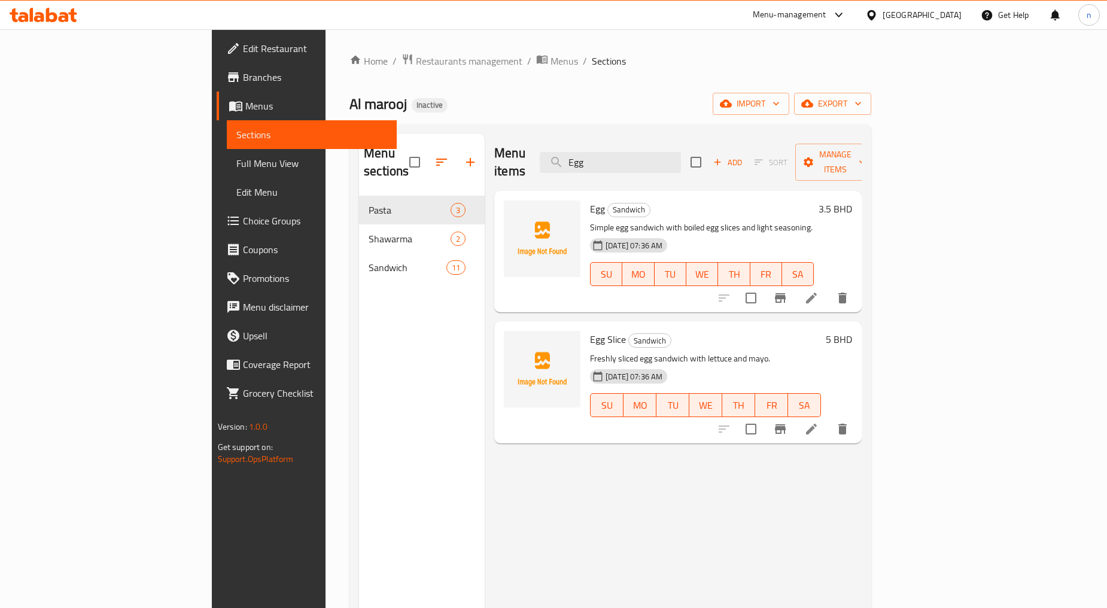
click at [828, 287] on li at bounding box center [812, 298] width 34 height 22
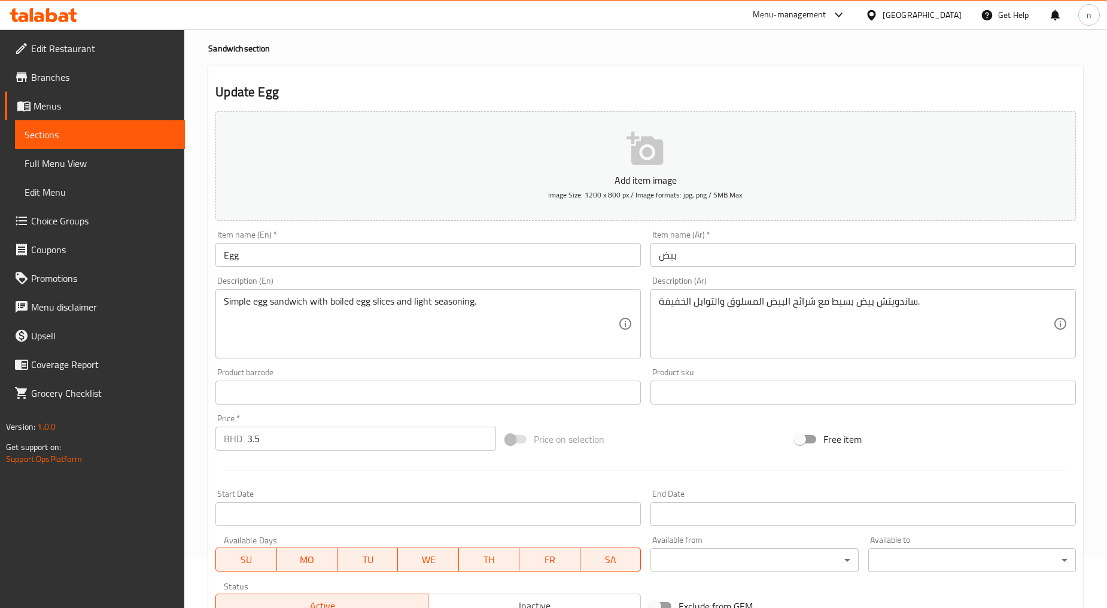
scroll to position [133, 0]
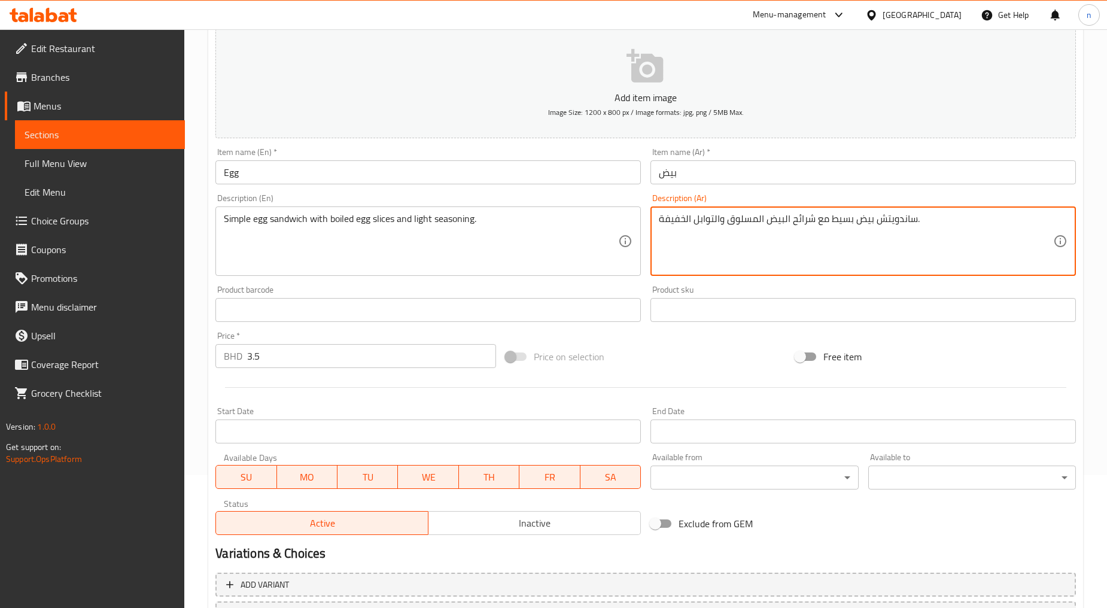
drag, startPoint x: 716, startPoint y: 220, endPoint x: 678, endPoint y: 220, distance: 38.3
click at [678, 220] on textarea "ساندويتش بيض بسيط مع شرائح البيض المسلوق والتوابل الخفيفة." at bounding box center [856, 241] width 394 height 57
drag, startPoint x: 717, startPoint y: 220, endPoint x: 692, endPoint y: 223, distance: 24.8
click at [692, 223] on textarea "ساندويتش بيض بسيط مع شرائح البيض المسلوق والتوابل الخفيفة." at bounding box center [856, 241] width 394 height 57
click at [707, 226] on textarea "ساندويتش بيض بسيط مع شرائح البيض المسلوق والتوابل الخفيفة." at bounding box center [856, 241] width 394 height 57
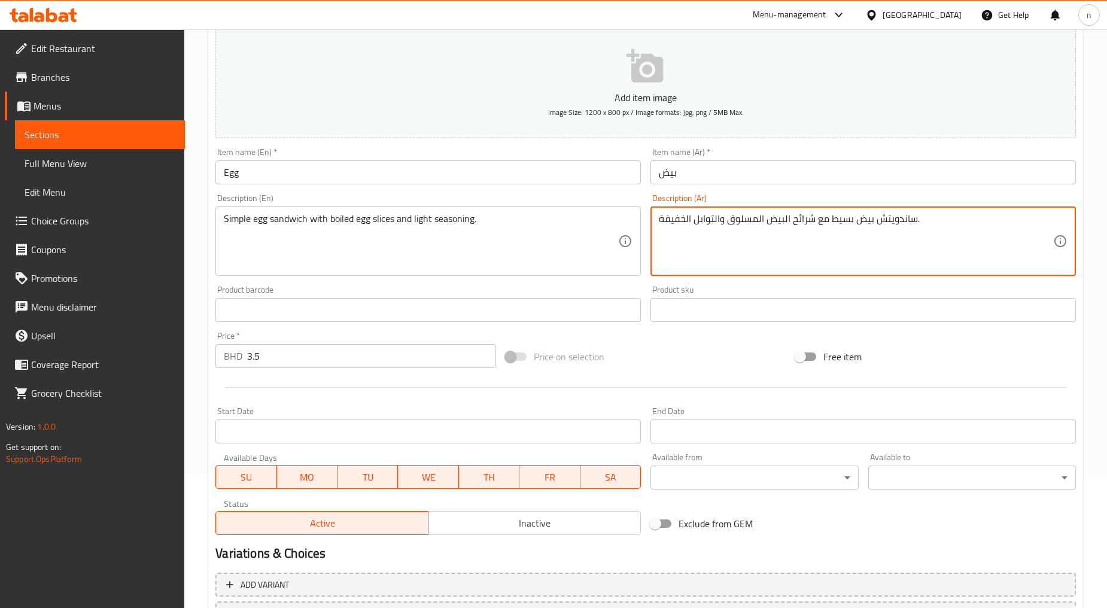
drag, startPoint x: 716, startPoint y: 217, endPoint x: 701, endPoint y: 218, distance: 15.6
click at [701, 218] on textarea "ساندويتش بيض بسيط مع شرائح البيض المسلوق والتوابل الخفيفة." at bounding box center [856, 241] width 394 height 57
drag, startPoint x: 701, startPoint y: 218, endPoint x: 716, endPoint y: 217, distance: 15.0
click at [701, 218] on textarea "ساندويتش بيض بسيط مع شرائح البيض المسلوق والتوابل الخفيفة." at bounding box center [856, 241] width 394 height 57
click at [716, 217] on textarea "ساندويتش بيض بسيط مع شرائح البيض المسلوق والتوابل الخفيفة." at bounding box center [856, 241] width 394 height 57
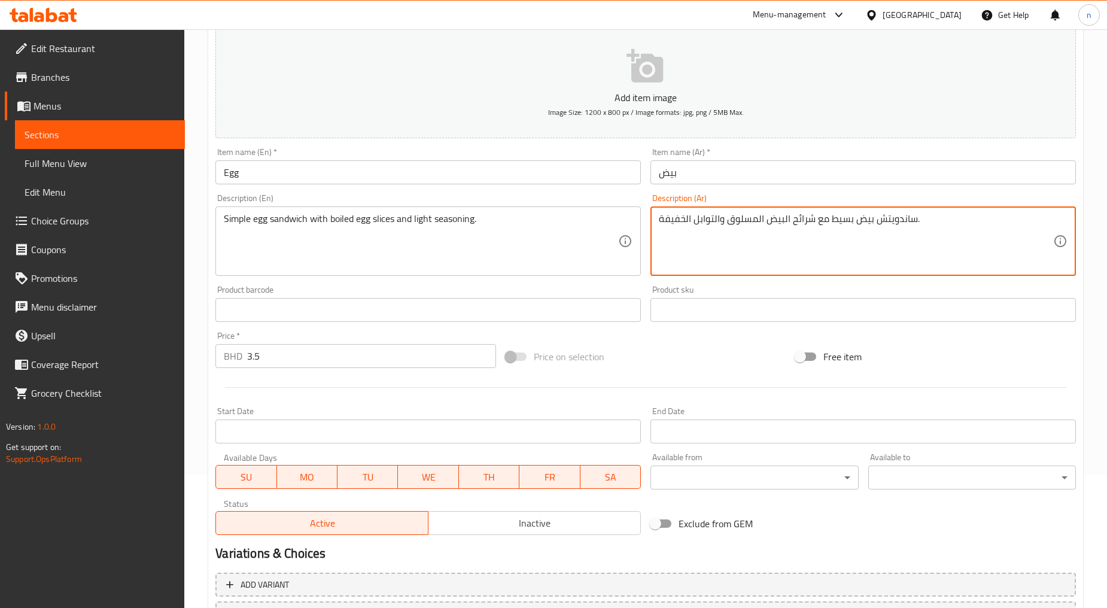
click at [715, 217] on textarea "ساندويتش بيض بسيط مع شرائح البيض المسلوق والتوابل الخفيفة." at bounding box center [856, 241] width 394 height 57
drag, startPoint x: 717, startPoint y: 217, endPoint x: 660, endPoint y: 220, distance: 56.9
click at [660, 220] on textarea "ساندويتش بيض بسيط مع شرائح البيض المسلوق والتوابل الخفيفة." at bounding box center [856, 241] width 394 height 57
paste textarea "توابل لايت"
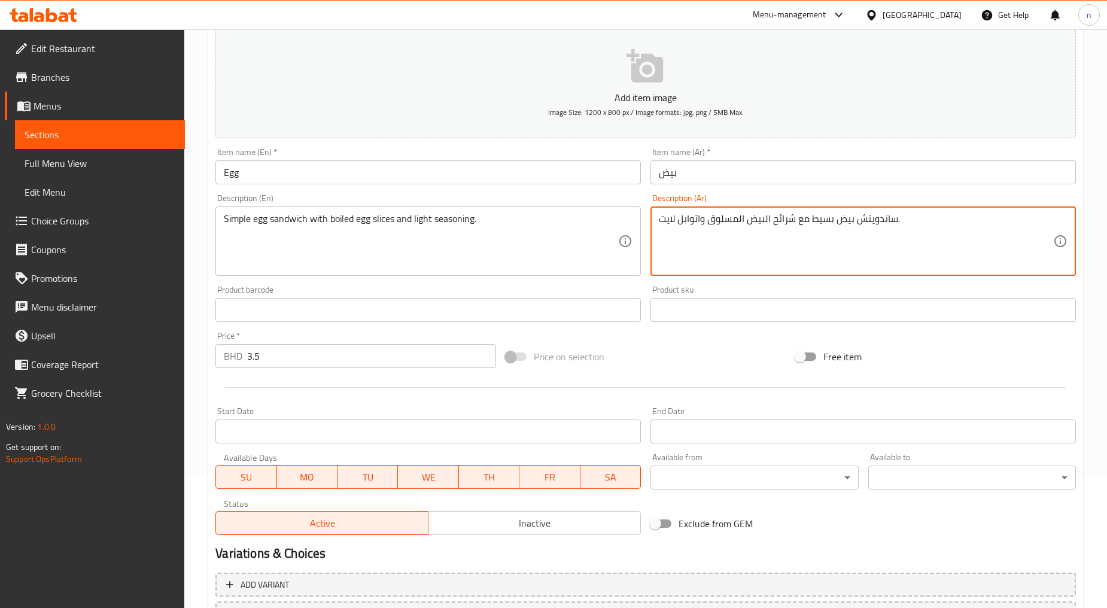
click at [698, 220] on textarea "ساندويتش بيض بسيط مع شرائح البيض المسلوق واتوابل لايت." at bounding box center [856, 241] width 394 height 57
click at [789, 260] on textarea "ساندويتش بيض بسيط مع شرائح البيض المسلوق وتوابل لايت." at bounding box center [856, 241] width 394 height 57
click at [958, 238] on textarea "ساندويتش بيض بسيط مع شرائح البيض المسلوق وتوابل لايت." at bounding box center [856, 241] width 394 height 57
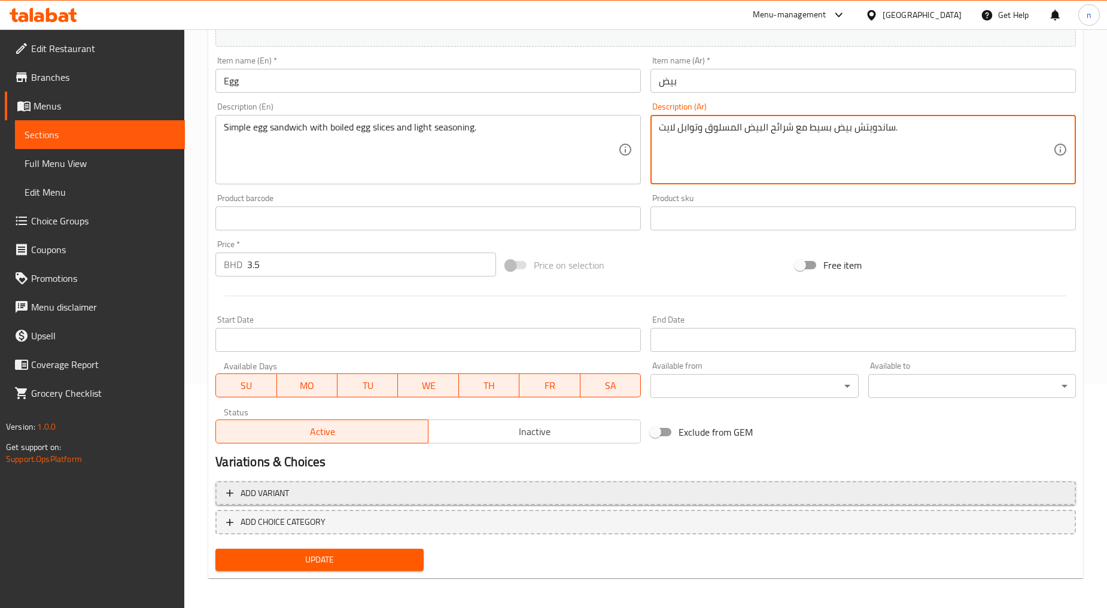
scroll to position [226, 0]
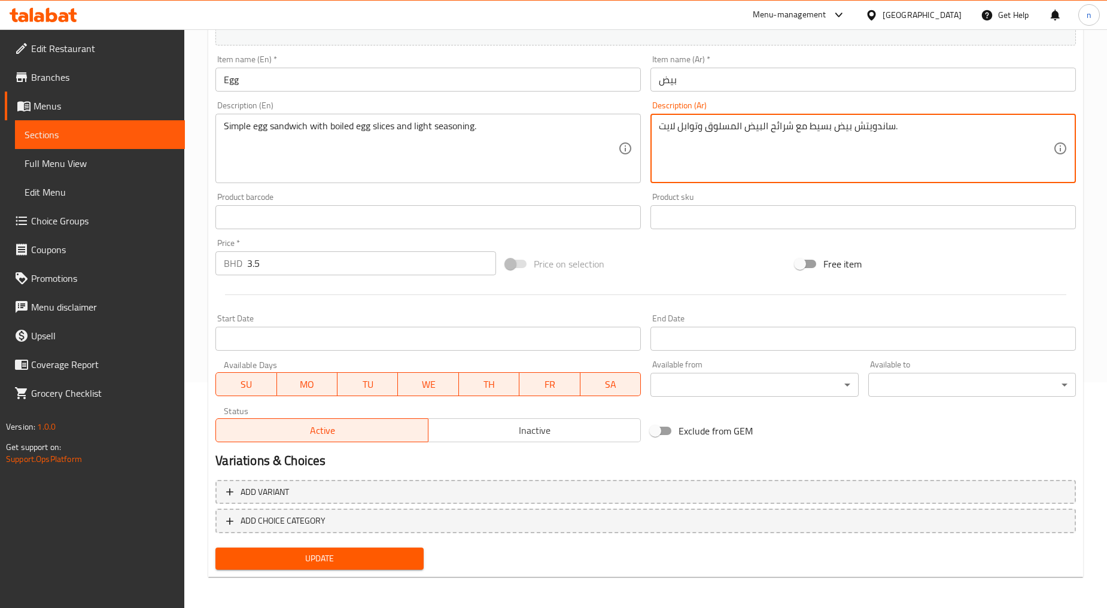
type textarea "ساندويتش بيض بسيط مع شرائح البيض المسلوق وتوابل لايت."
click at [376, 560] on span "Update" at bounding box center [319, 558] width 189 height 15
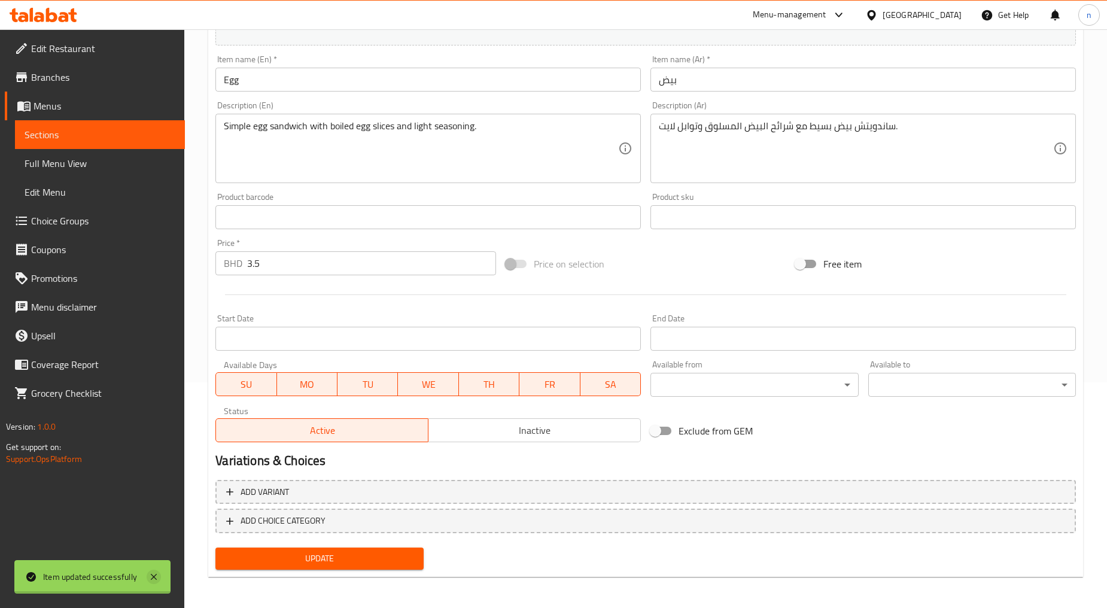
click at [157, 577] on icon at bounding box center [154, 577] width 14 height 14
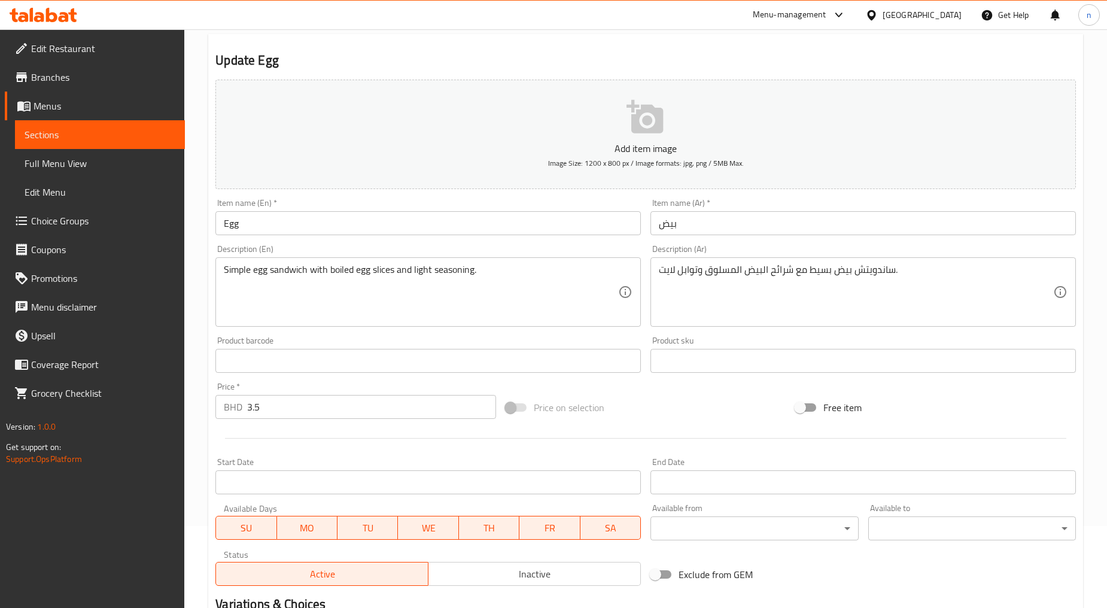
scroll to position [0, 0]
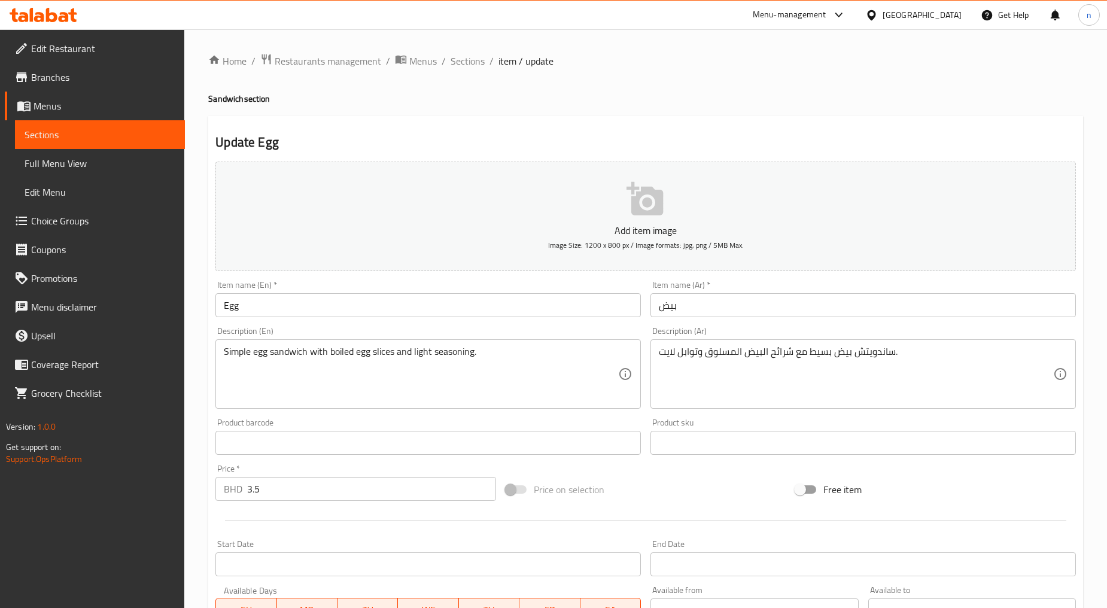
click at [76, 44] on span "Edit Restaurant" at bounding box center [103, 48] width 144 height 14
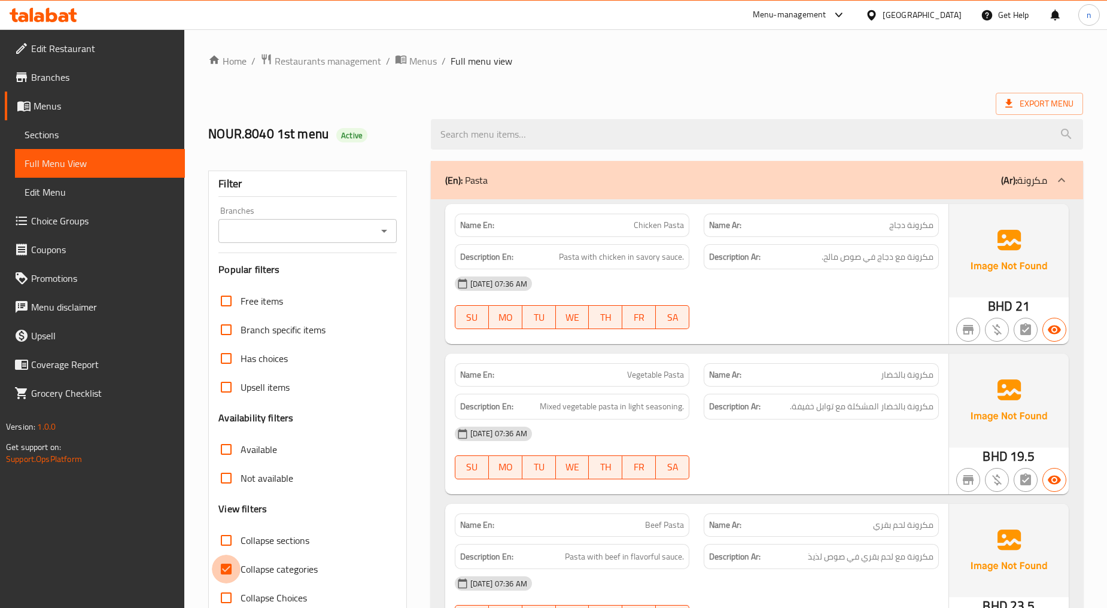
click at [224, 570] on input "Collapse categories" at bounding box center [226, 569] width 29 height 29
checkbox input "false"
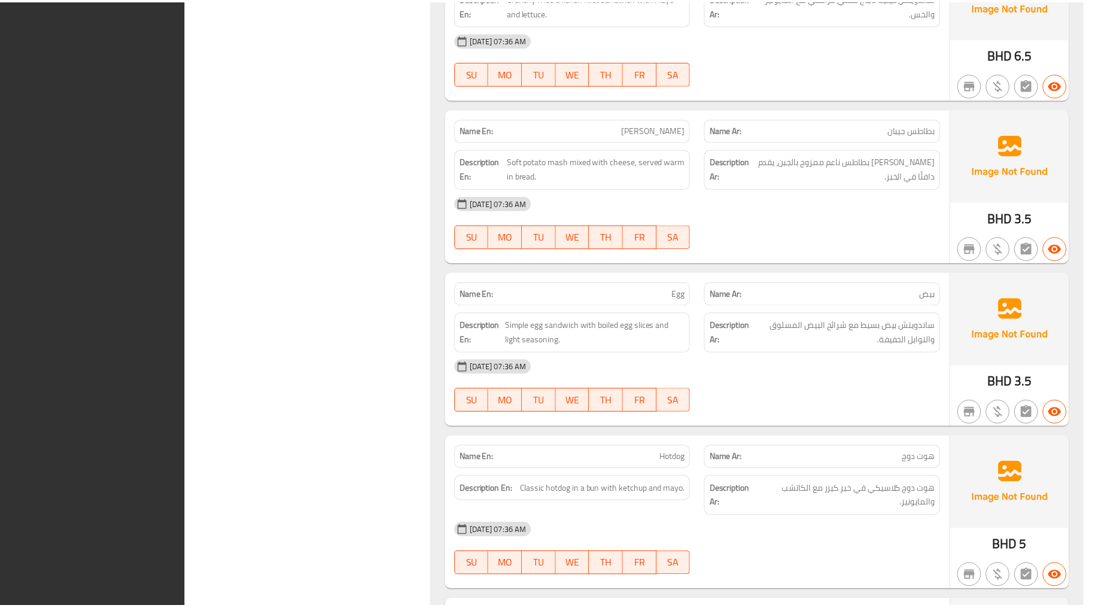
scroll to position [2308, 0]
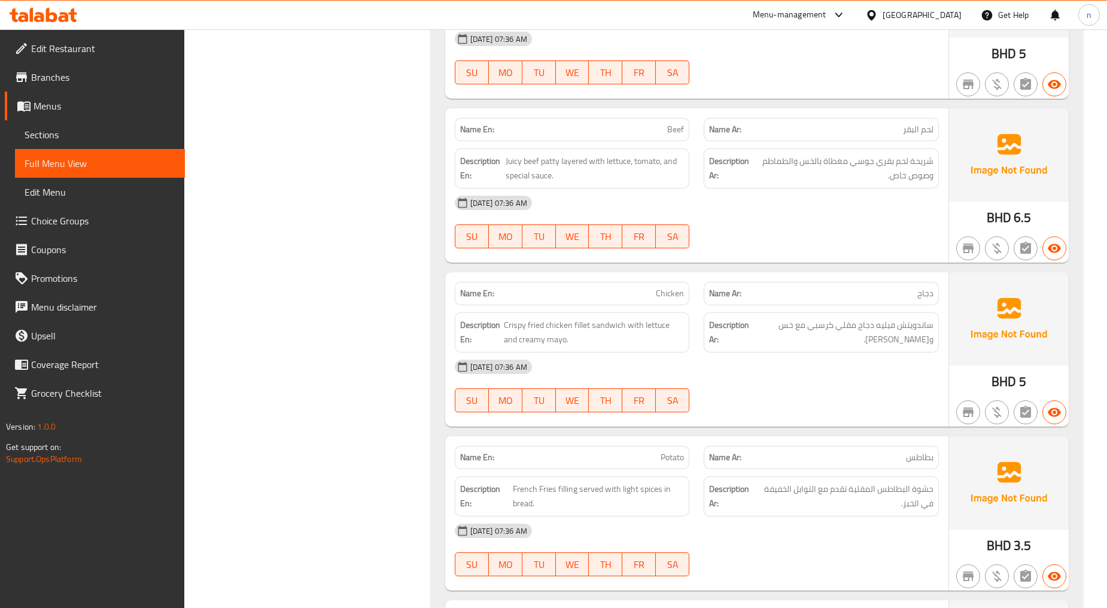
scroll to position [1378, 0]
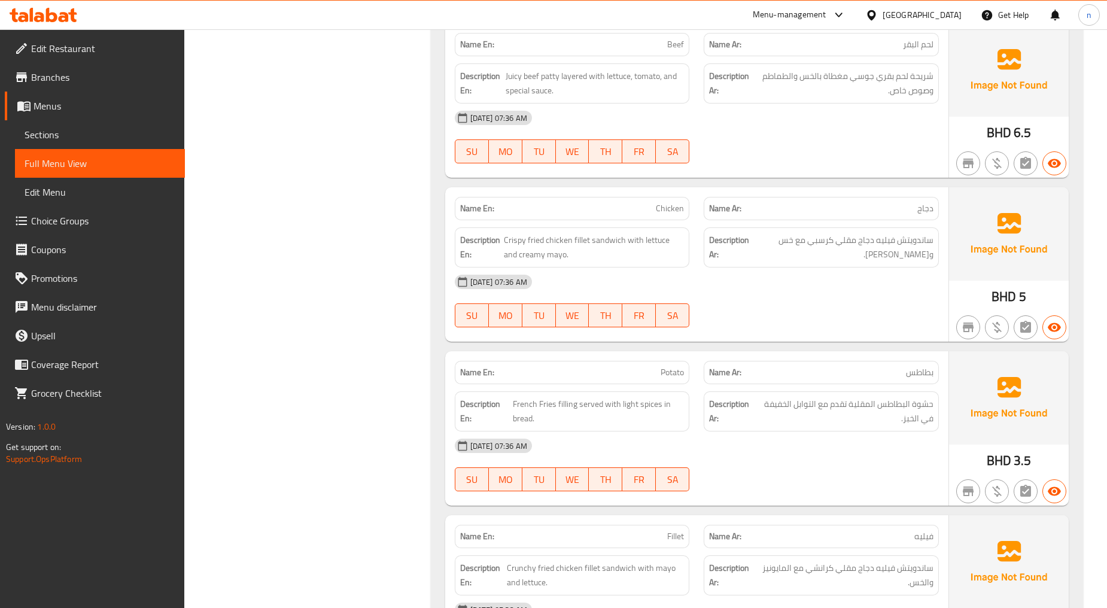
click at [666, 211] on span "Chicken" at bounding box center [670, 208] width 28 height 13
copy span "Chicken"
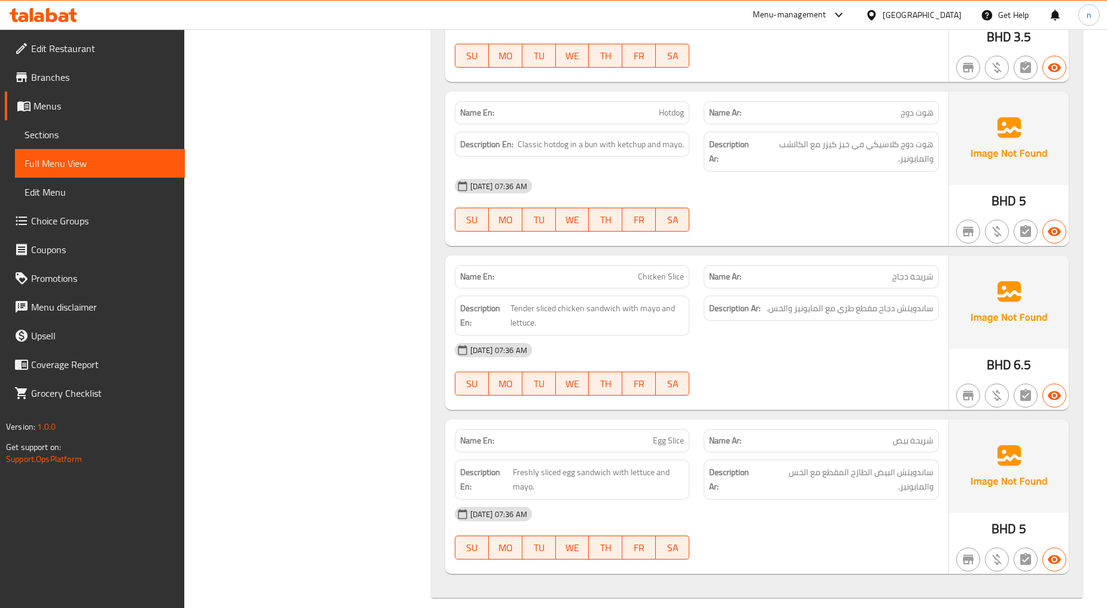
scroll to position [2308, 0]
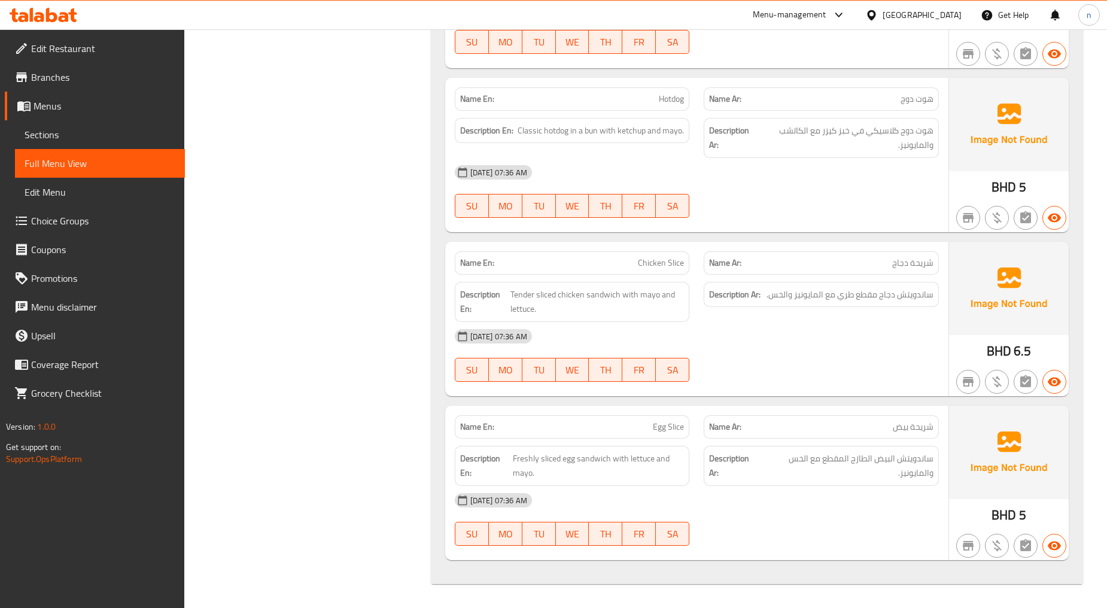
click at [666, 431] on span "Egg Slice" at bounding box center [668, 427] width 31 height 13
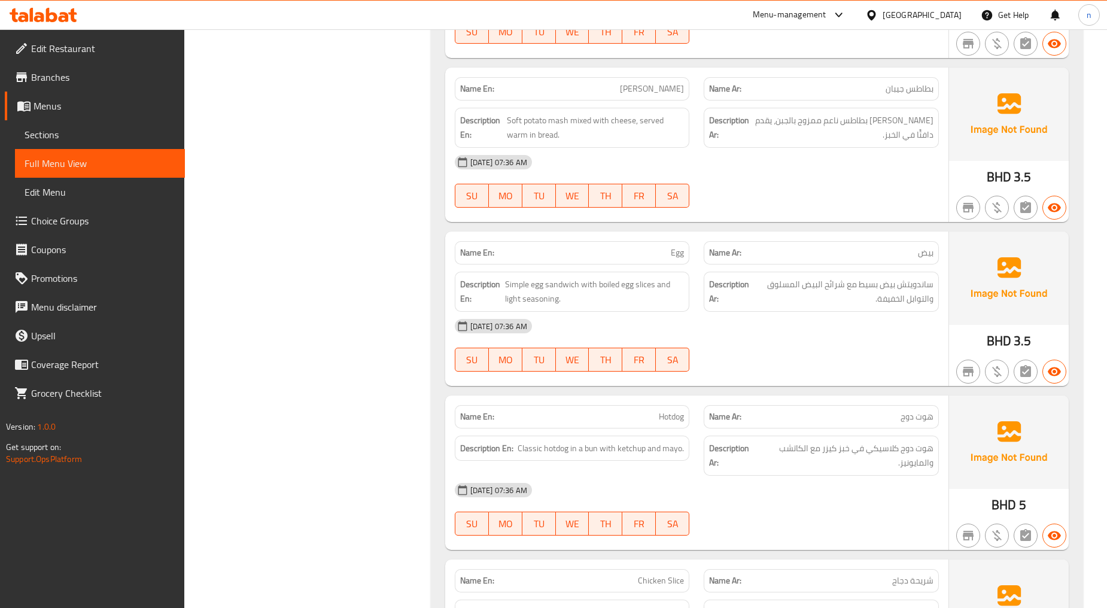
scroll to position [1976, 0]
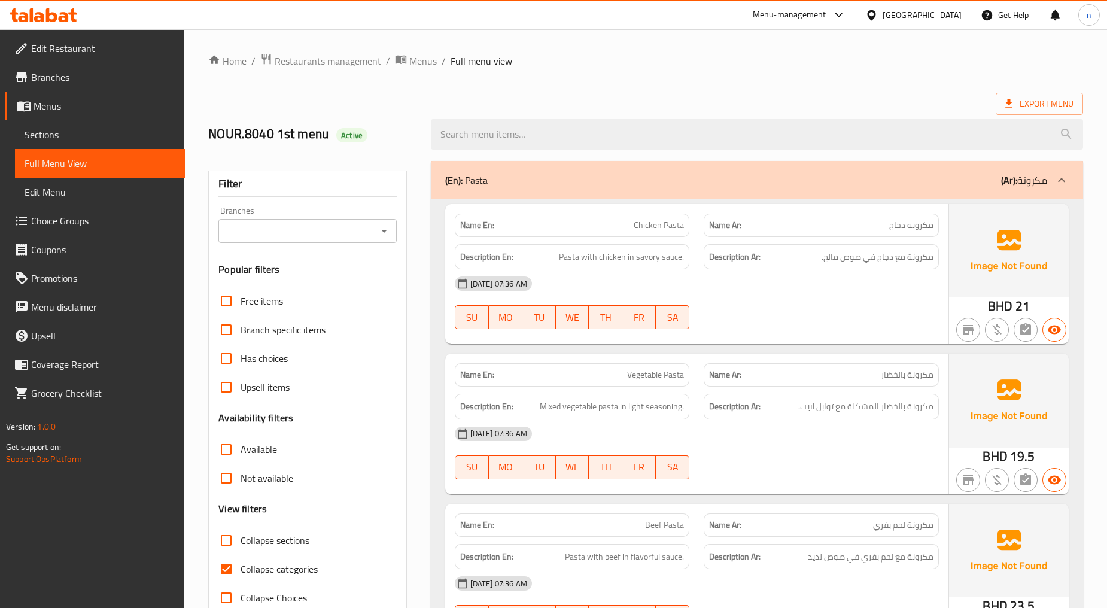
click at [226, 572] on input "Collapse categories" at bounding box center [226, 569] width 29 height 29
checkbox input "false"
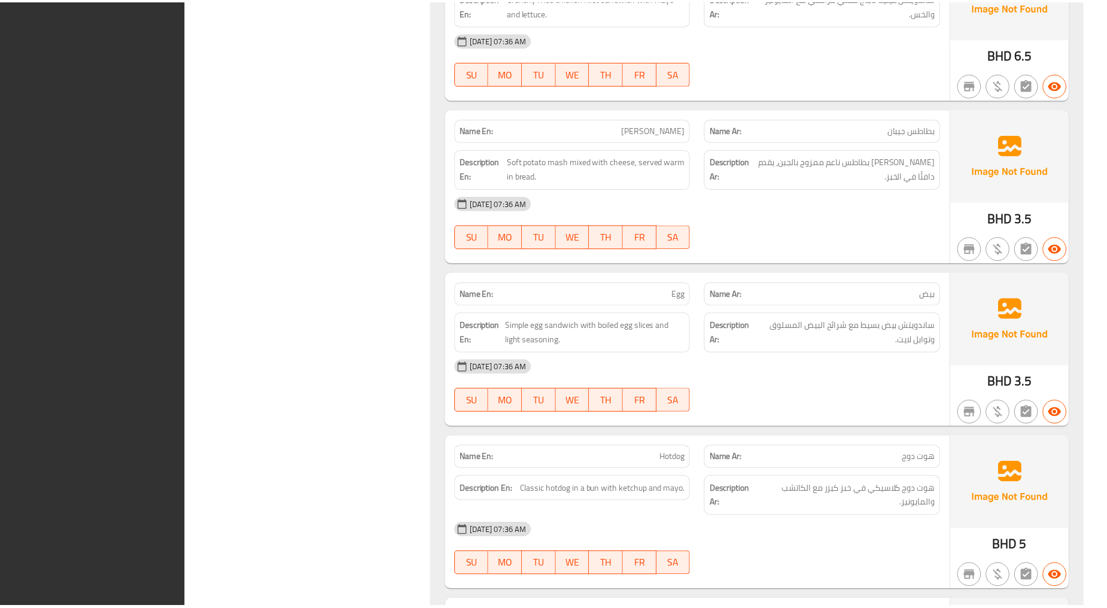
scroll to position [2308, 0]
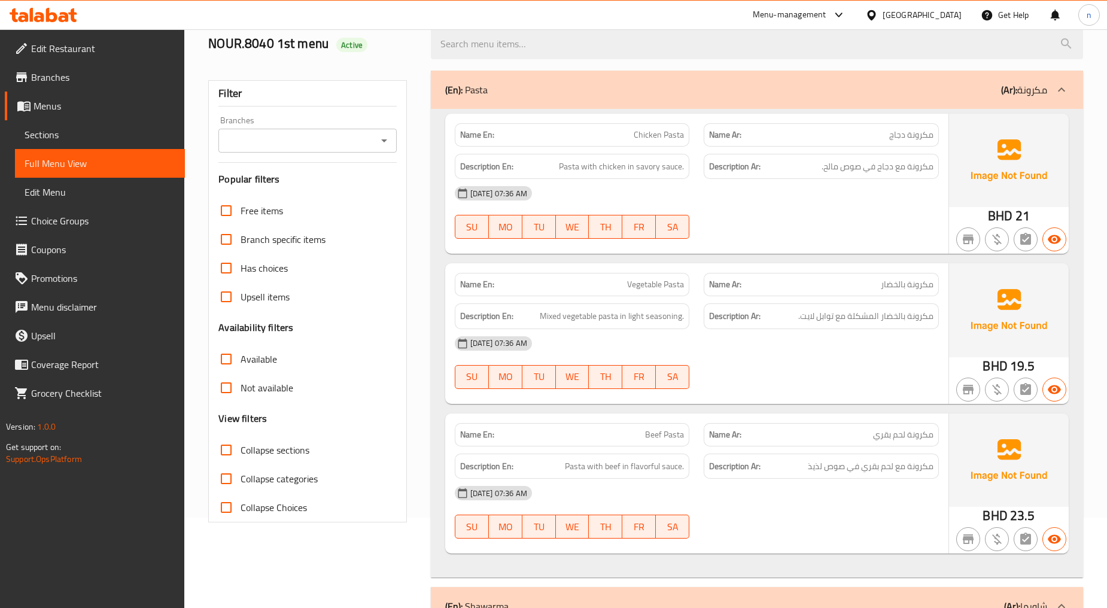
scroll to position [0, 0]
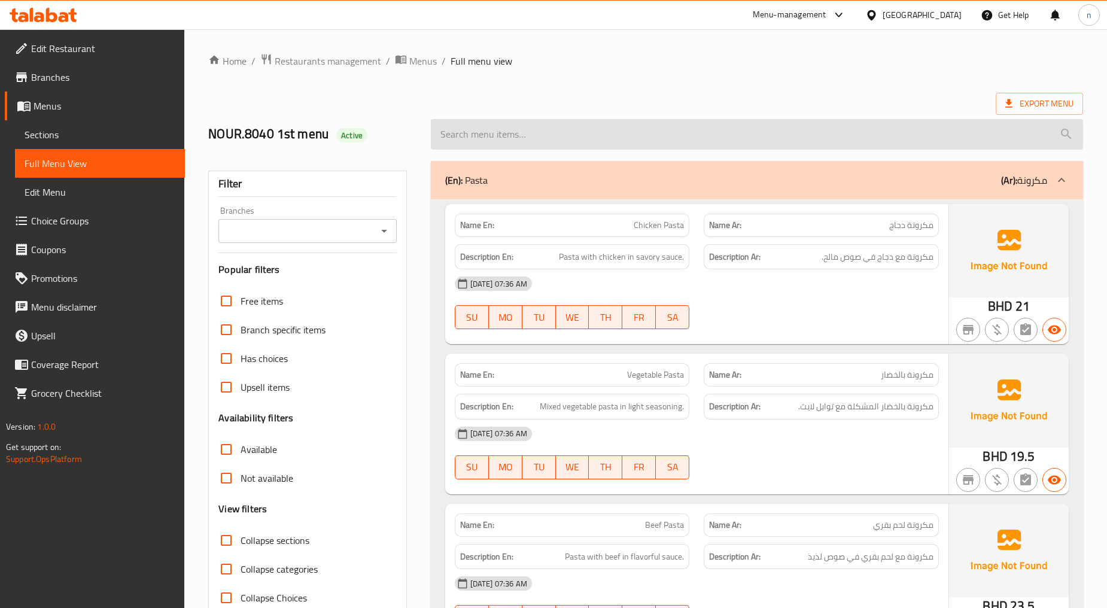
click at [530, 123] on input "search" at bounding box center [757, 134] width 652 height 31
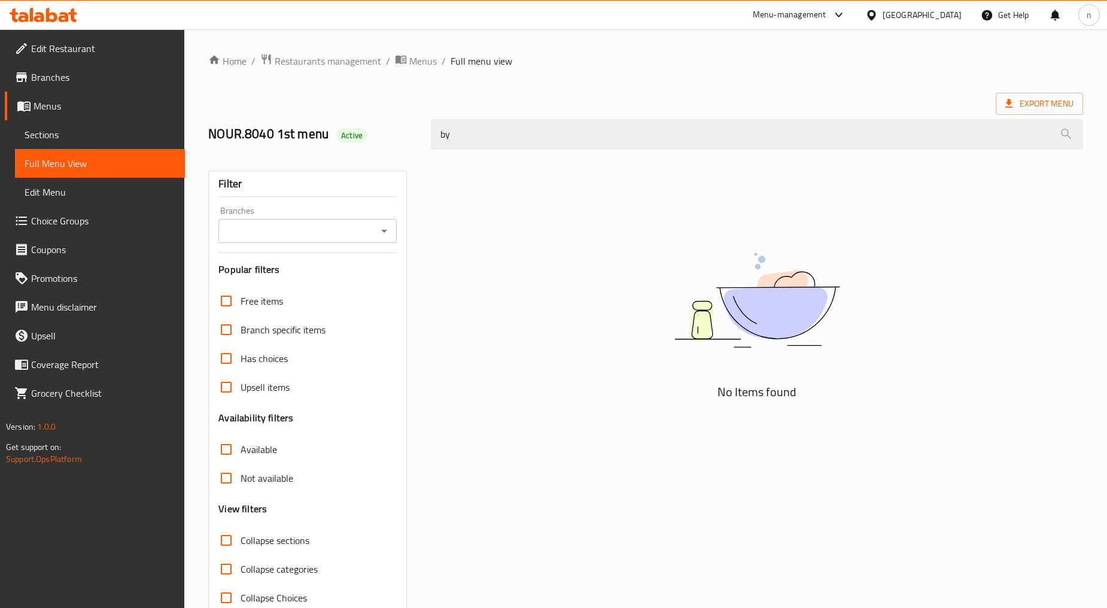
type input "b"
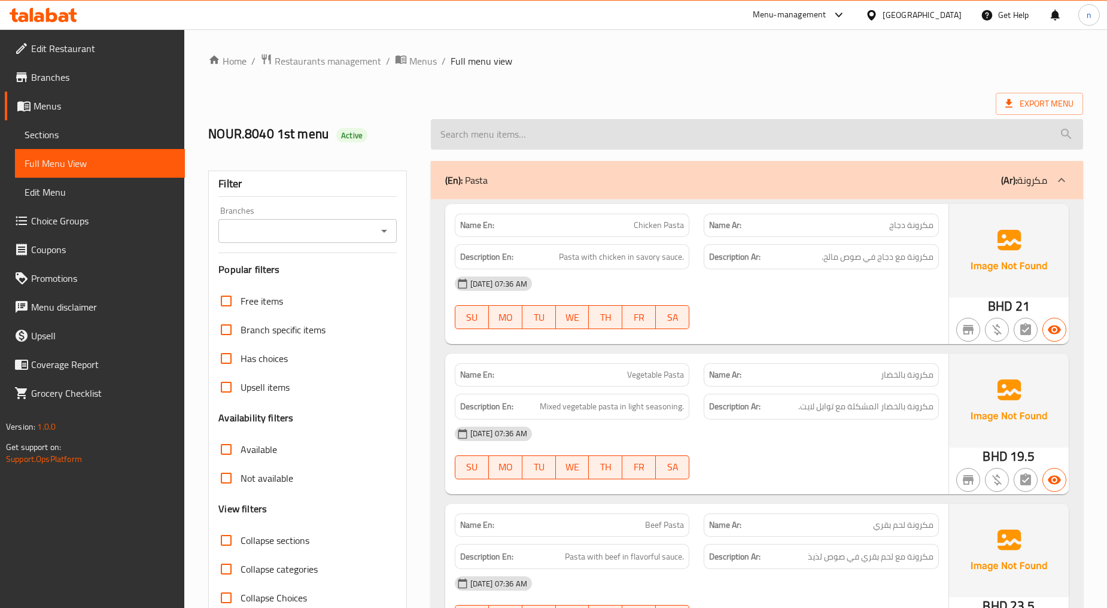
paste input "Hotdog"
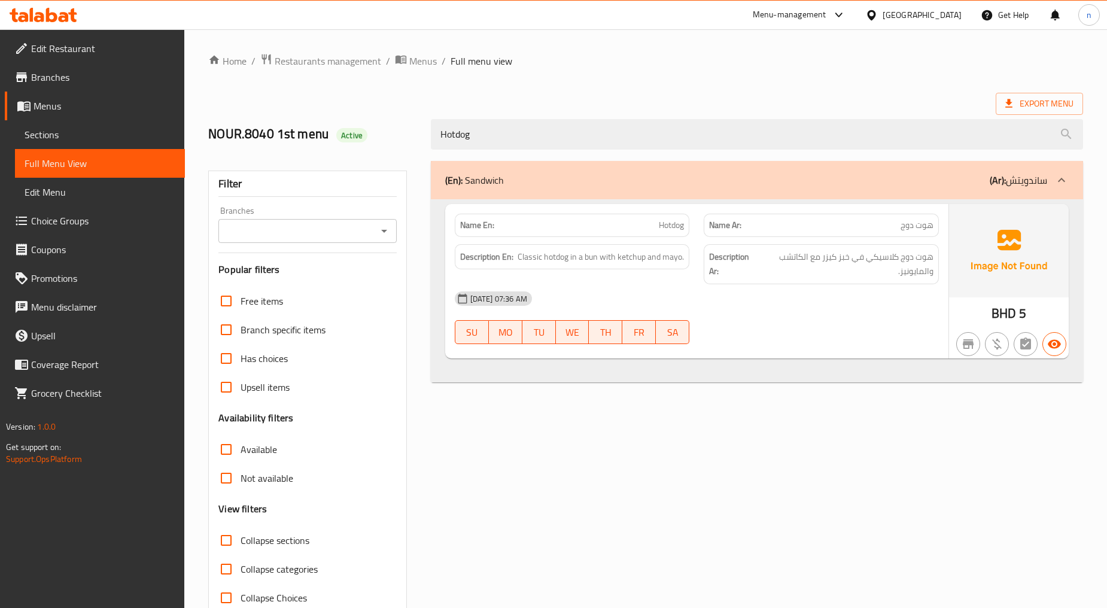
type input "Hotdog"
click at [60, 140] on span "Sections" at bounding box center [100, 134] width 151 height 14
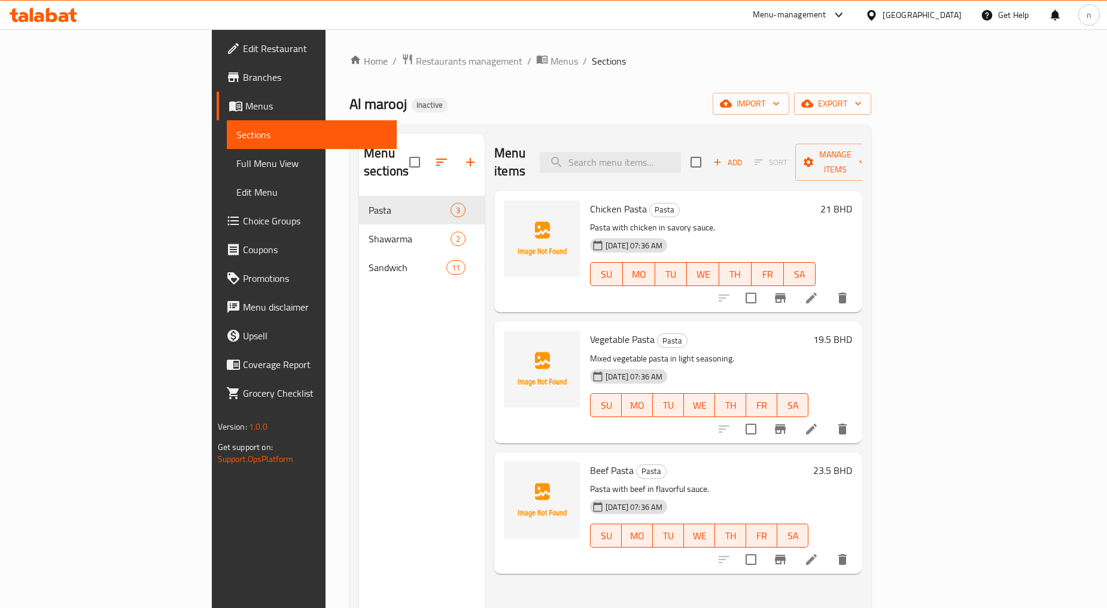
click at [697, 164] on div "Menu items Add Sort Manage items" at bounding box center [677, 162] width 367 height 57
click at [681, 152] on input "search" at bounding box center [610, 162] width 141 height 21
paste input "Hotdog"
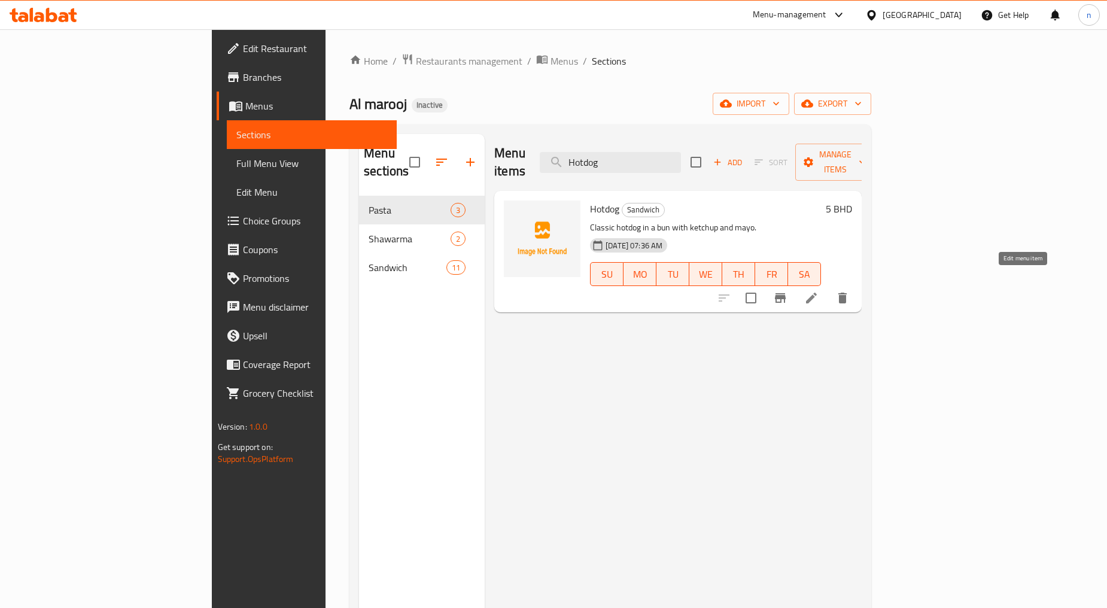
type input "Hotdog"
click at [819, 291] on icon at bounding box center [811, 298] width 14 height 14
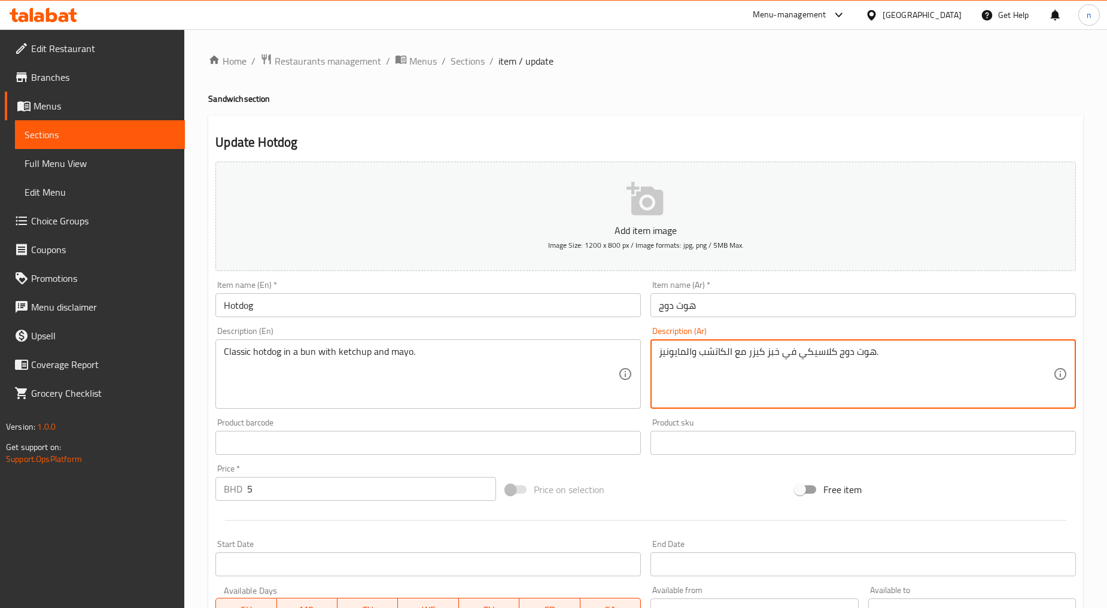
drag, startPoint x: 765, startPoint y: 354, endPoint x: 782, endPoint y: 352, distance: 16.9
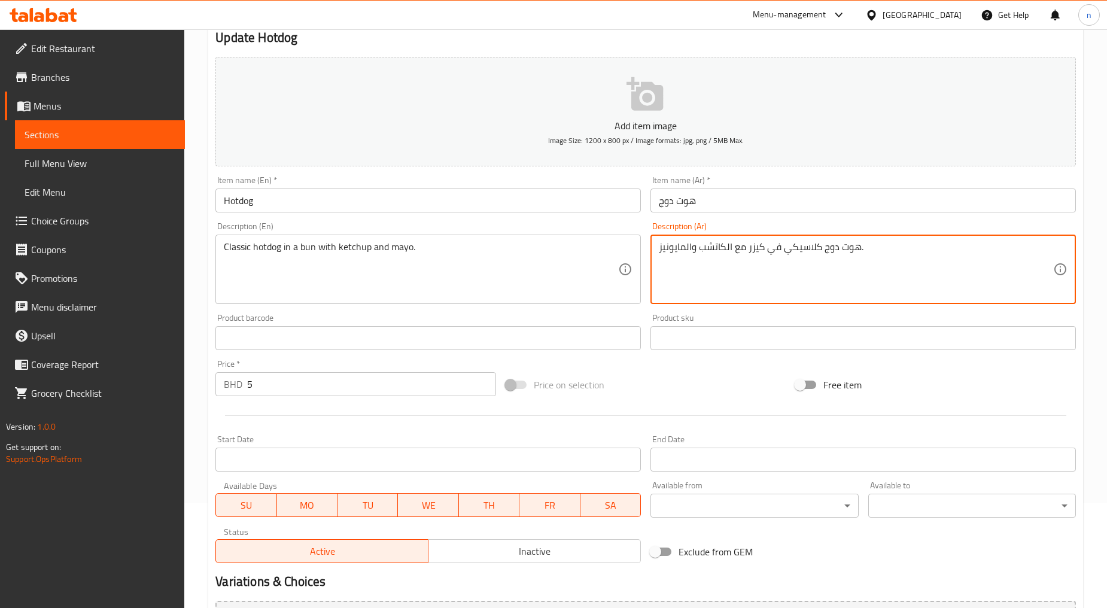
scroll to position [226, 0]
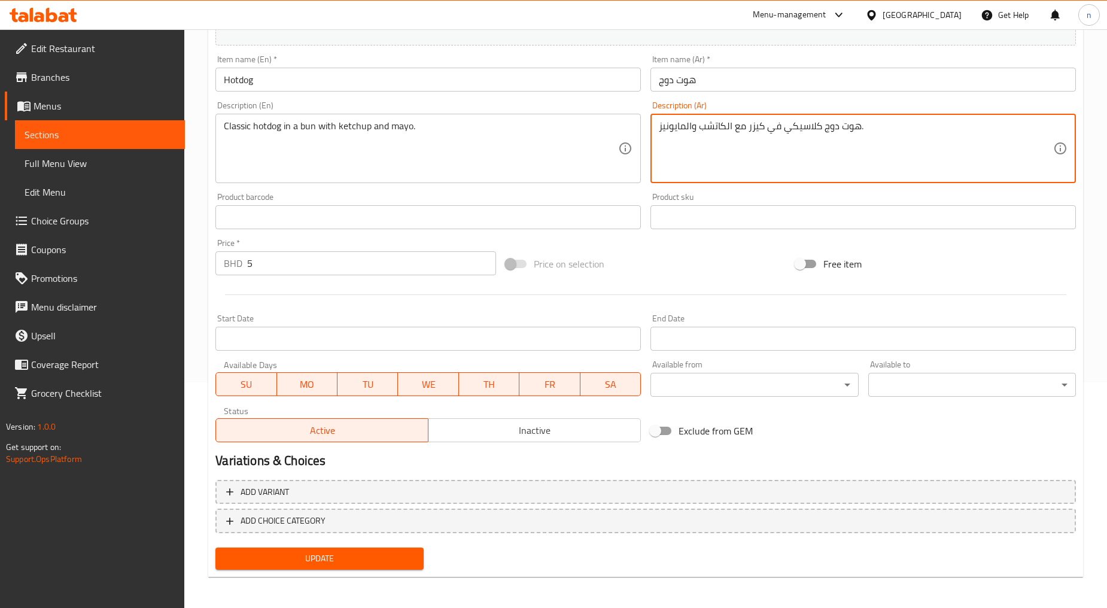
type textarea "هوت دوج كلاسيكي في كيزر مع الكاتشب والمايونيز."
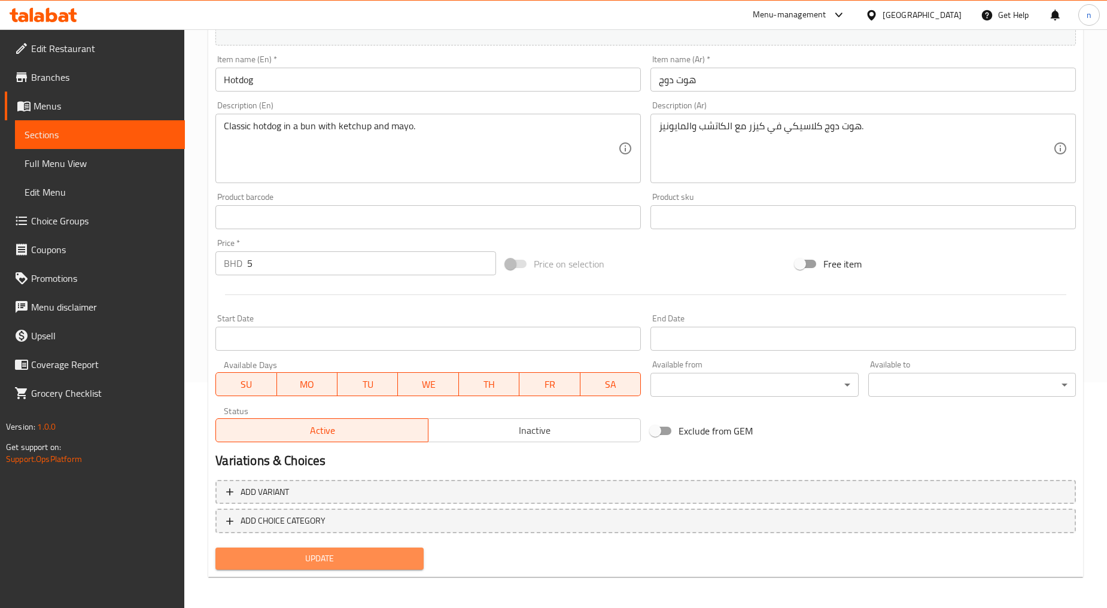
click at [324, 558] on span "Update" at bounding box center [319, 558] width 189 height 15
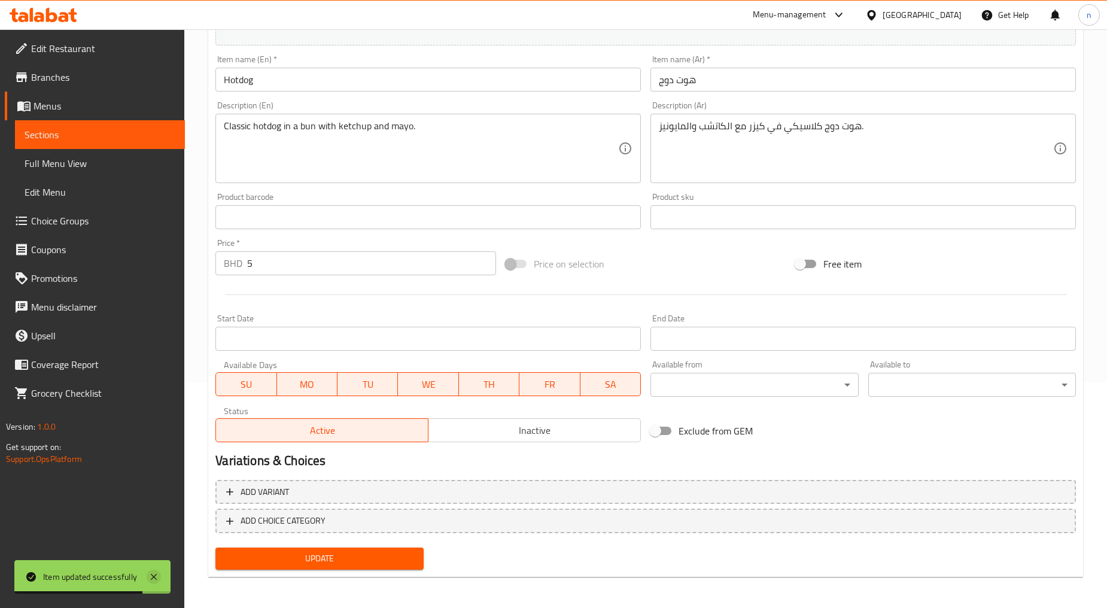
click at [157, 578] on icon at bounding box center [154, 577] width 14 height 14
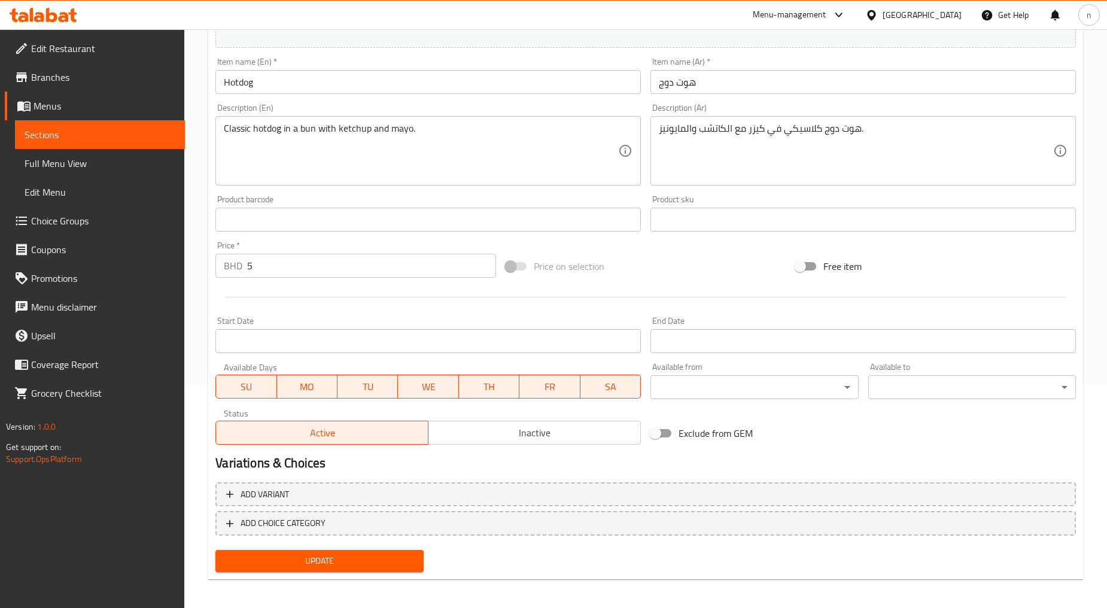
scroll to position [0, 0]
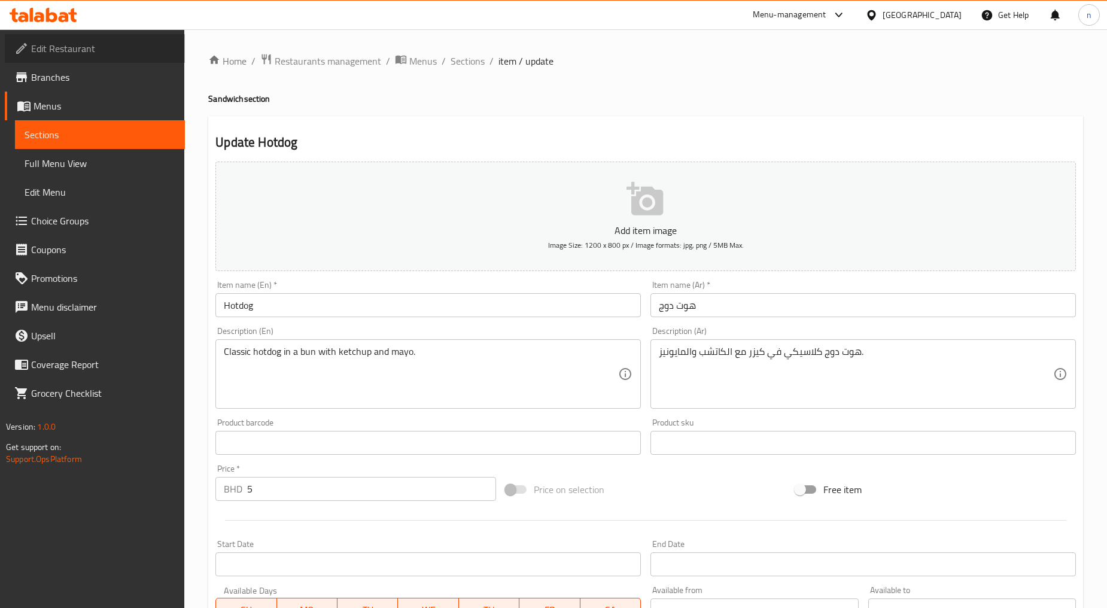
click at [67, 60] on link "Edit Restaurant" at bounding box center [95, 48] width 180 height 29
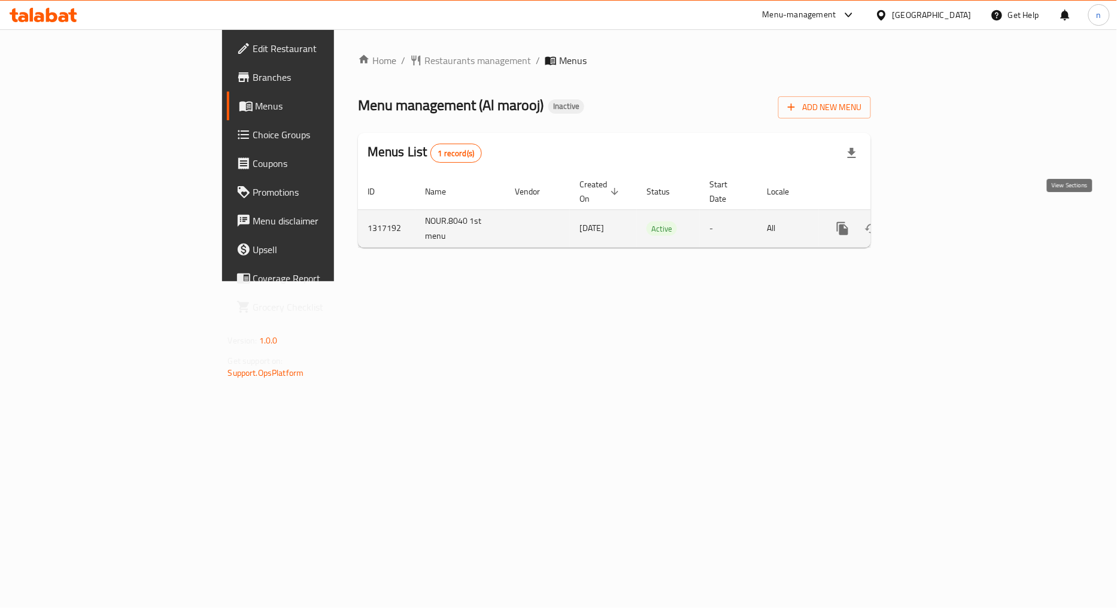
click at [936, 221] on icon "enhanced table" at bounding box center [929, 228] width 14 height 14
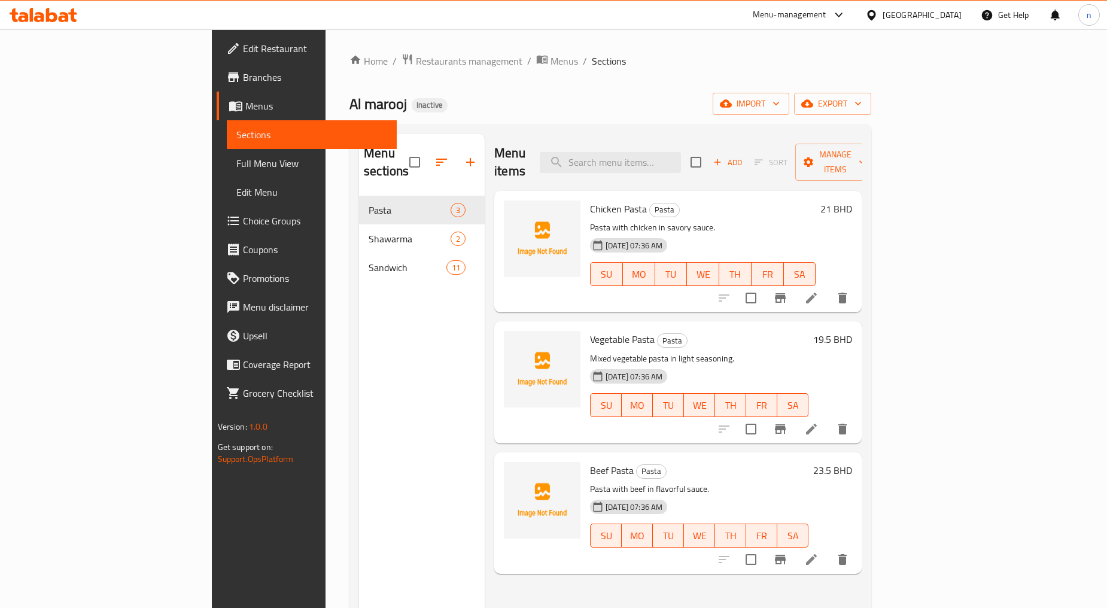
click at [711, 87] on div "Home / Restaurants management / Menus / Sections Al marooj Inactive import expo…" at bounding box center [611, 402] width 522 height 698
click at [236, 168] on span "Full Menu View" at bounding box center [311, 163] width 151 height 14
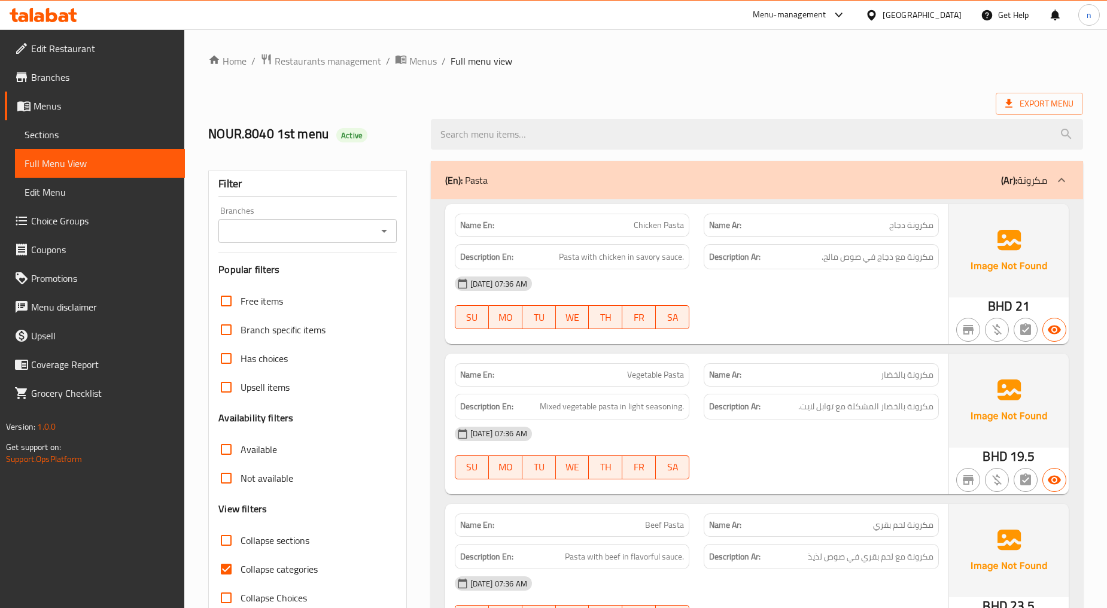
click at [228, 577] on input "Collapse categories" at bounding box center [226, 569] width 29 height 29
checkbox input "false"
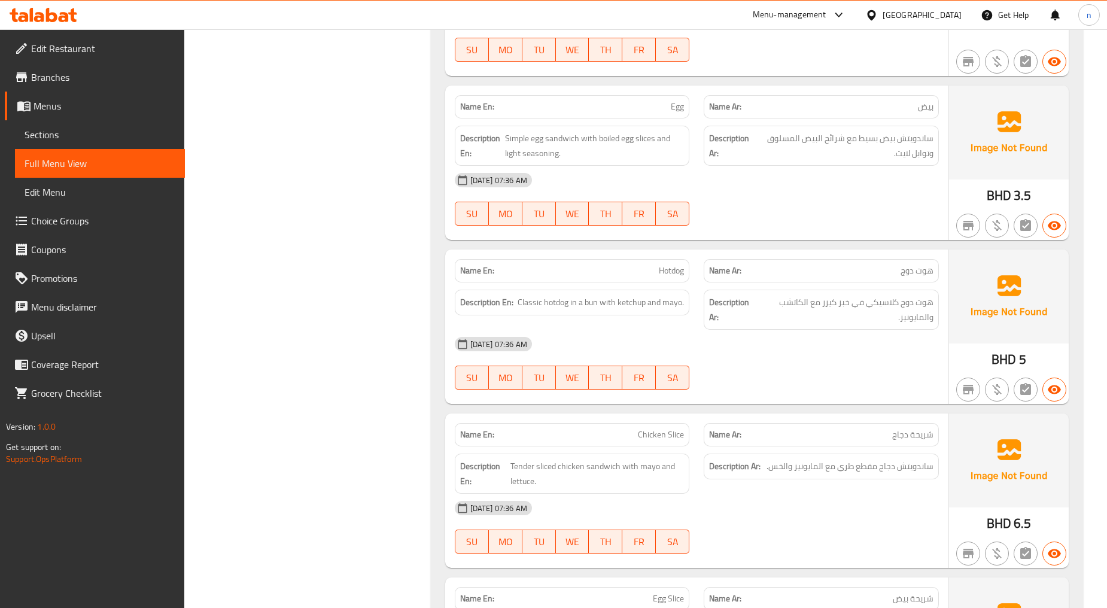
click at [663, 274] on span "Hotdog" at bounding box center [671, 271] width 25 height 13
copy span "Hotdog"
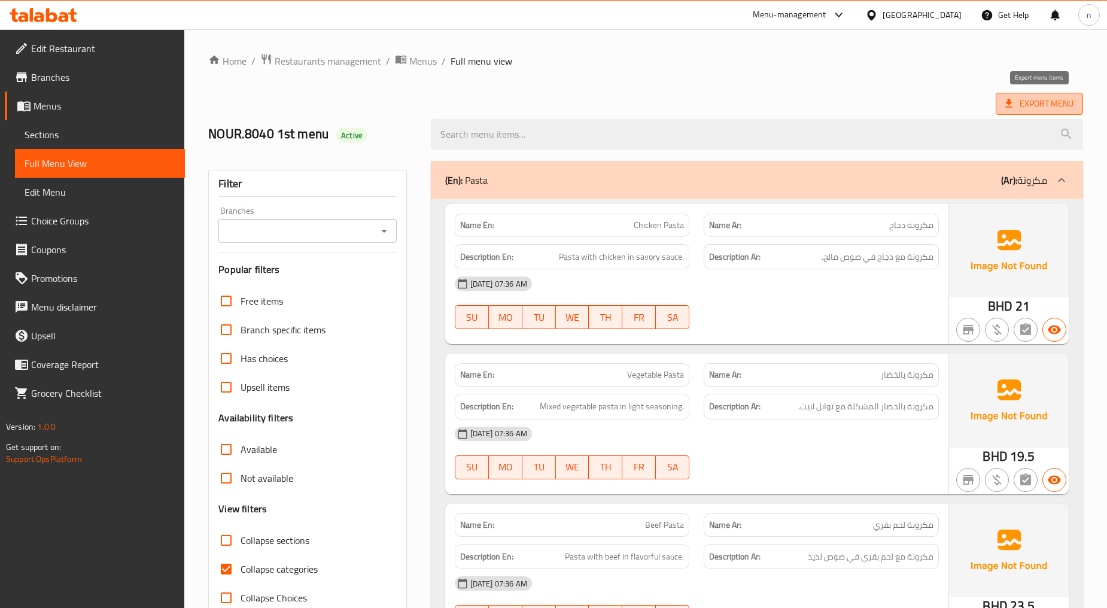
click at [1050, 100] on span "Export Menu" at bounding box center [1039, 103] width 68 height 15
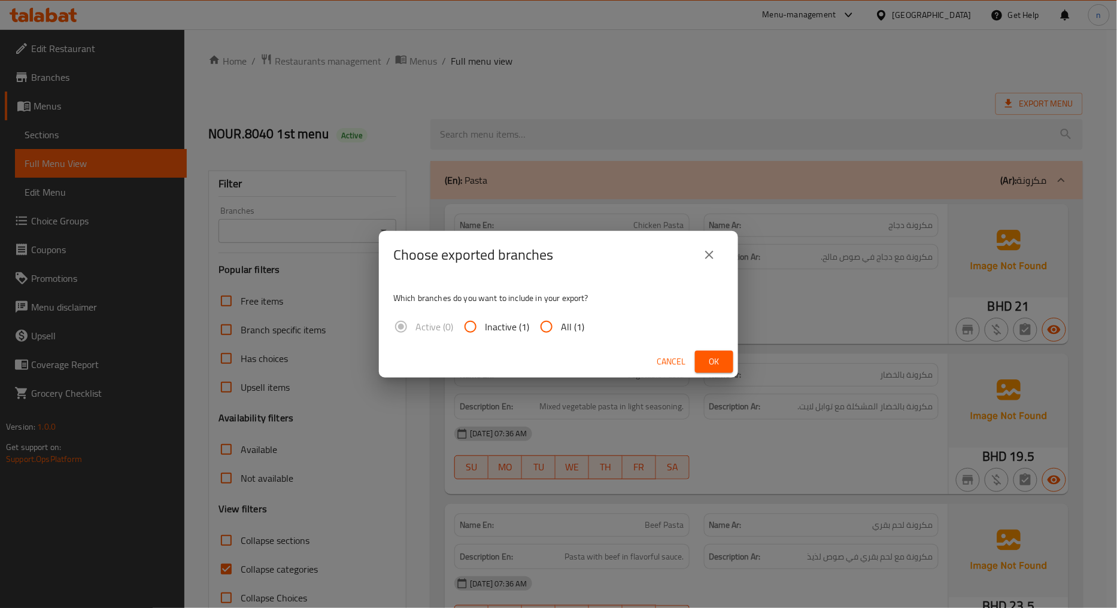
click at [558, 332] on input "All (1)" at bounding box center [546, 326] width 29 height 29
radio input "true"
click at [710, 355] on span "Ok" at bounding box center [713, 361] width 19 height 15
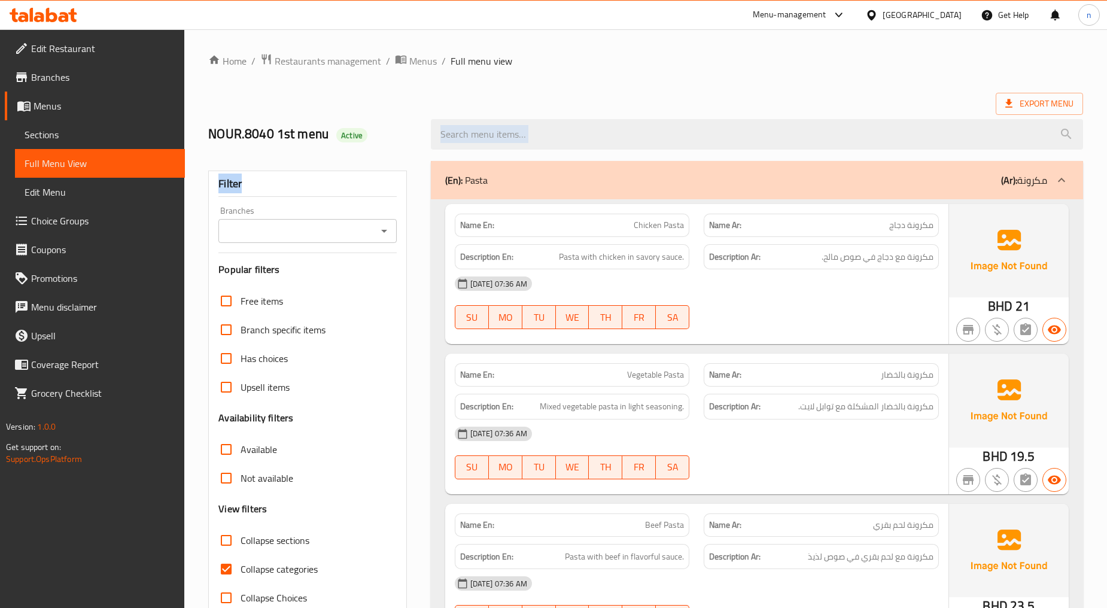
drag, startPoint x: 345, startPoint y: 165, endPoint x: 670, endPoint y: 108, distance: 330.5
